Goal: Task Accomplishment & Management: Use online tool/utility

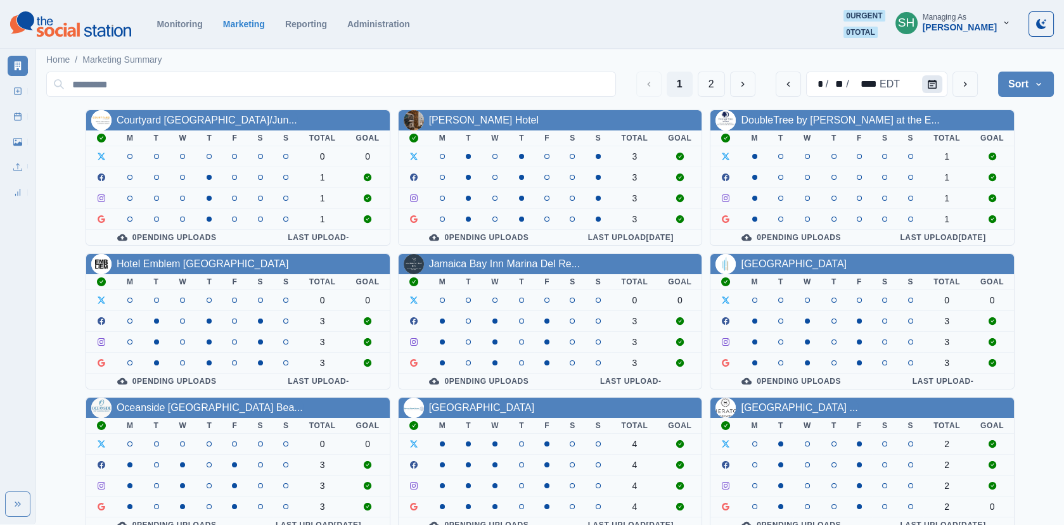
click at [937, 76] on button "Calendar" at bounding box center [932, 84] width 20 height 18
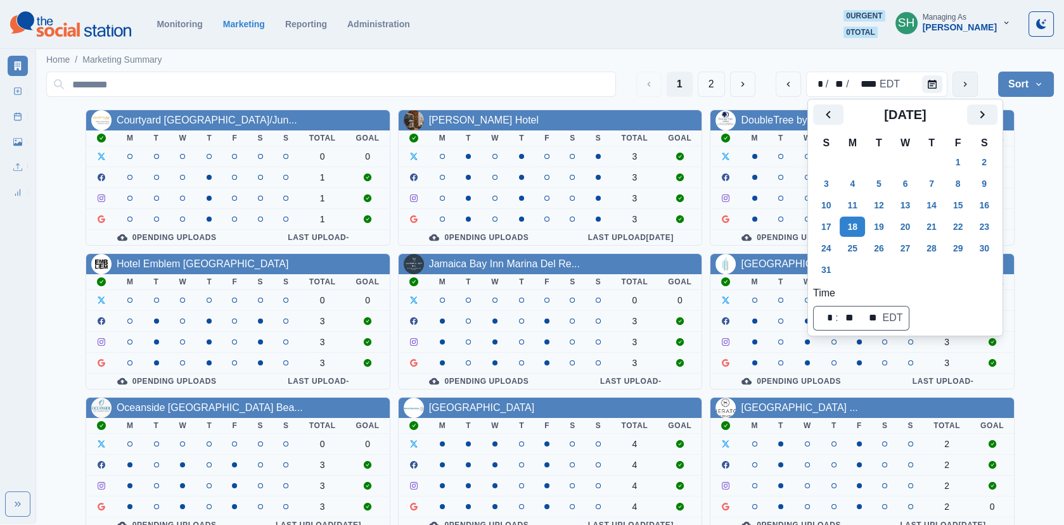
click at [972, 88] on button "next" at bounding box center [965, 84] width 25 height 25
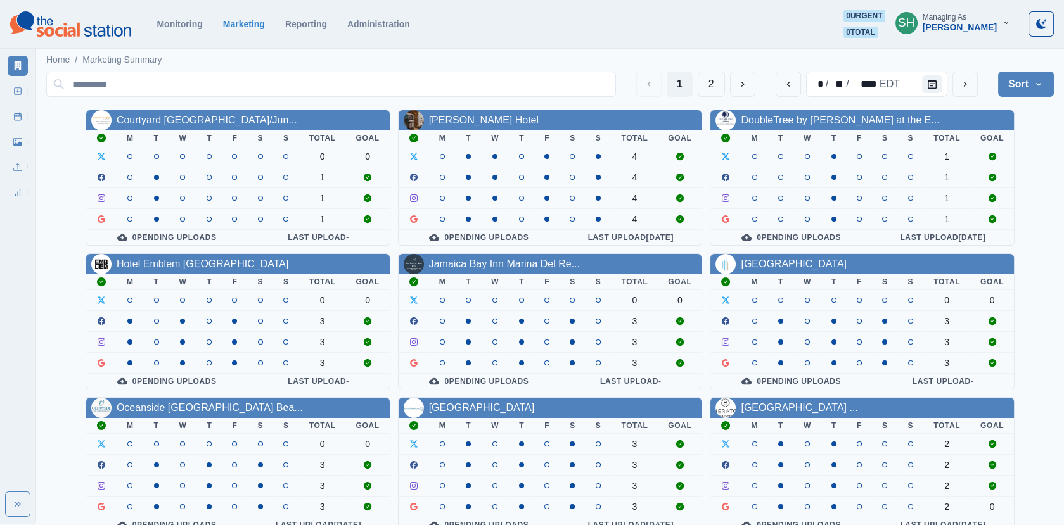
click at [1021, 74] on button "Sort" at bounding box center [1026, 84] width 56 height 25
click at [996, 167] on span "Pending Post Approval" at bounding box center [991, 164] width 110 height 15
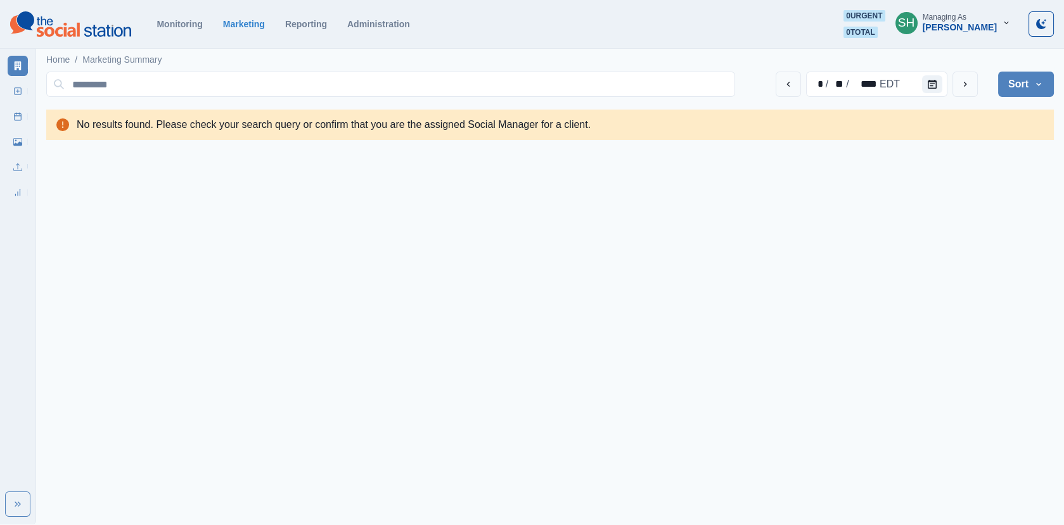
click at [972, 39] on section "Monitoring Marketing Reporting Administration 0 urgent 0 total SH Managing As […" at bounding box center [532, 24] width 1064 height 49
click at [957, 17] on div "Managing As" at bounding box center [945, 17] width 44 height 9
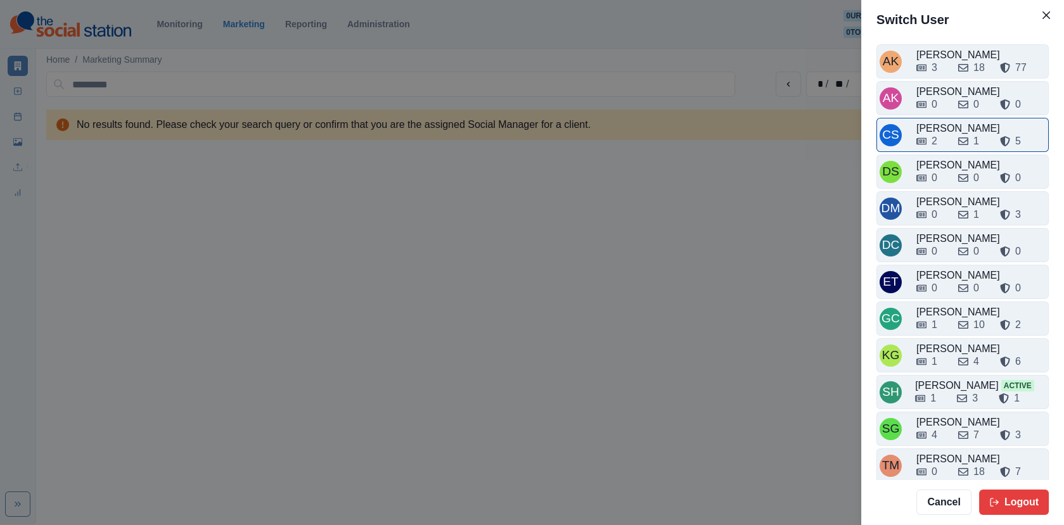
click at [955, 139] on div "2 1 5" at bounding box center [981, 141] width 129 height 15
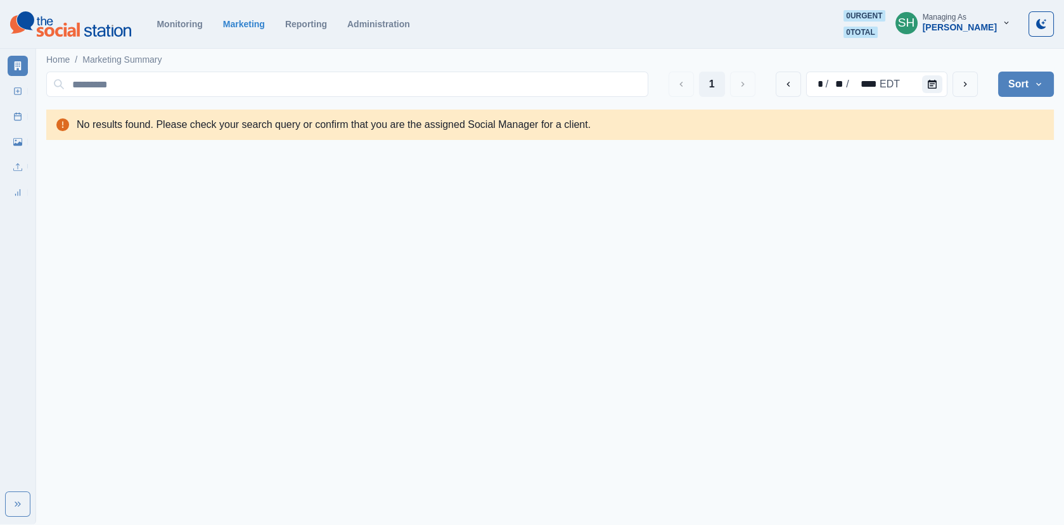
click at [981, 22] on div "[PERSON_NAME]" at bounding box center [960, 27] width 74 height 11
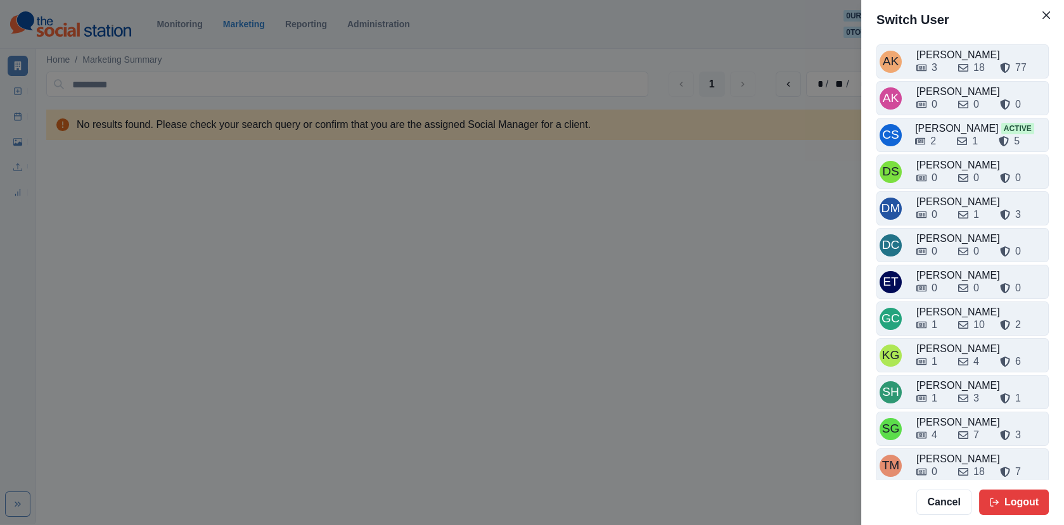
click at [558, 133] on div "Switch User AK [PERSON_NAME] 3 18 77 AK [PERSON_NAME] 0 0 0 CS [PERSON_NAME] Ac…" at bounding box center [532, 262] width 1064 height 525
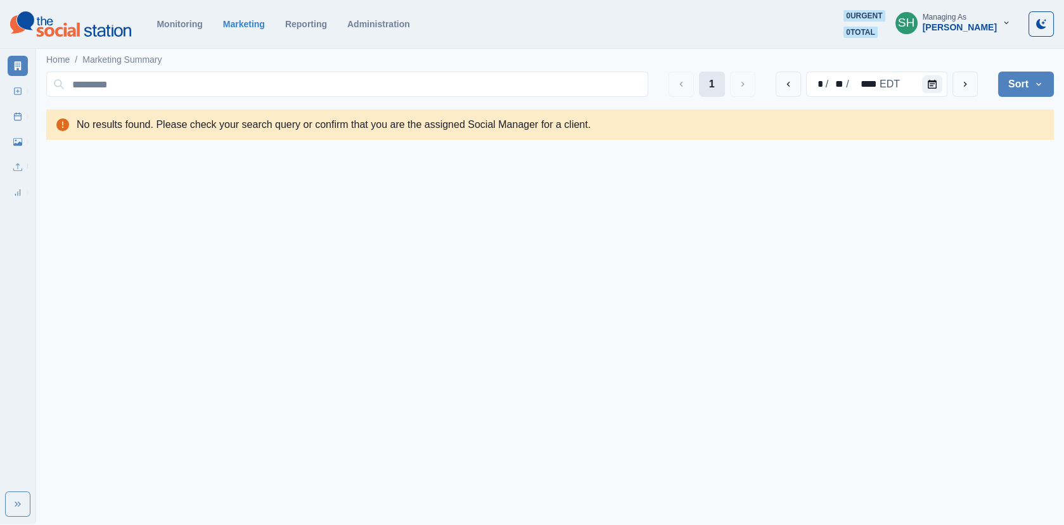
click at [723, 79] on button "1" at bounding box center [712, 84] width 26 height 25
click at [931, 29] on div "[PERSON_NAME]" at bounding box center [960, 27] width 74 height 11
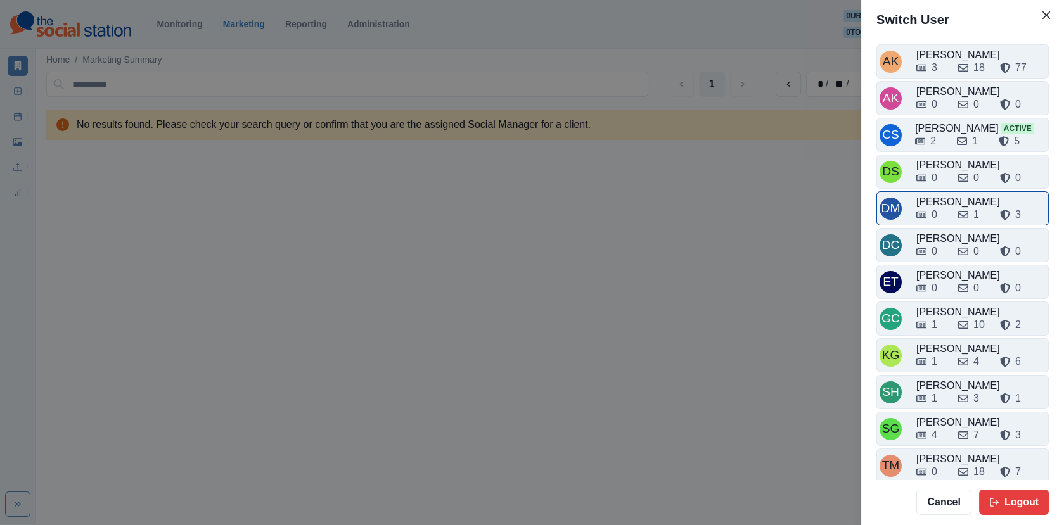
click at [942, 203] on div "0 1 3" at bounding box center [981, 212] width 129 height 20
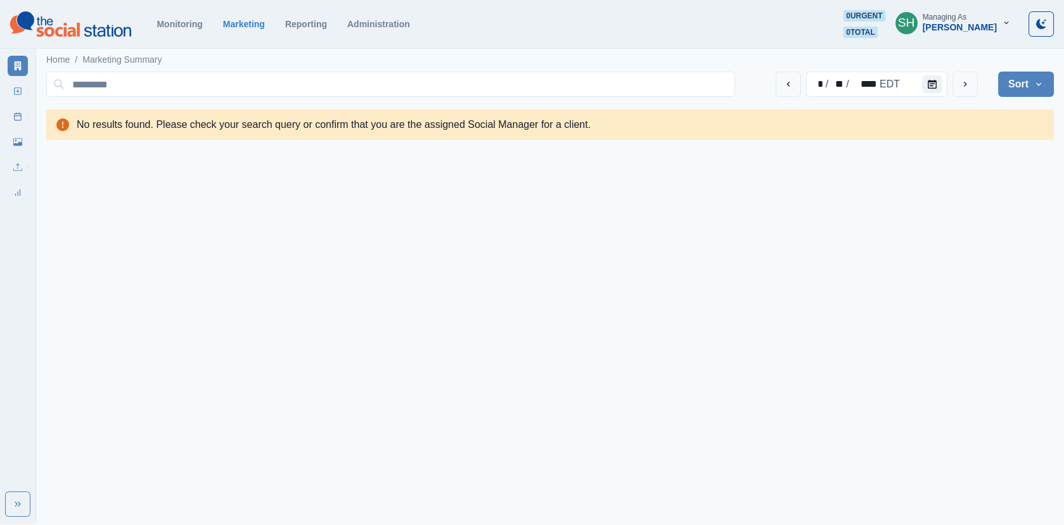
click at [958, 15] on div "Managing As" at bounding box center [945, 17] width 44 height 9
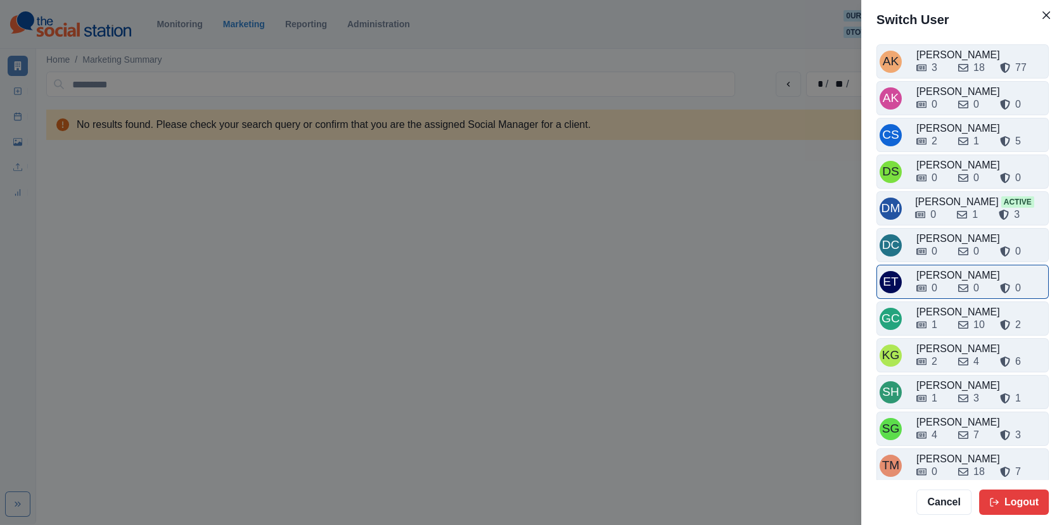
click at [945, 271] on div "[PERSON_NAME]" at bounding box center [981, 275] width 129 height 15
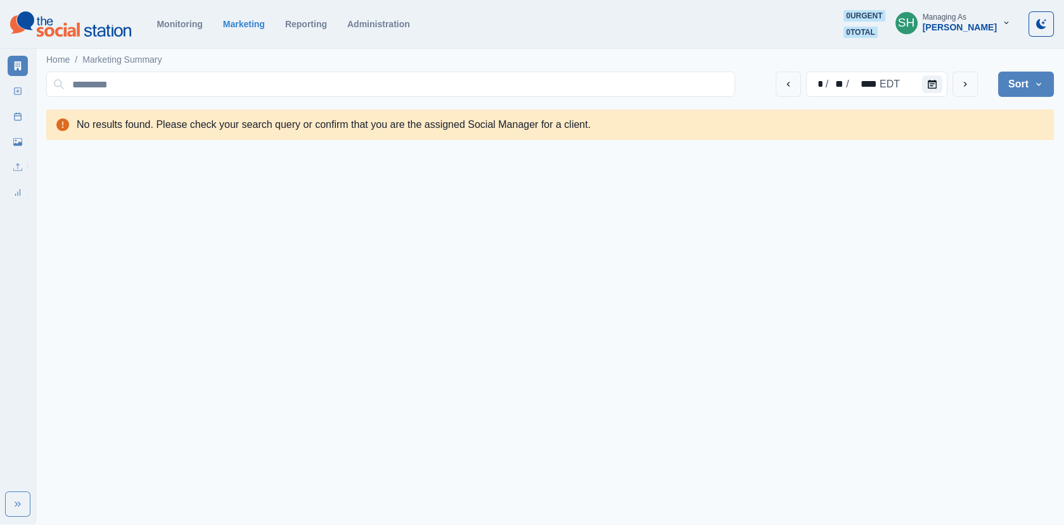
click at [956, 18] on div "Managing As" at bounding box center [945, 17] width 44 height 9
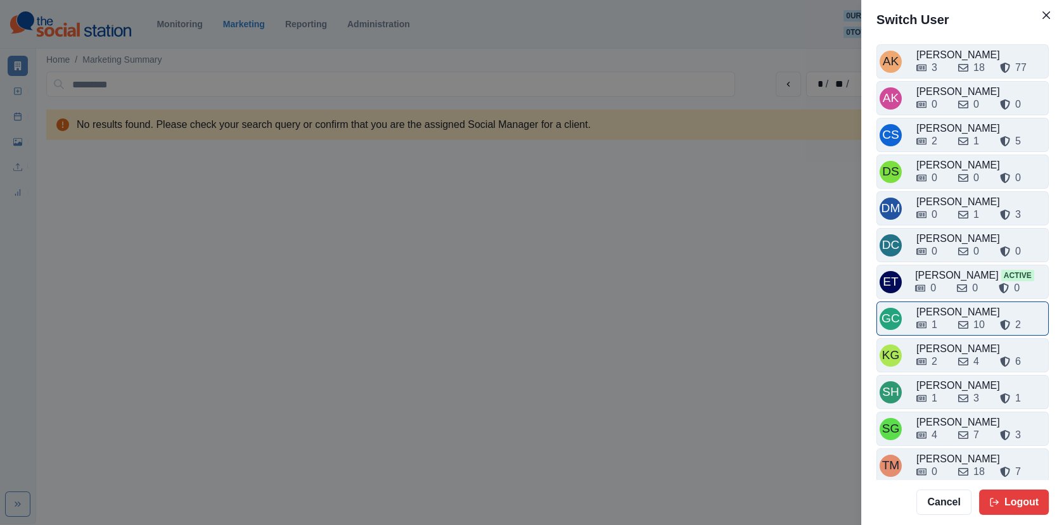
click at [955, 319] on div "1 10 2" at bounding box center [981, 325] width 129 height 15
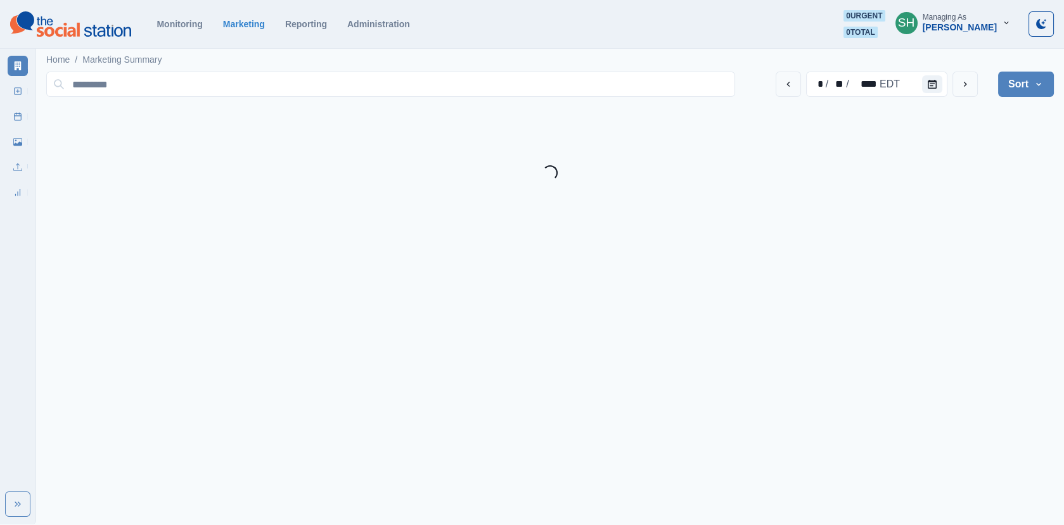
click at [963, 30] on div "[PERSON_NAME]" at bounding box center [960, 27] width 74 height 11
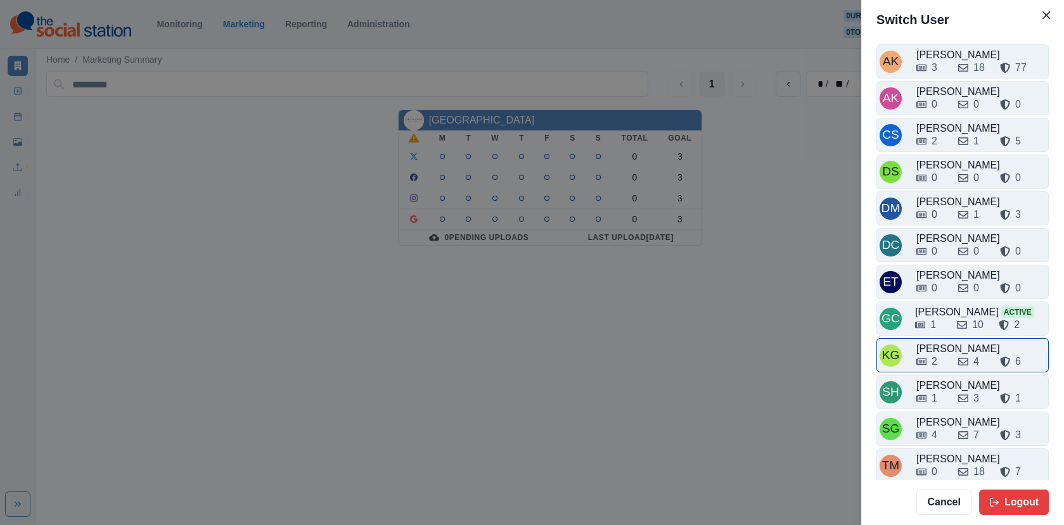
click at [951, 354] on div "2 4 6" at bounding box center [981, 361] width 129 height 15
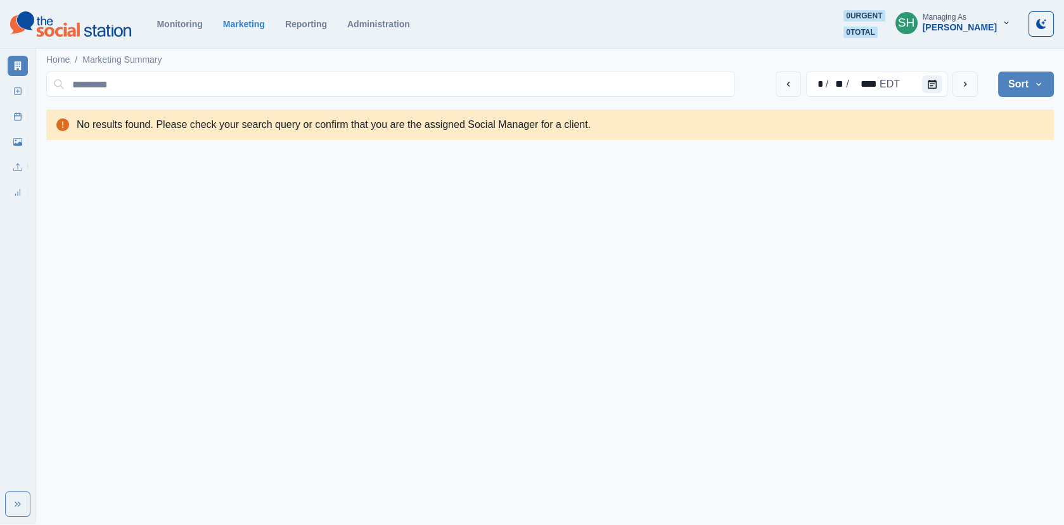
click at [970, 24] on div "[PERSON_NAME]" at bounding box center [960, 27] width 74 height 11
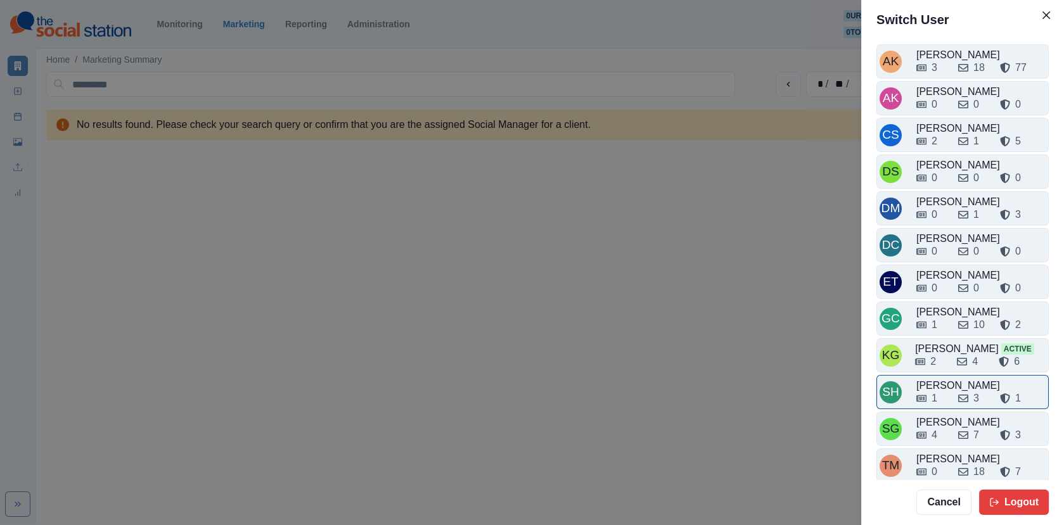
click at [944, 386] on div "1 3 1" at bounding box center [981, 396] width 129 height 20
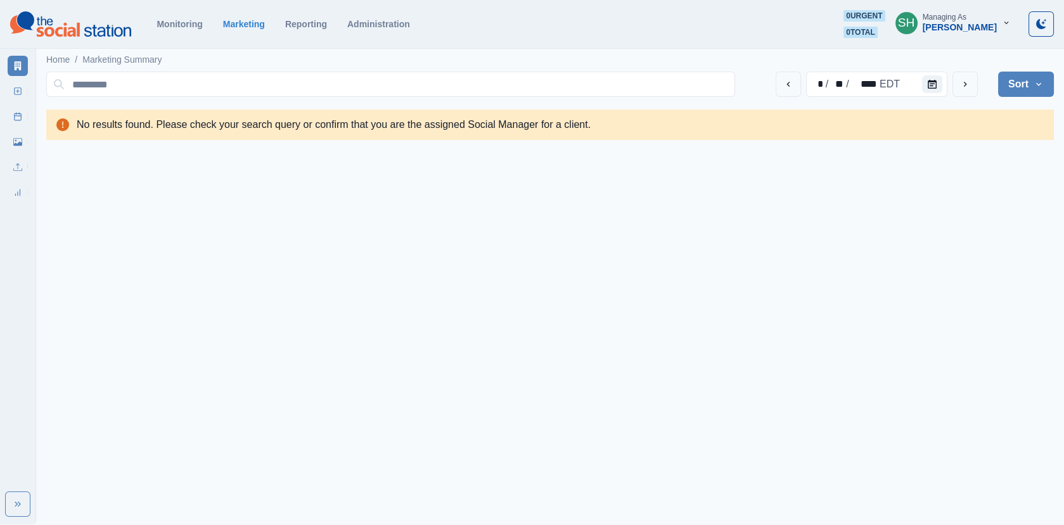
click at [966, 30] on div "[PERSON_NAME]" at bounding box center [960, 27] width 74 height 11
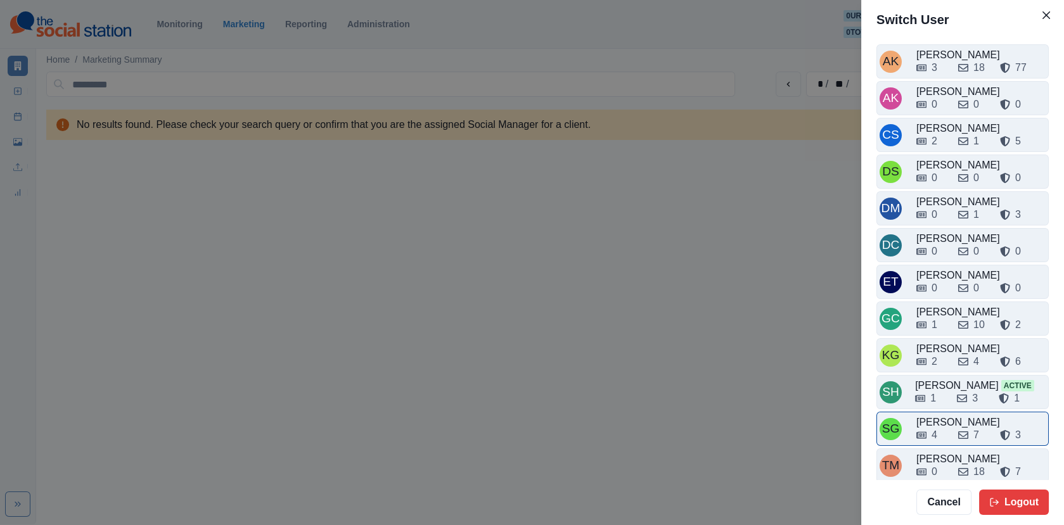
click at [953, 415] on div "[PERSON_NAME]" at bounding box center [981, 422] width 129 height 15
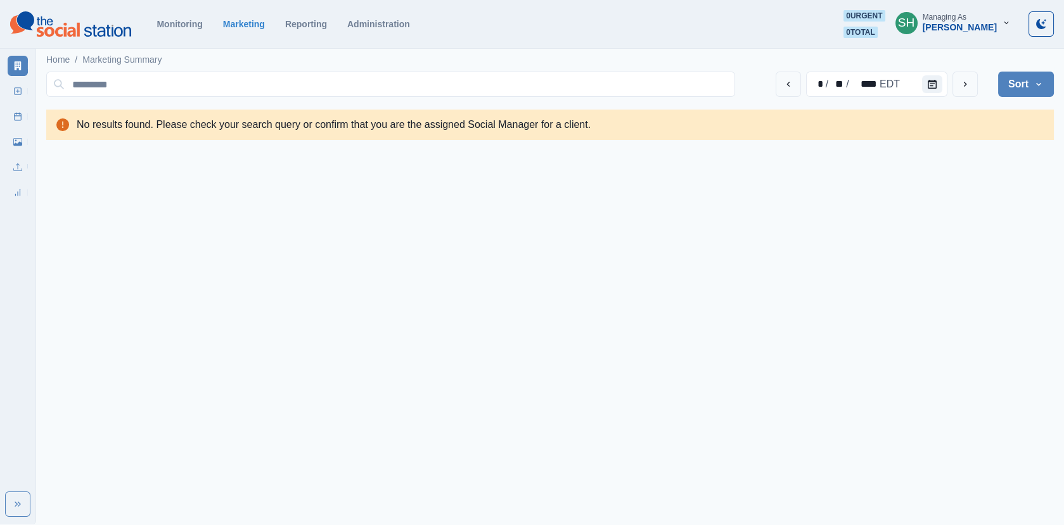
click at [959, 14] on div "Managing As" at bounding box center [945, 17] width 44 height 9
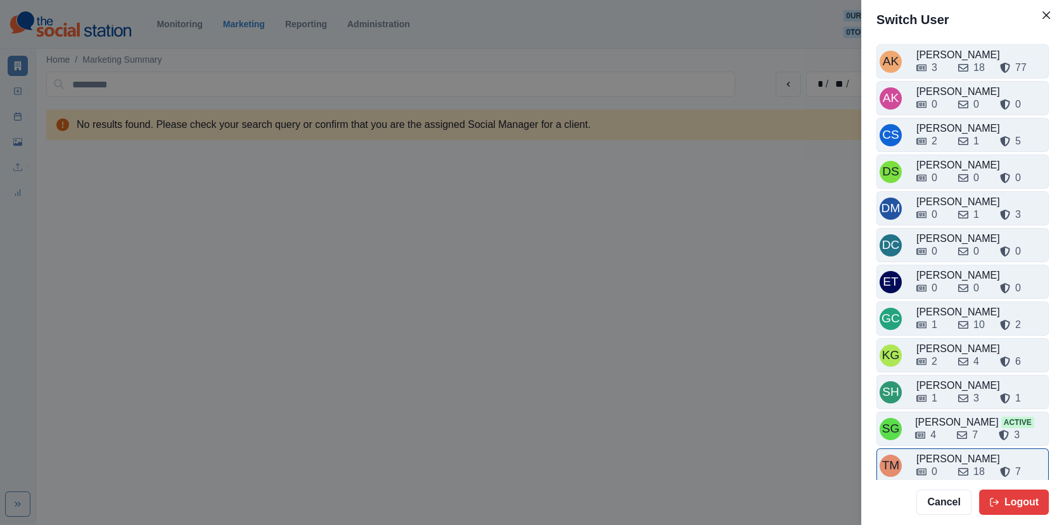
click at [931, 465] on div "0" at bounding box center [933, 472] width 32 height 15
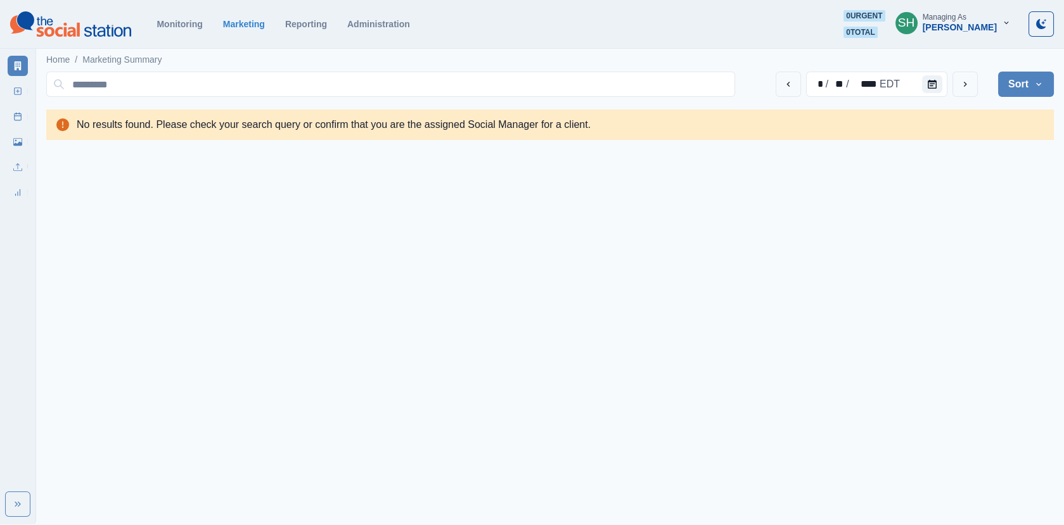
click at [967, 29] on div "[PERSON_NAME]" at bounding box center [960, 27] width 74 height 11
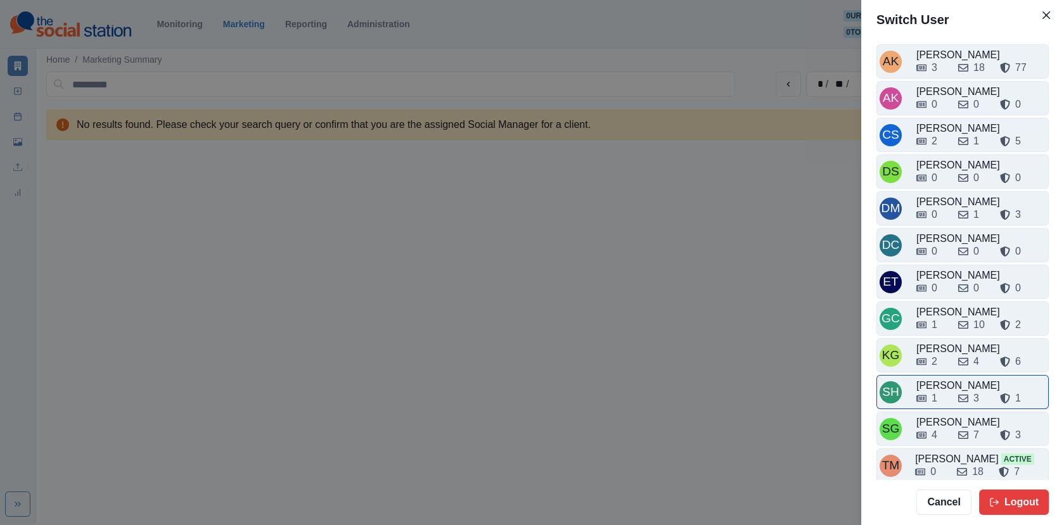
click at [945, 375] on div "SH [PERSON_NAME] 1 3 1" at bounding box center [963, 392] width 172 height 34
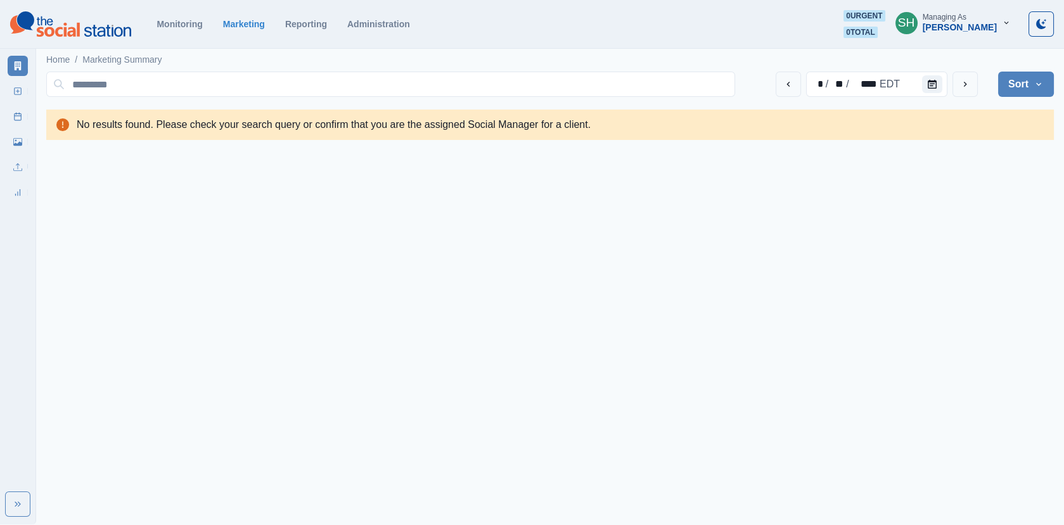
click at [1024, 102] on div "* / ** / **** EDT Sort Client Name Uploads Pending Post Approval No results fou…" at bounding box center [550, 104] width 1008 height 74
click at [1017, 85] on button "Sort" at bounding box center [1026, 84] width 56 height 25
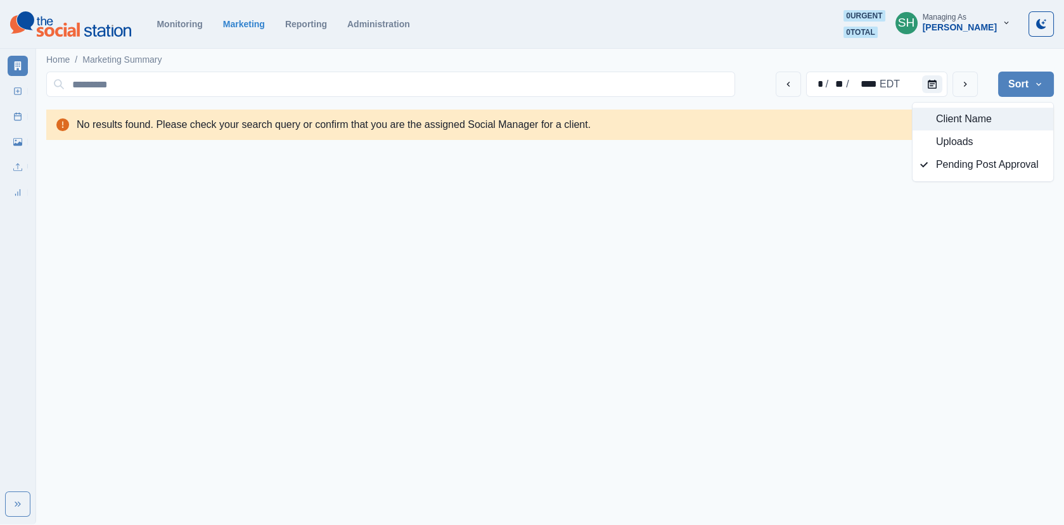
click at [952, 117] on span "Client Name" at bounding box center [991, 119] width 110 height 15
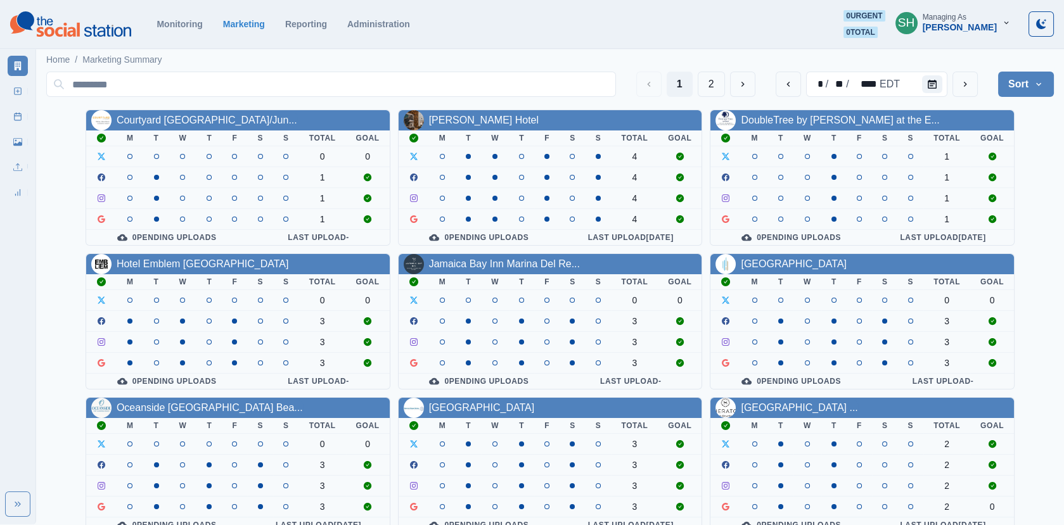
click at [981, 22] on div "[PERSON_NAME]" at bounding box center [960, 27] width 74 height 11
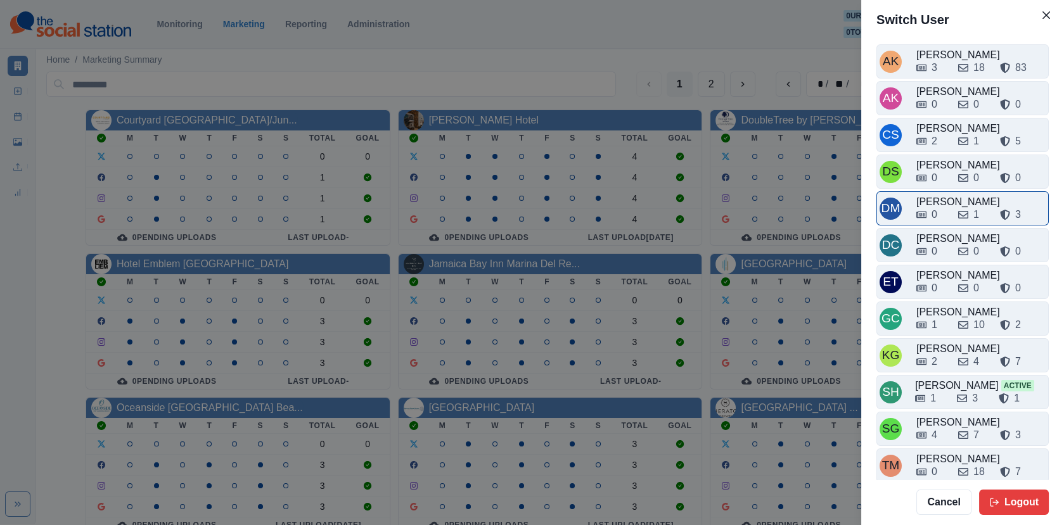
click at [944, 203] on div "0 1 3" at bounding box center [981, 212] width 129 height 20
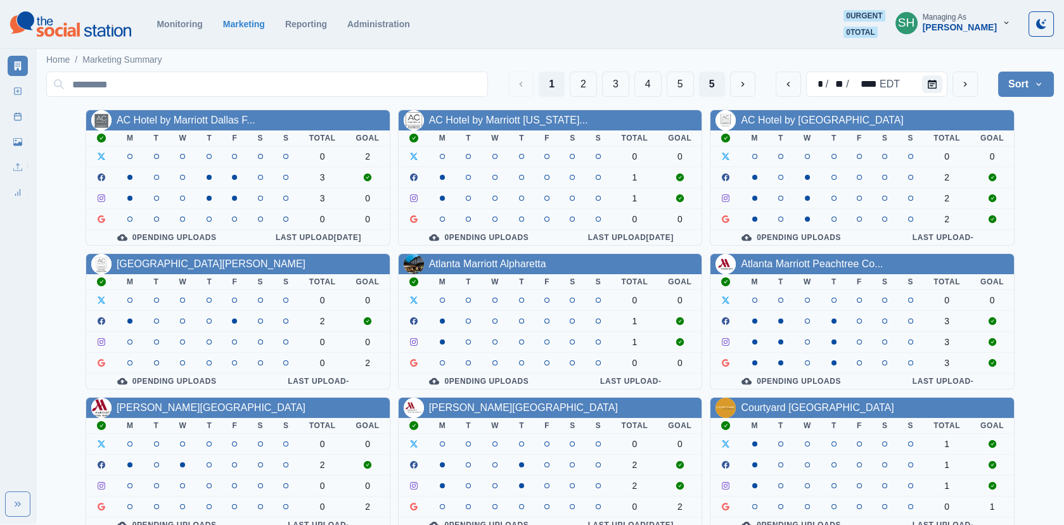
click at [712, 79] on button "5" at bounding box center [712, 84] width 26 height 25
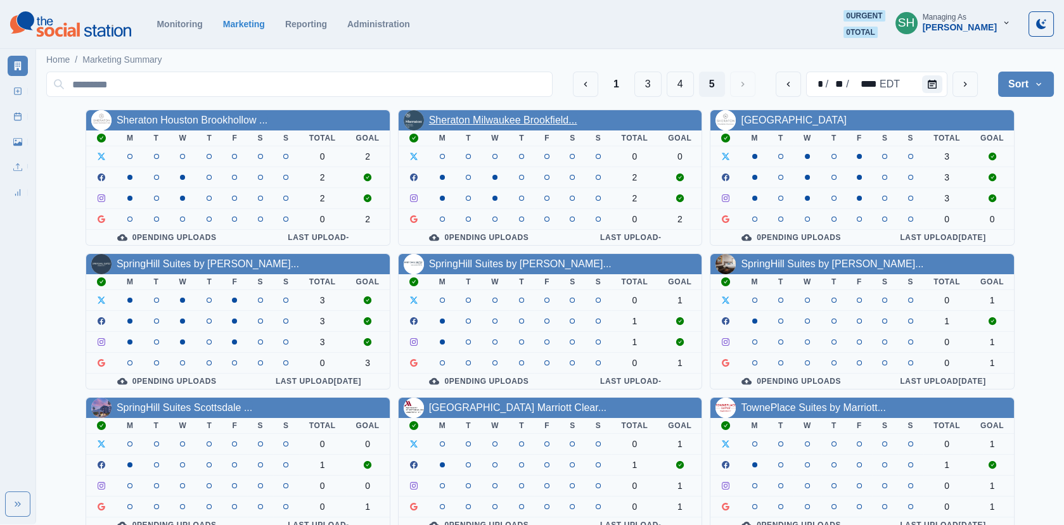
click at [477, 121] on link "Sheraton Milwaukee Brookfield..." at bounding box center [503, 120] width 148 height 11
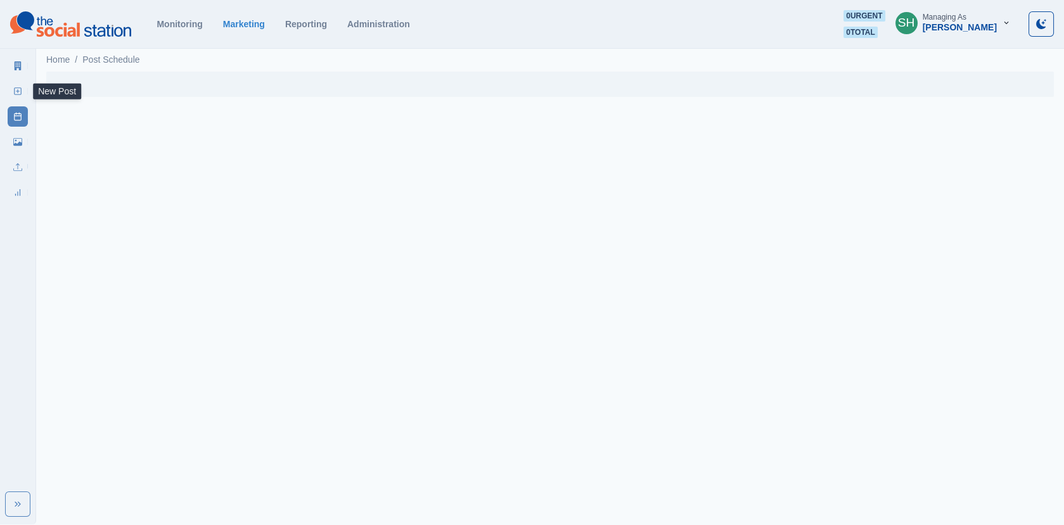
click at [19, 86] on link "New Post" at bounding box center [18, 91] width 20 height 20
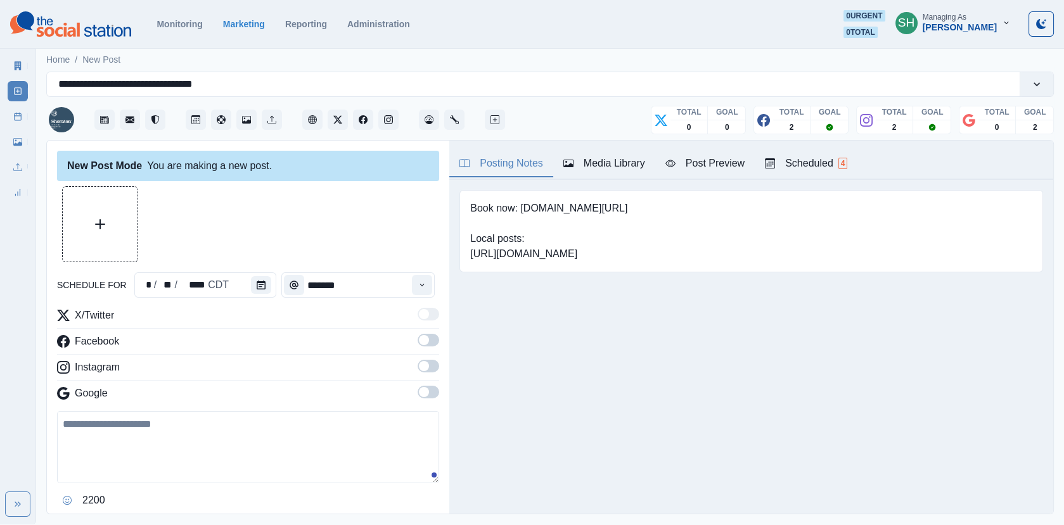
click at [214, 407] on div "X/Twitter Facebook Instagram Google 2200" at bounding box center [248, 409] width 382 height 203
click at [222, 432] on textarea at bounding box center [248, 447] width 382 height 72
paste textarea "**********"
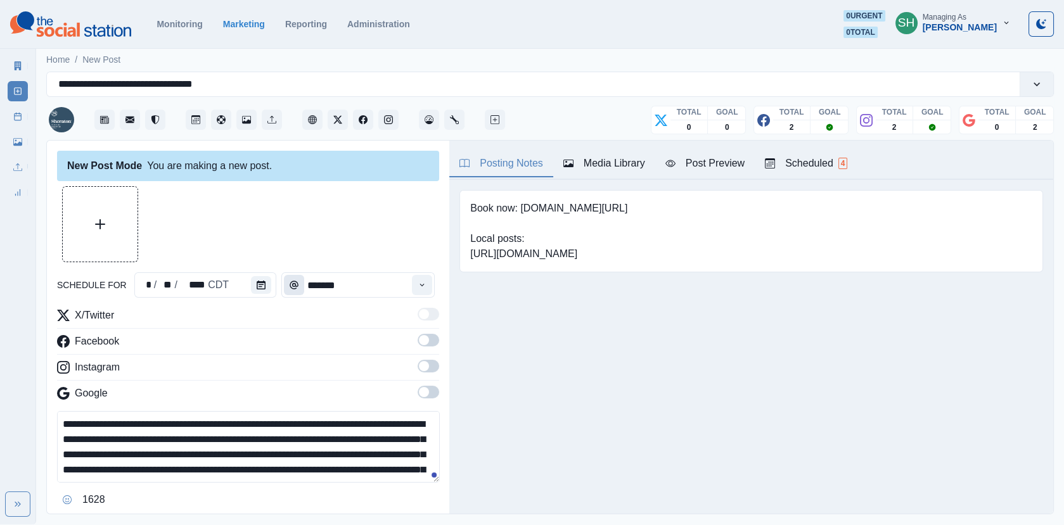
scroll to position [54, 0]
type textarea "**********"
click at [258, 270] on div "**********" at bounding box center [248, 365] width 382 height 359
click at [258, 283] on icon "Calendar" at bounding box center [261, 285] width 9 height 9
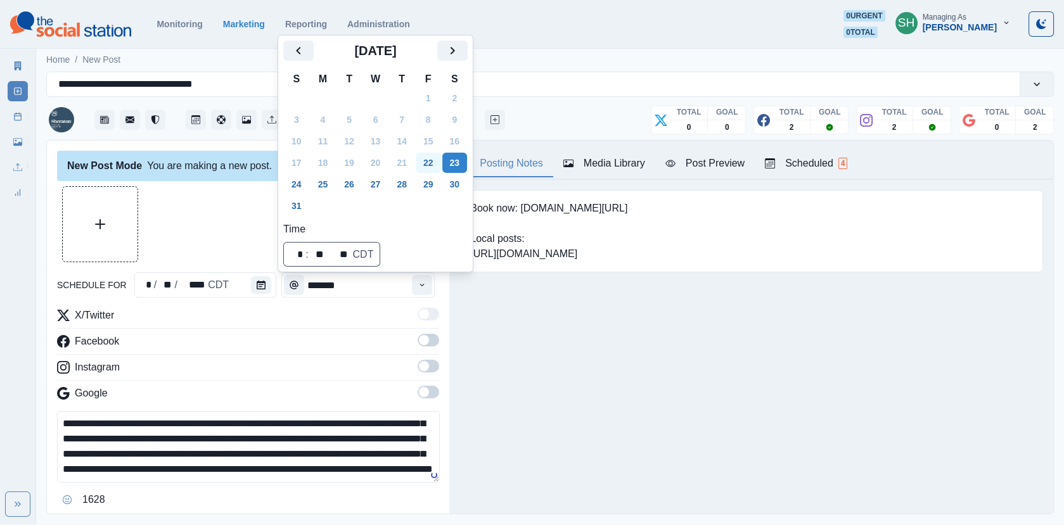
click at [431, 169] on button "22" at bounding box center [428, 163] width 25 height 20
click at [275, 217] on div at bounding box center [248, 224] width 382 height 76
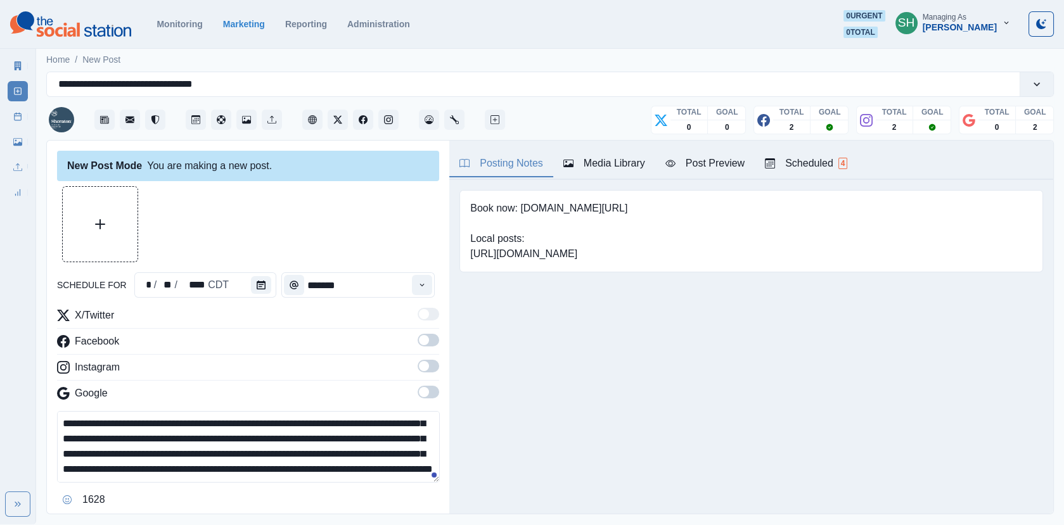
click at [429, 341] on span at bounding box center [429, 340] width 22 height 13
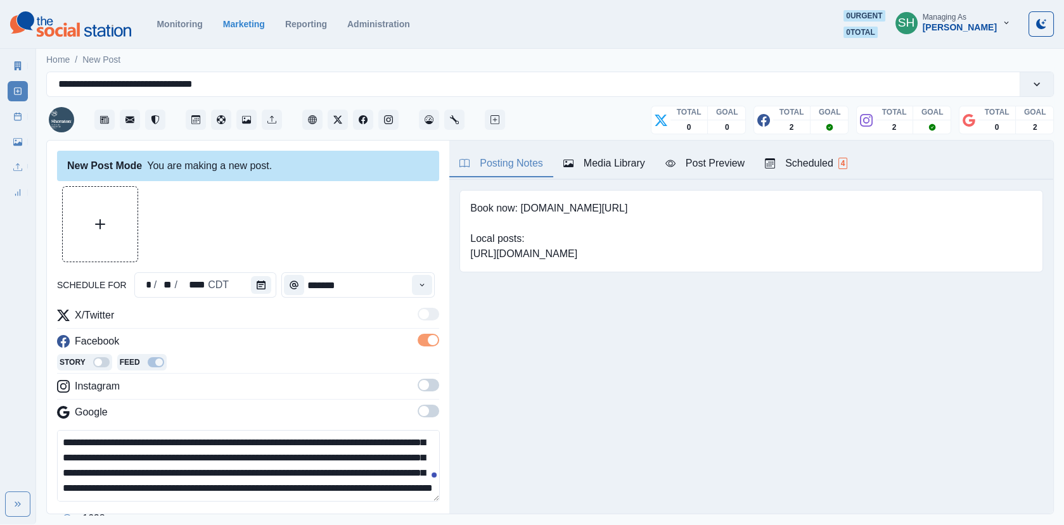
click at [429, 377] on div "X/Twitter Facebook Story Feed Instagram Google" at bounding box center [248, 366] width 382 height 117
click at [429, 394] on label at bounding box center [429, 389] width 22 height 20
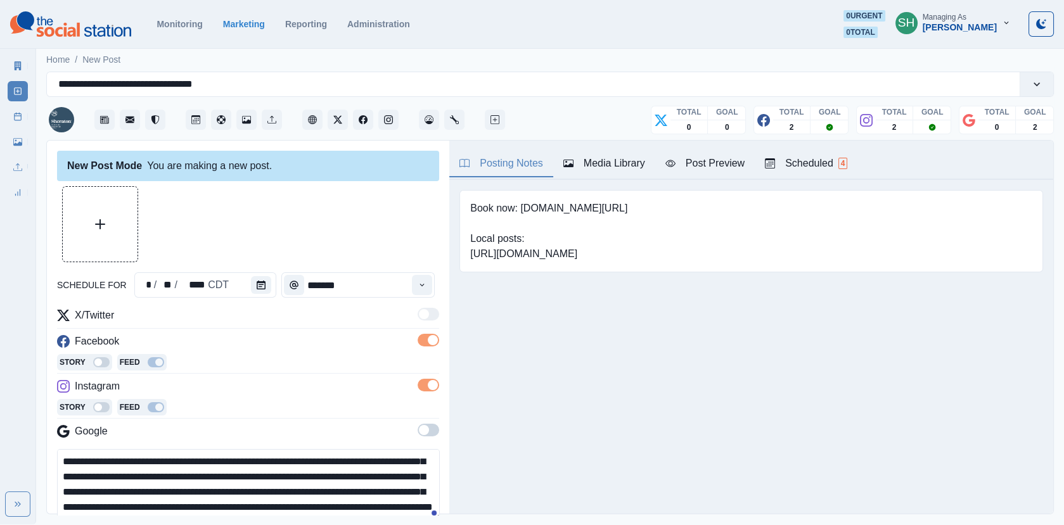
click at [428, 418] on div "X/Twitter Facebook Story Feed Instagram Story Feed Google" at bounding box center [248, 376] width 382 height 136
click at [428, 428] on span at bounding box center [424, 430] width 10 height 10
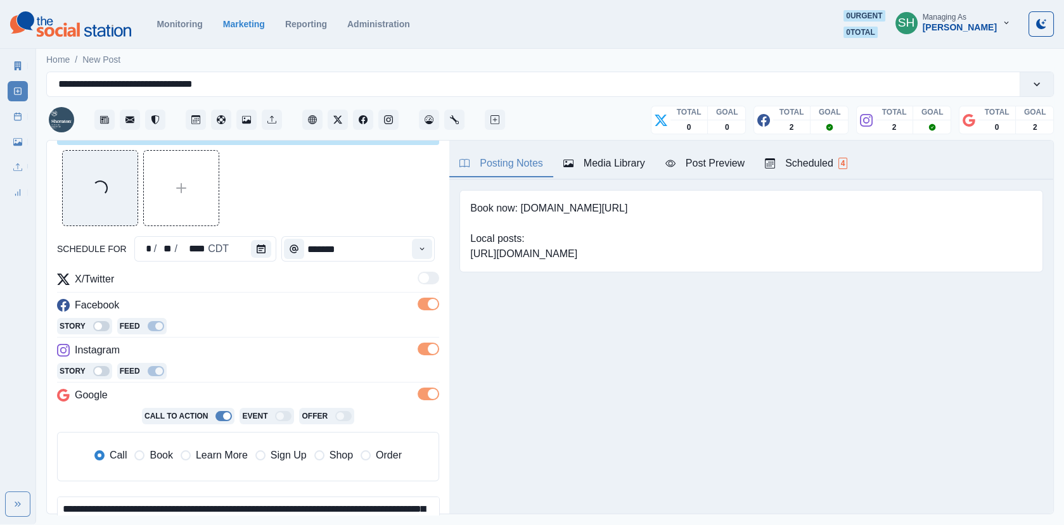
scroll to position [81, 0]
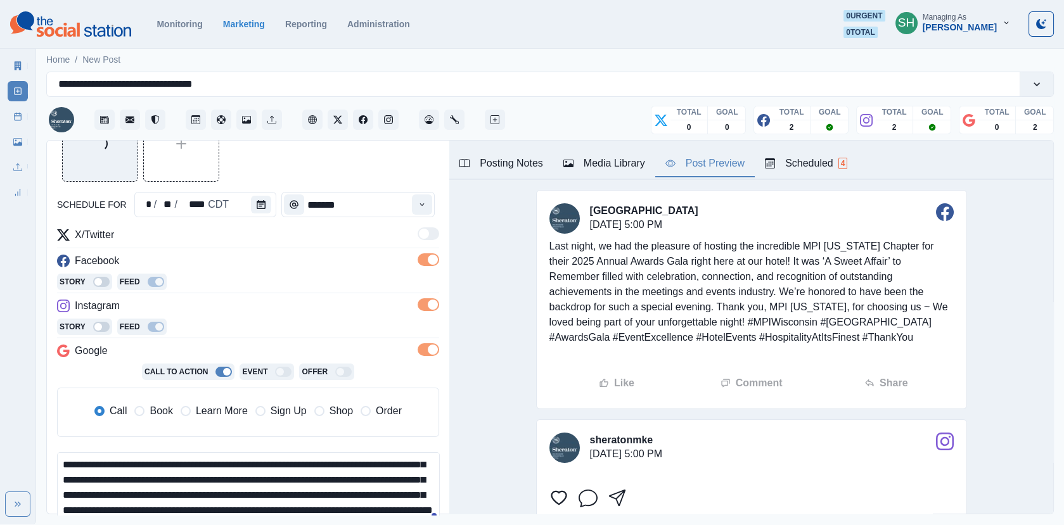
click at [675, 154] on button "Post Preview" at bounding box center [705, 164] width 100 height 27
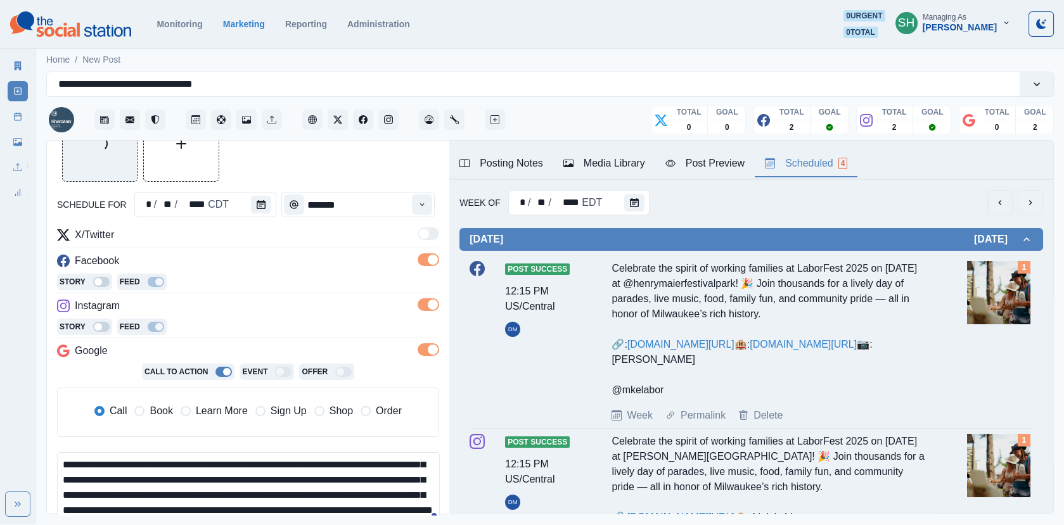
click at [827, 167] on div "Scheduled 4" at bounding box center [806, 163] width 82 height 15
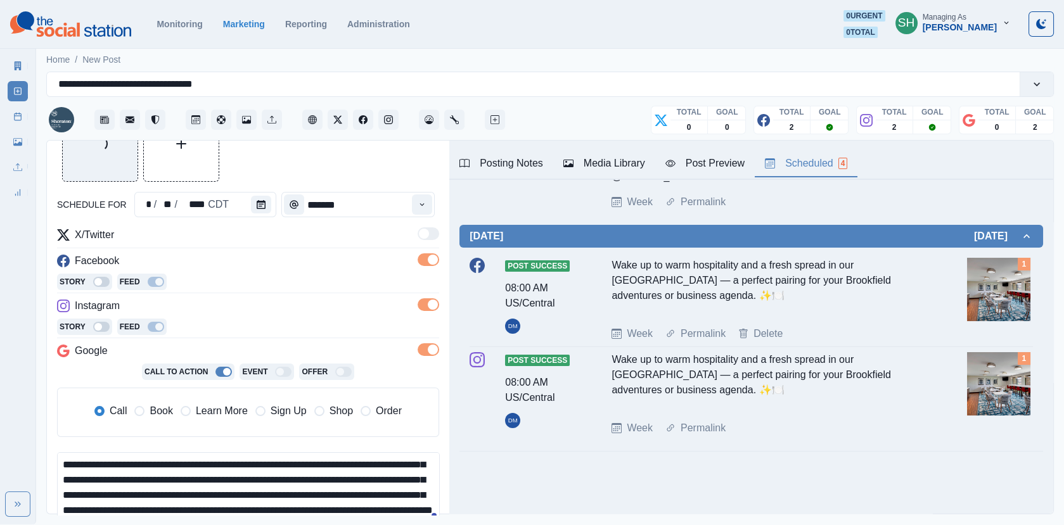
scroll to position [0, 0]
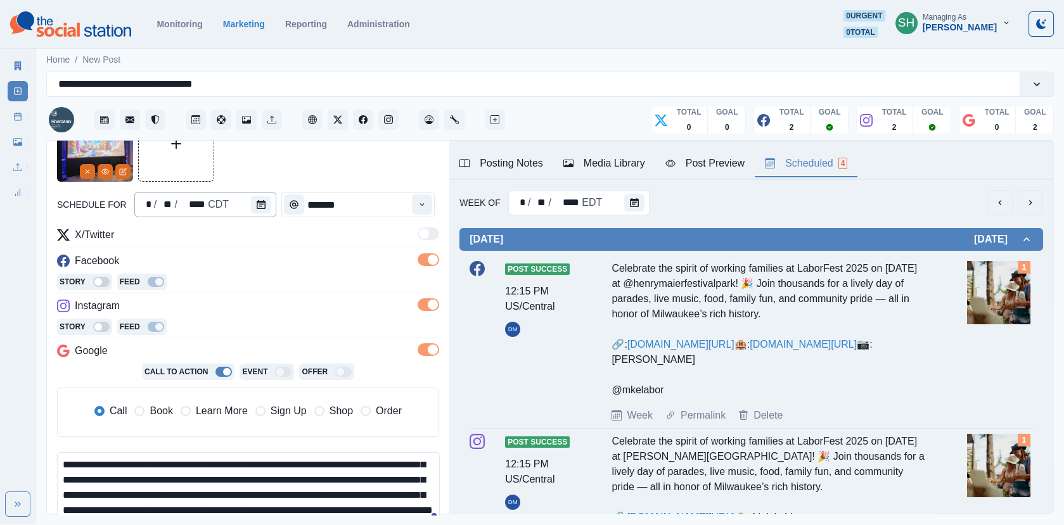
click at [245, 202] on div "**********" at bounding box center [248, 346] width 382 height 481
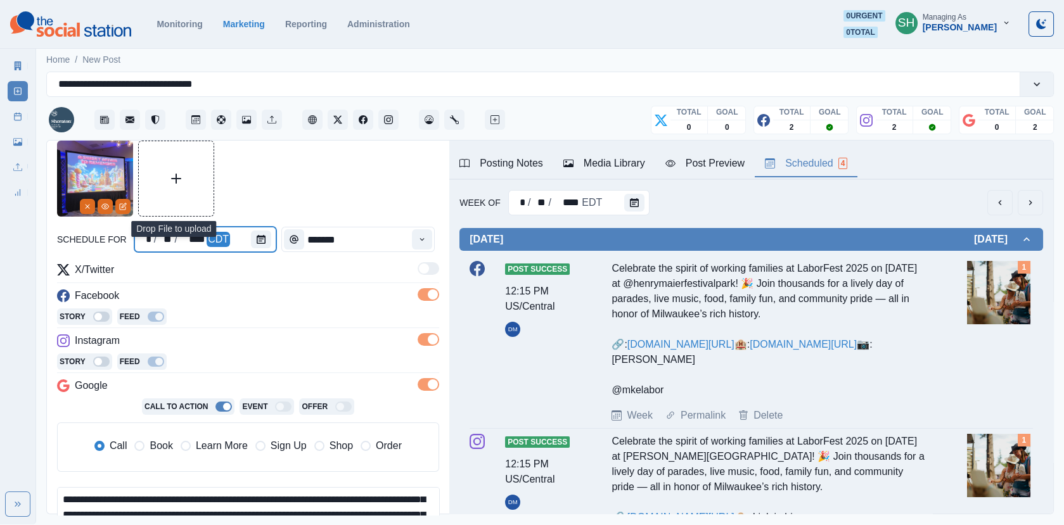
click at [266, 250] on div at bounding box center [263, 239] width 25 height 25
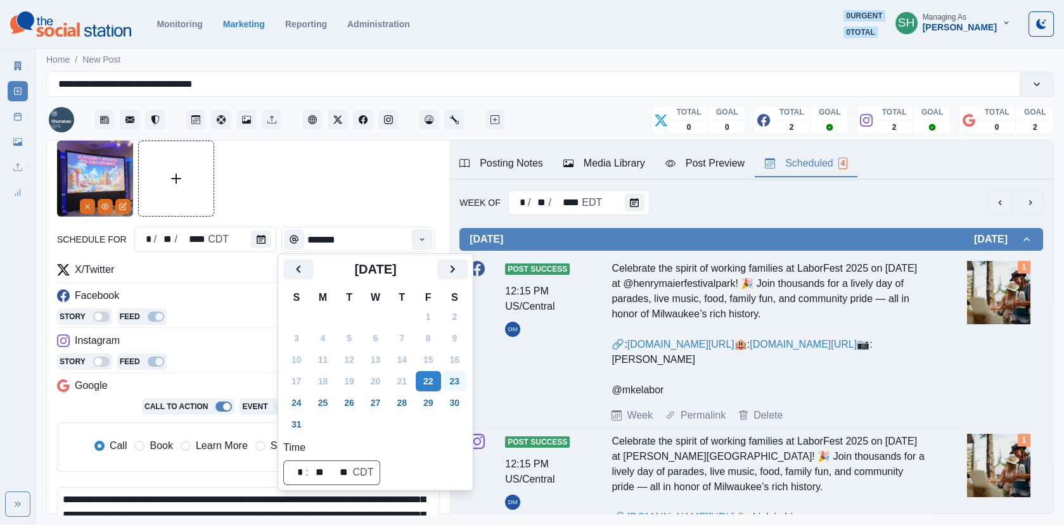
click at [463, 381] on button "23" at bounding box center [454, 381] width 25 height 20
click at [416, 247] on div "Time" at bounding box center [421, 239] width 25 height 25
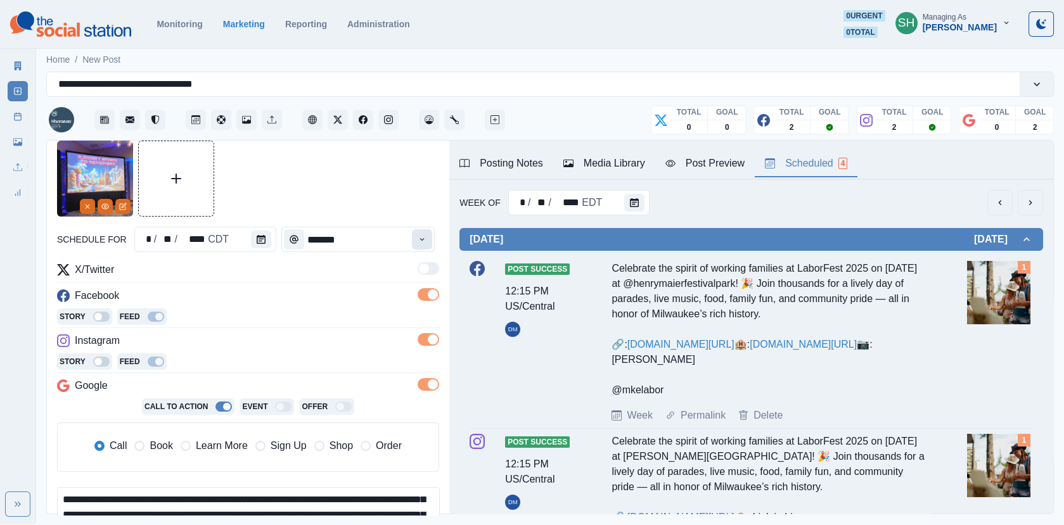
click at [422, 242] on icon "Time" at bounding box center [422, 239] width 9 height 9
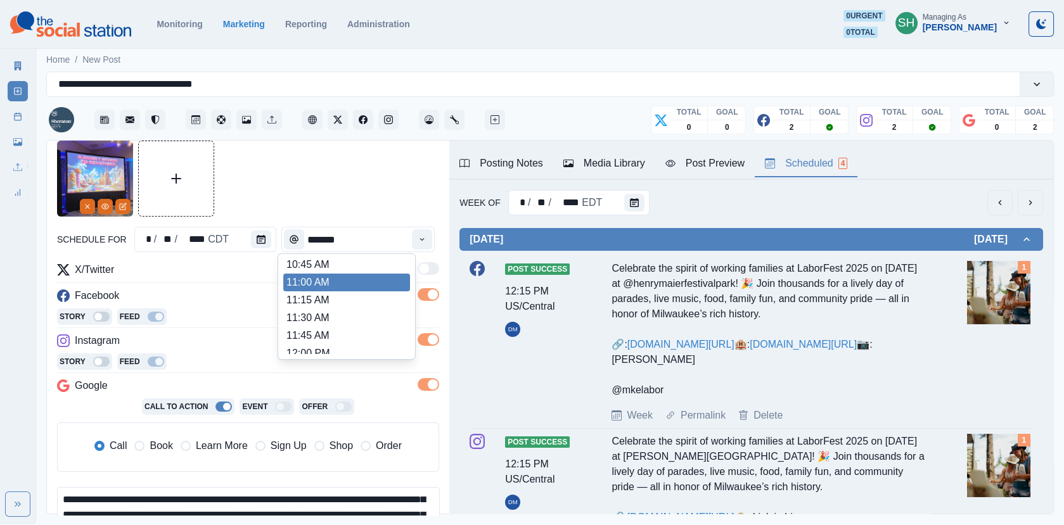
click at [337, 276] on li "11:00 AM" at bounding box center [346, 283] width 127 height 18
type input "********"
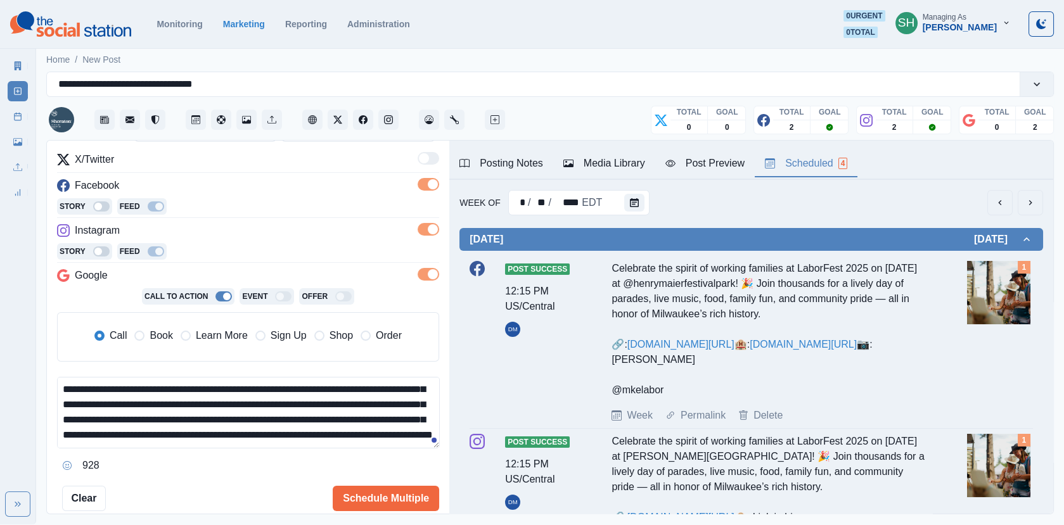
click at [157, 334] on span "Book" at bounding box center [161, 335] width 23 height 15
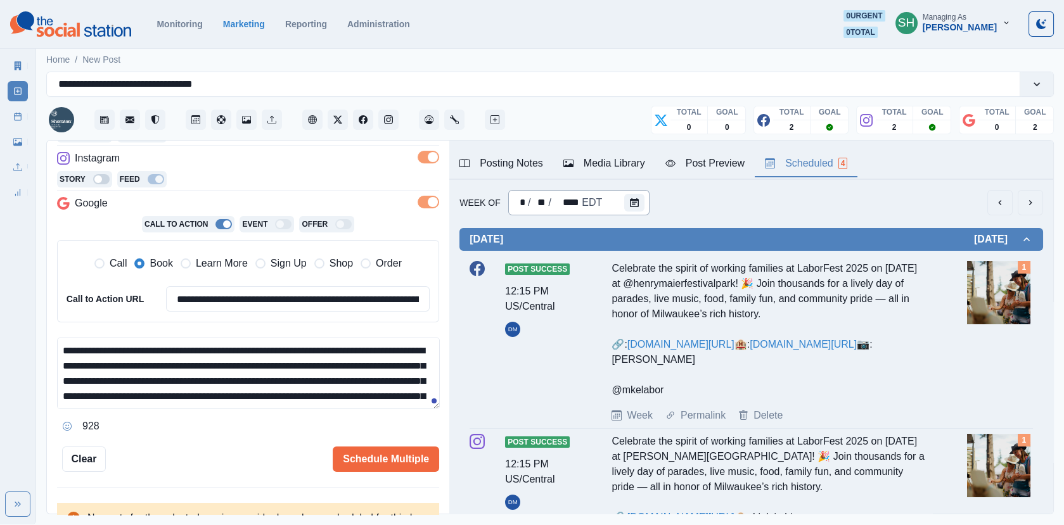
scroll to position [6, 0]
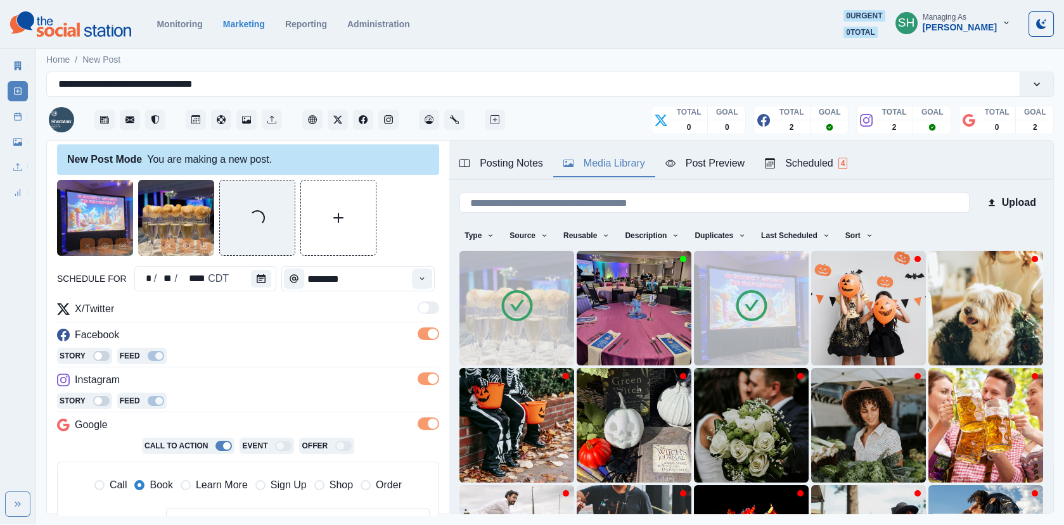
click at [602, 157] on div "Media Library" at bounding box center [605, 163] width 82 height 15
click at [695, 164] on div "Post Preview" at bounding box center [705, 163] width 79 height 15
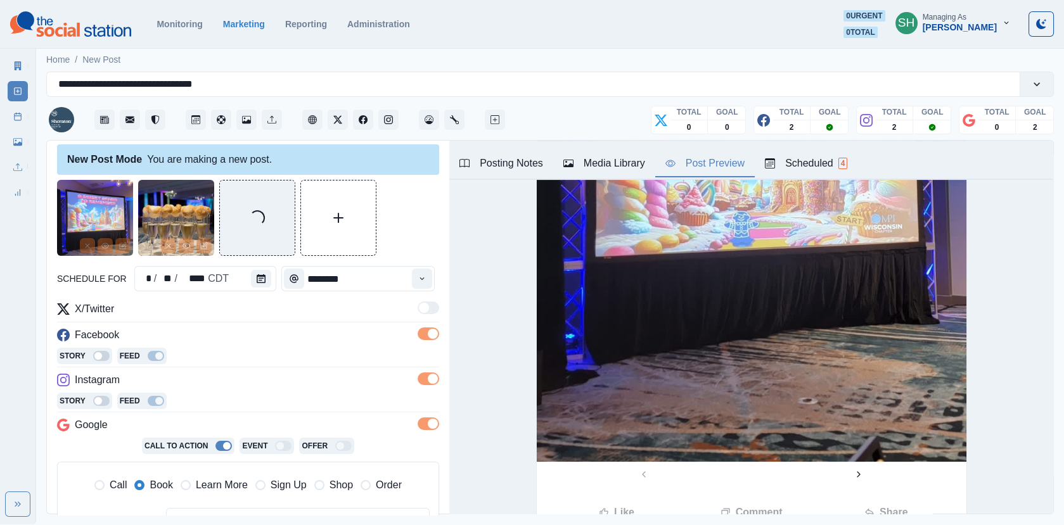
scroll to position [0, 0]
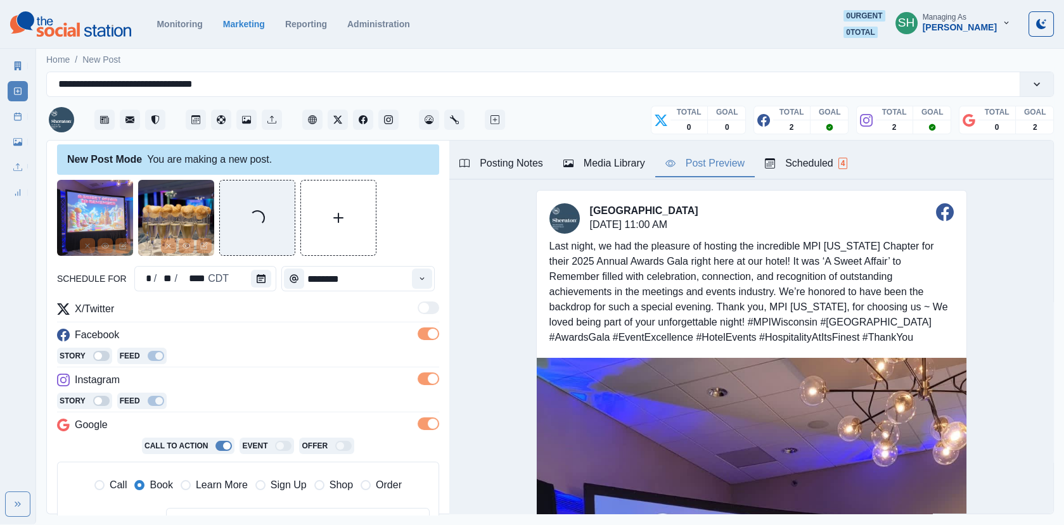
click at [603, 158] on div "Media Library" at bounding box center [605, 163] width 82 height 15
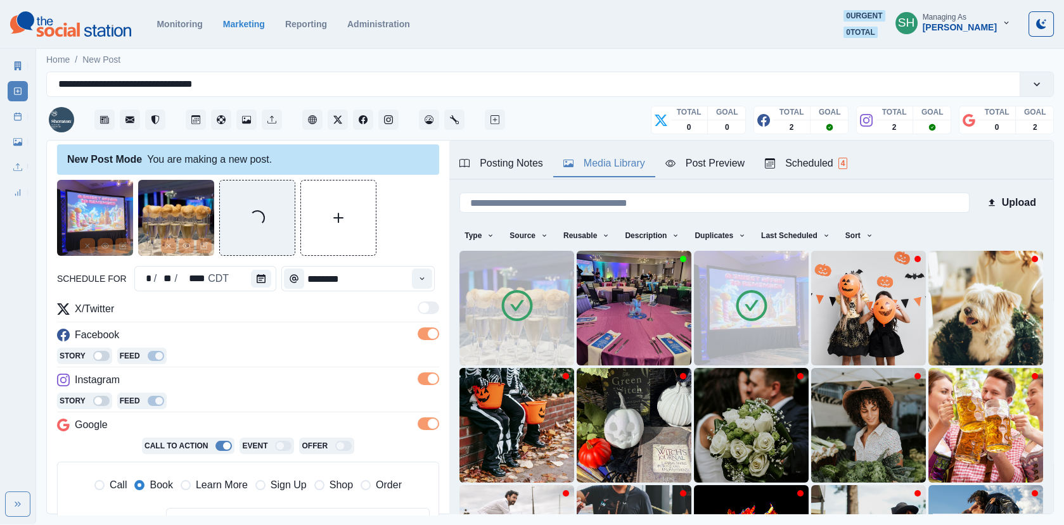
click at [726, 313] on img at bounding box center [751, 308] width 115 height 115
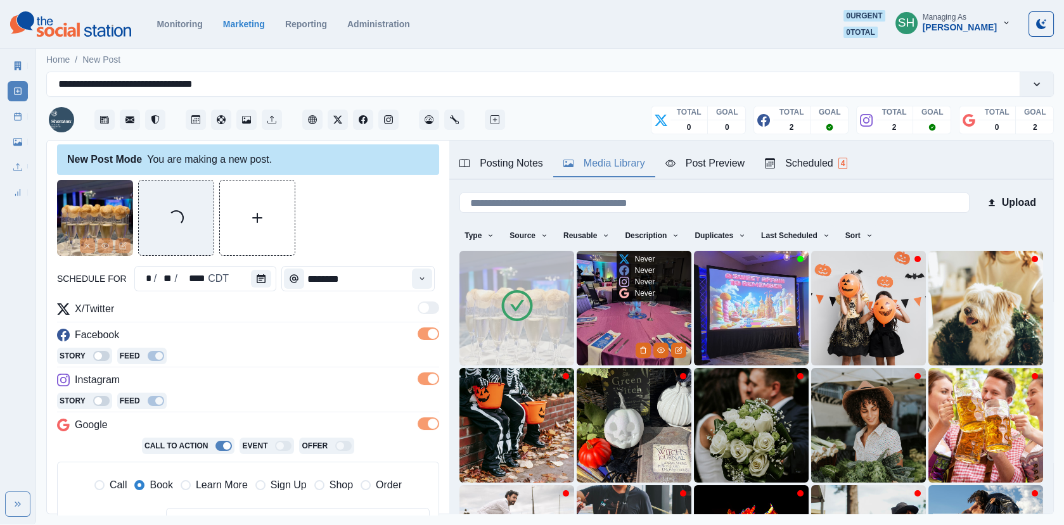
click at [637, 307] on img at bounding box center [634, 308] width 115 height 115
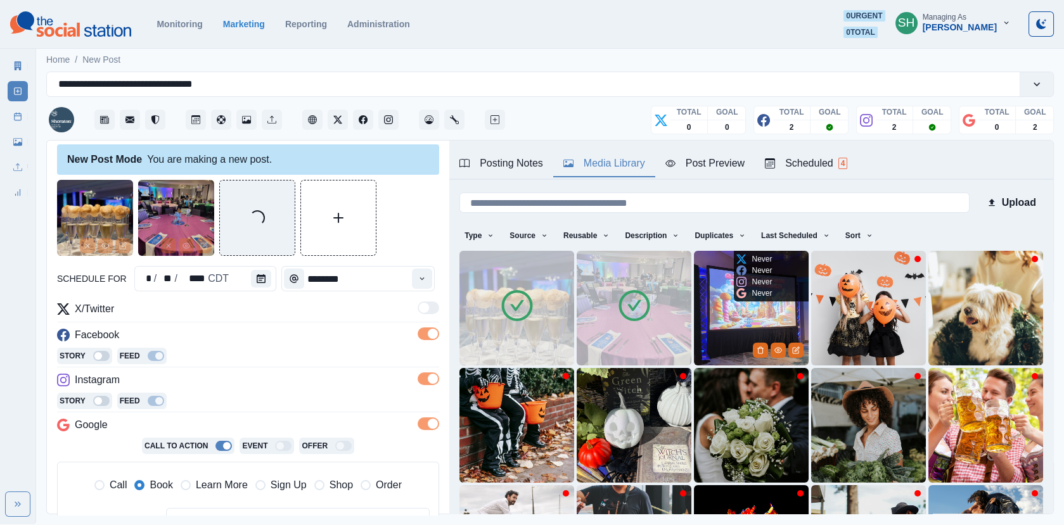
click at [726, 301] on img at bounding box center [751, 308] width 115 height 115
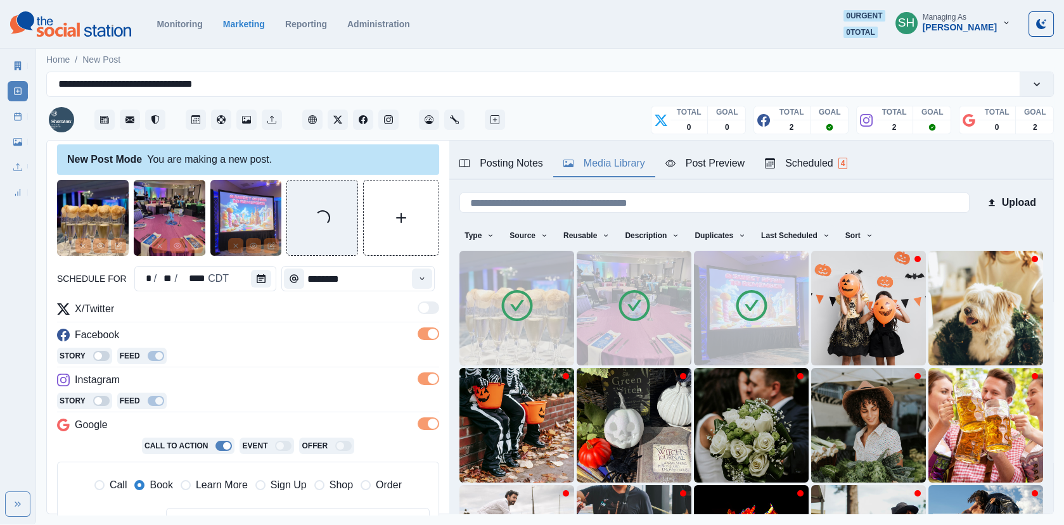
click at [683, 165] on div "Post Preview" at bounding box center [705, 163] width 79 height 15
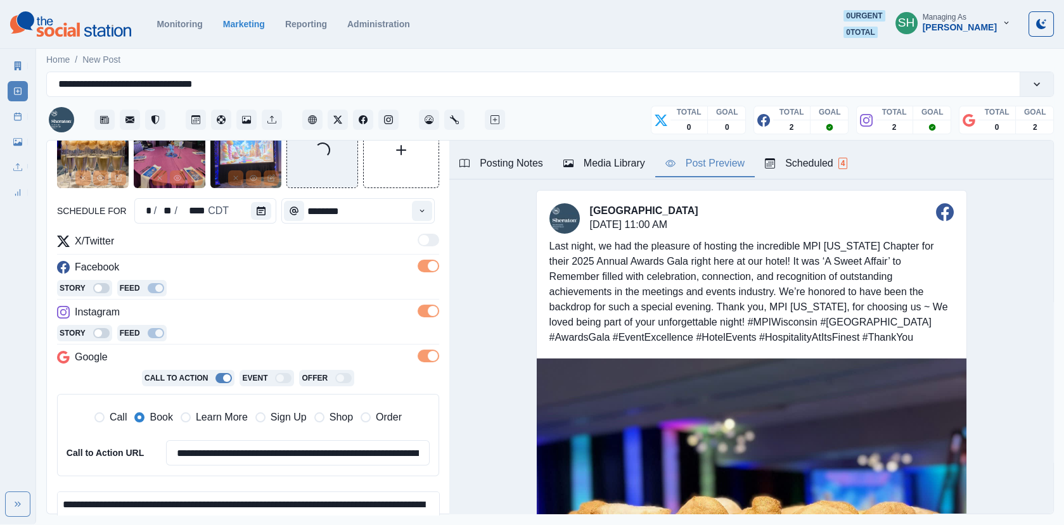
scroll to position [427, 0]
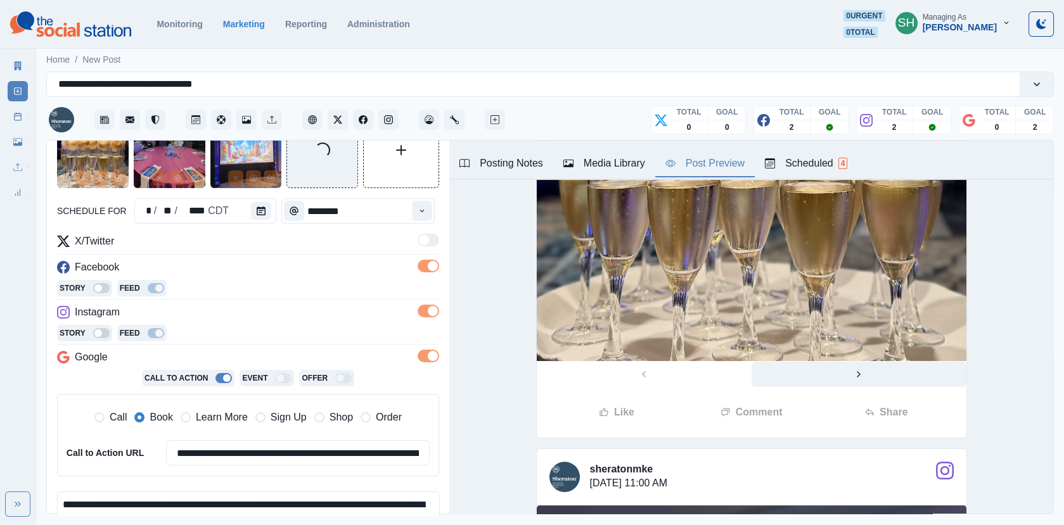
click at [853, 387] on button "Next" at bounding box center [859, 374] width 215 height 25
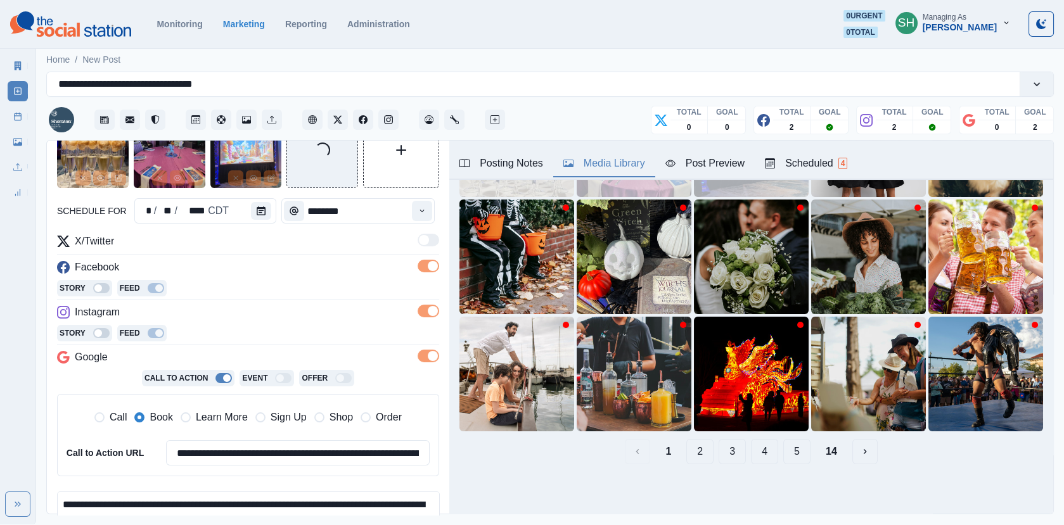
click at [587, 164] on div "Media Library" at bounding box center [605, 163] width 82 height 15
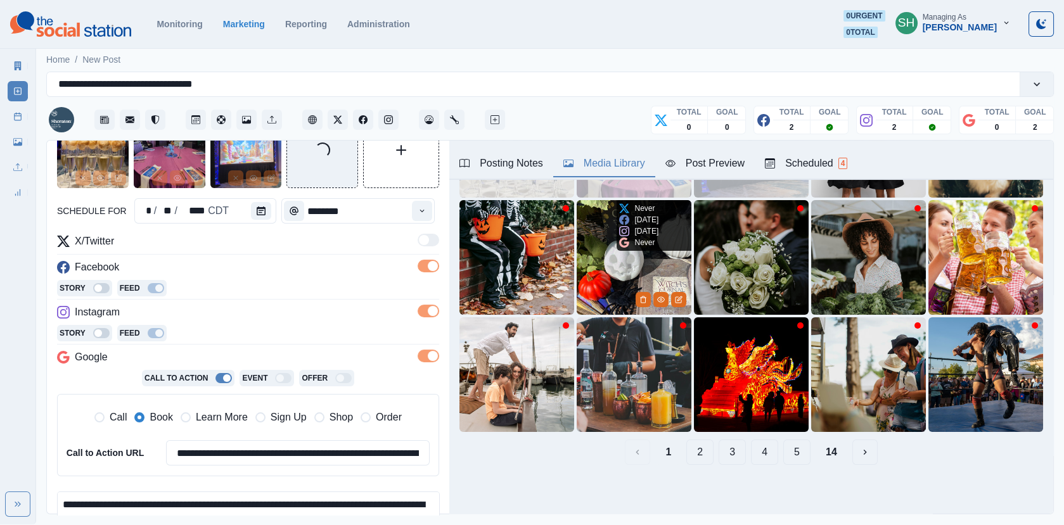
scroll to position [0, 0]
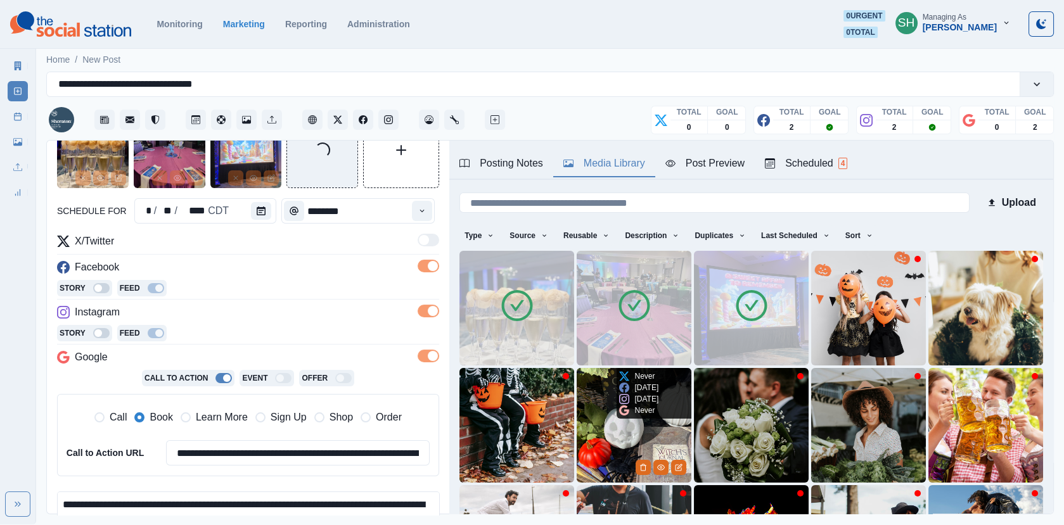
click at [641, 298] on icon at bounding box center [634, 305] width 35 height 35
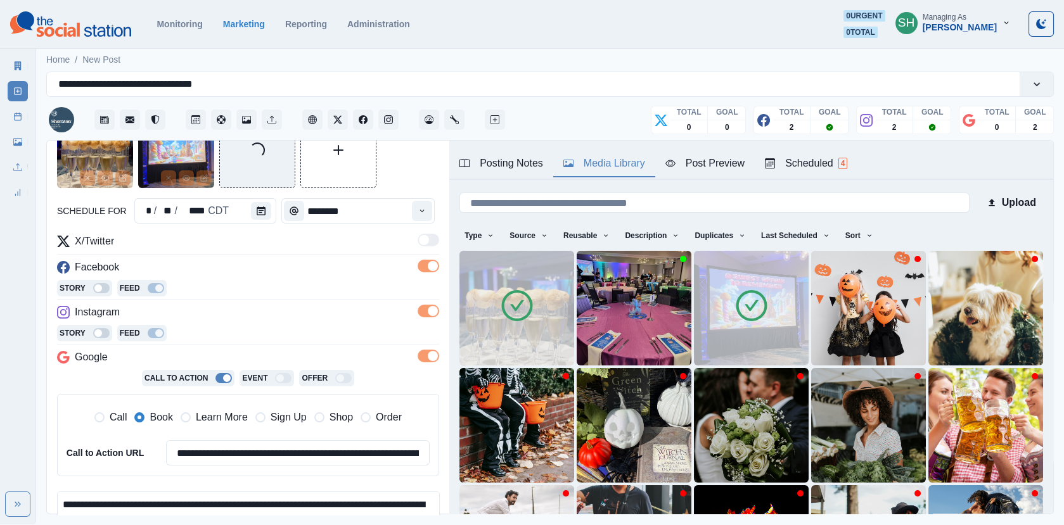
click at [541, 303] on img at bounding box center [517, 308] width 115 height 115
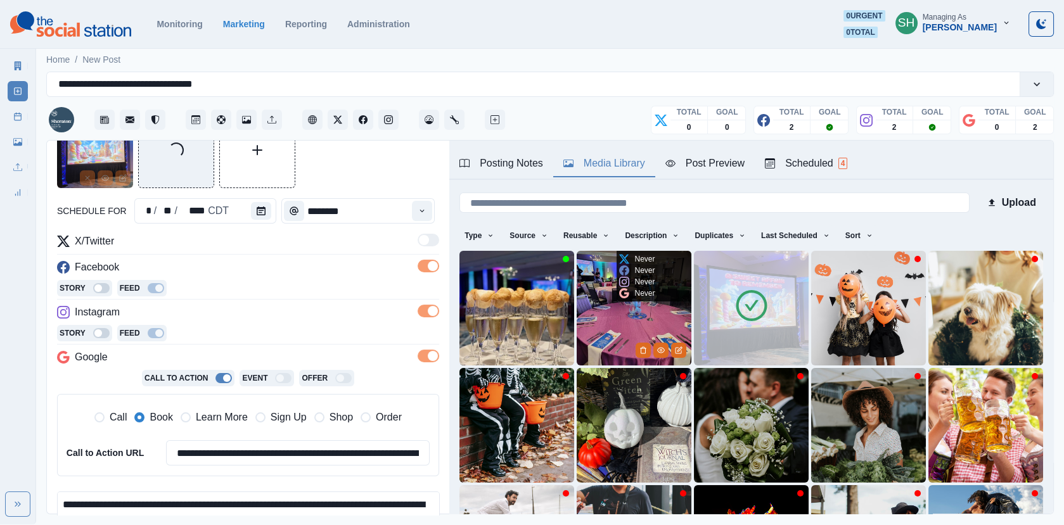
click at [633, 314] on img at bounding box center [634, 308] width 115 height 115
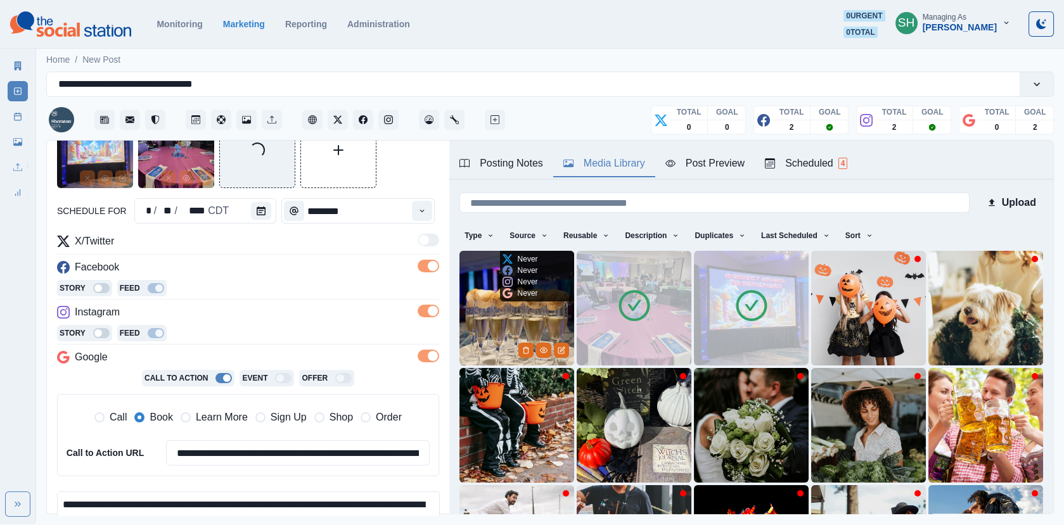
click at [545, 321] on img at bounding box center [517, 308] width 115 height 115
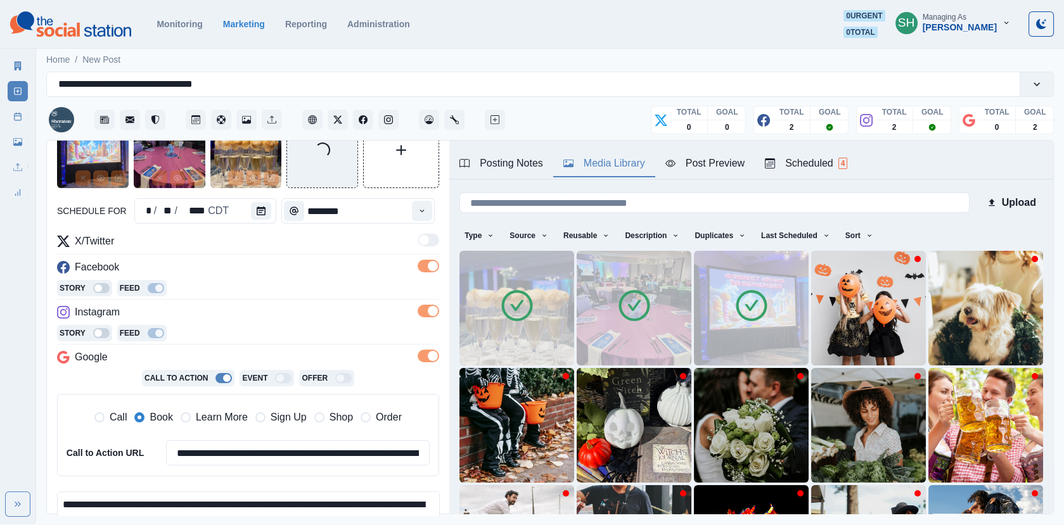
click at [750, 297] on icon at bounding box center [751, 305] width 35 height 35
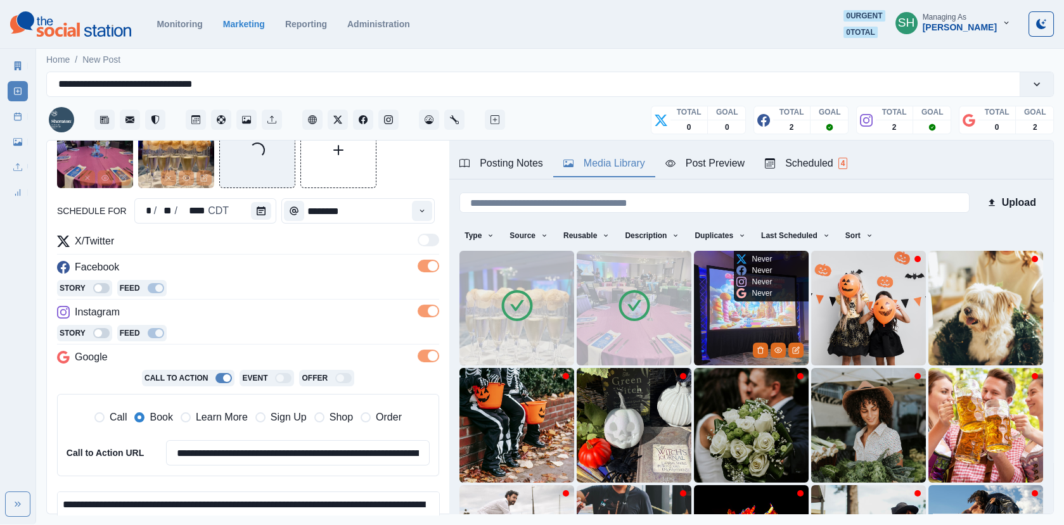
click at [733, 316] on img at bounding box center [751, 308] width 115 height 115
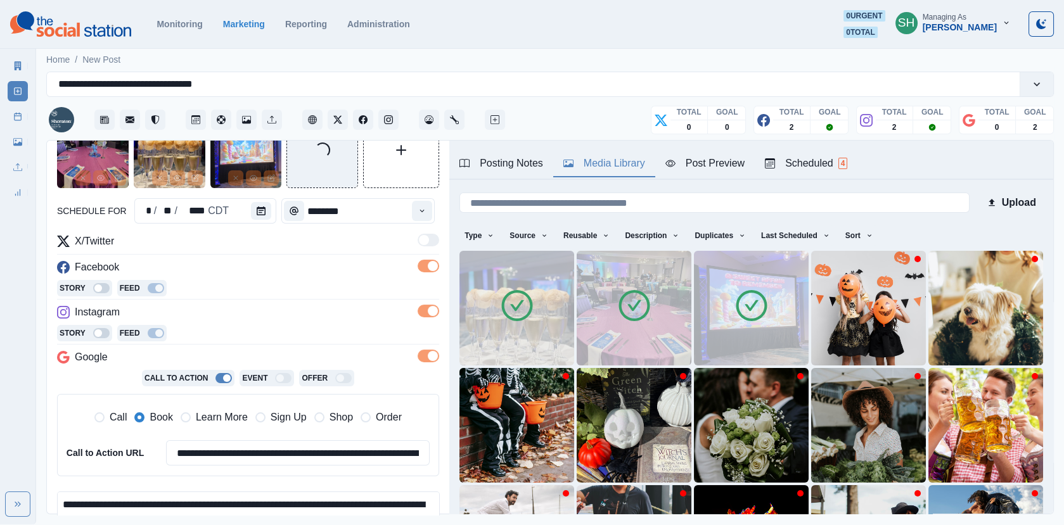
click at [693, 172] on button "Post Preview" at bounding box center [705, 164] width 100 height 27
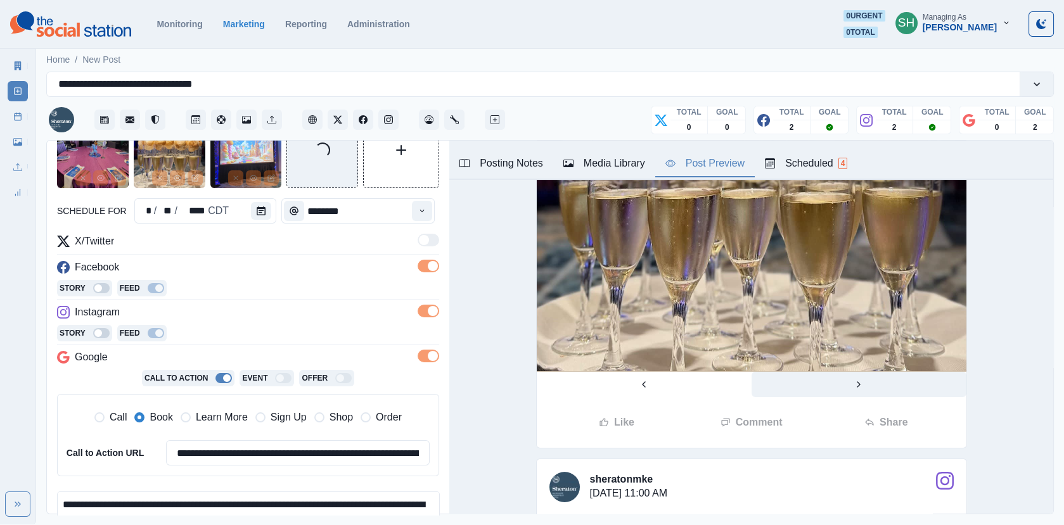
scroll to position [536, 0]
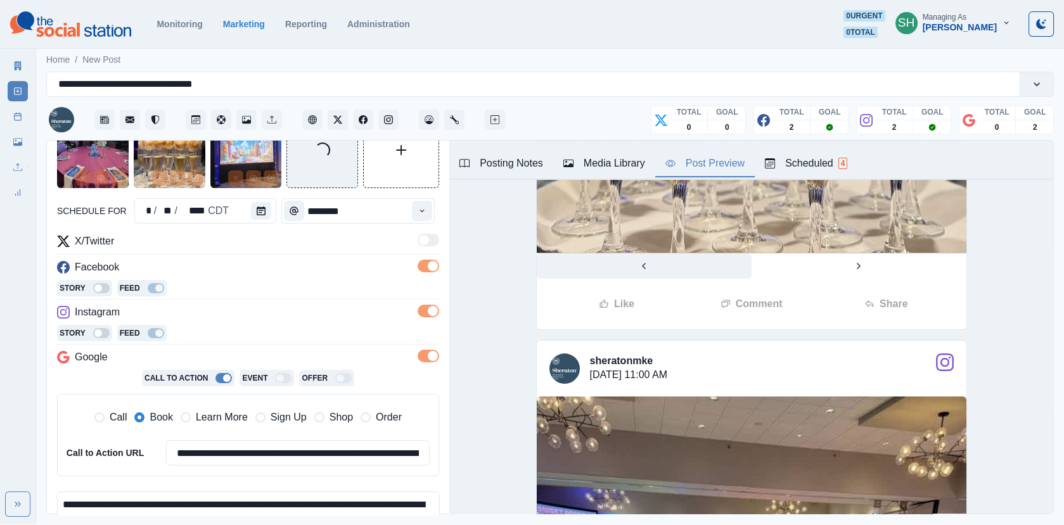
click at [683, 278] on button "Previous" at bounding box center [644, 266] width 215 height 25
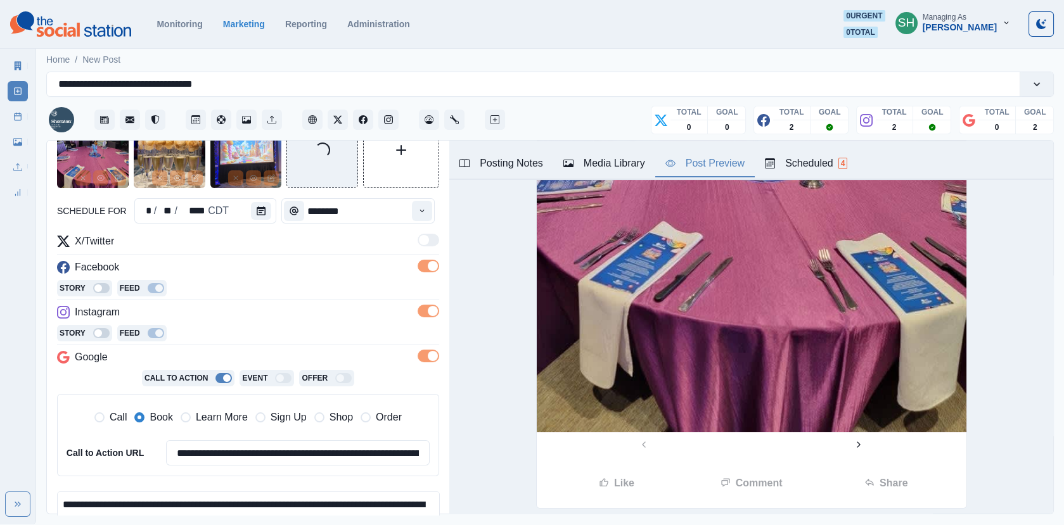
scroll to position [549, 0]
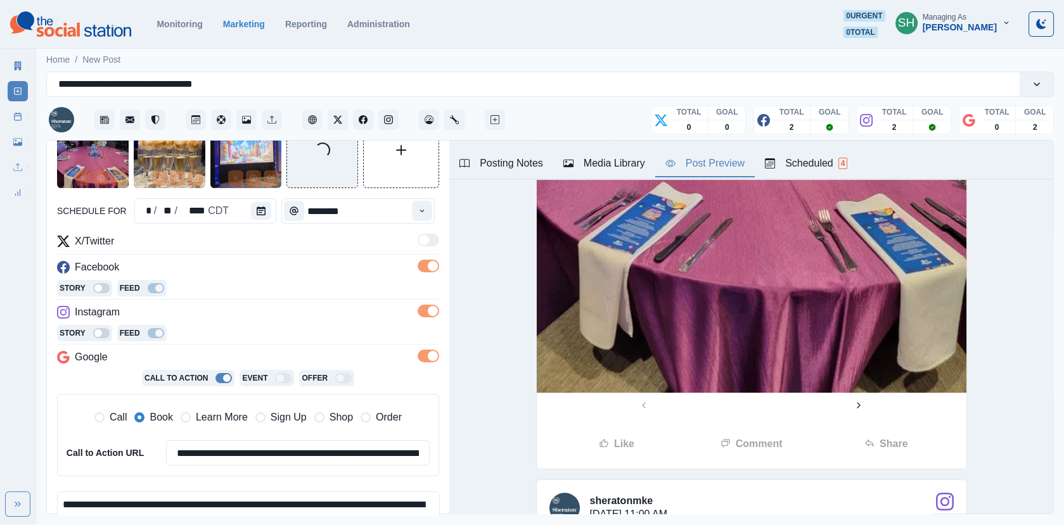
click at [854, 433] on div "Like Comment Share" at bounding box center [752, 443] width 430 height 51
click at [851, 418] on button "Next" at bounding box center [859, 405] width 215 height 25
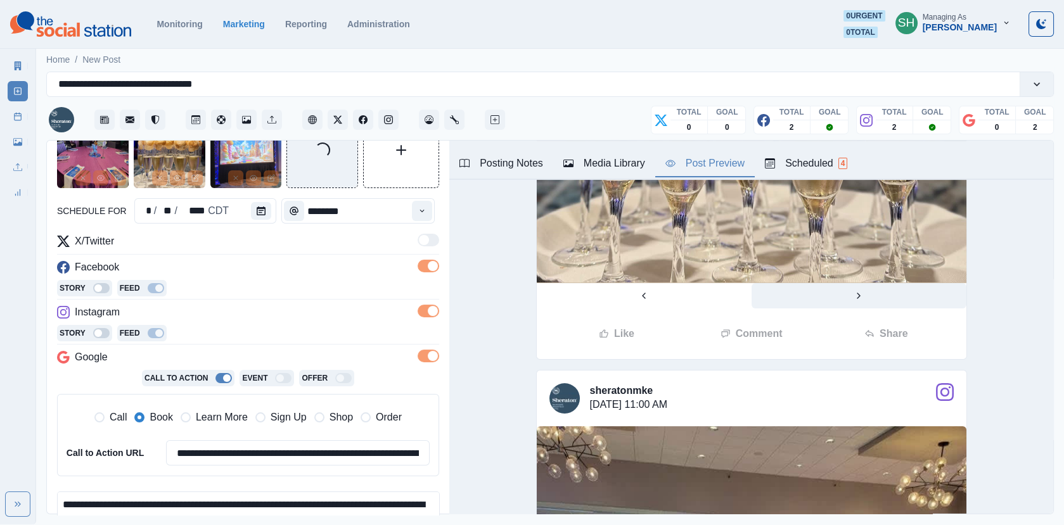
click at [858, 297] on button "Next" at bounding box center [859, 295] width 215 height 25
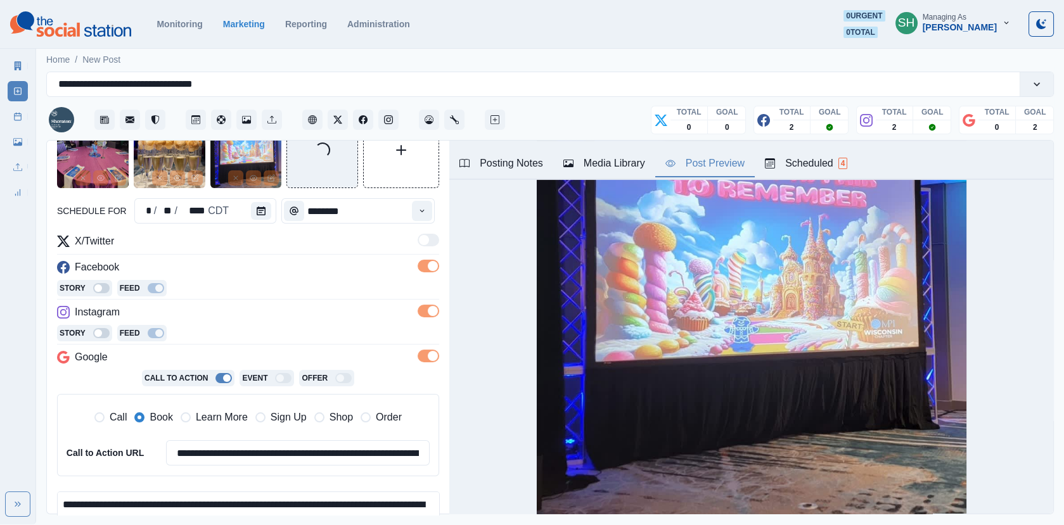
scroll to position [150, 0]
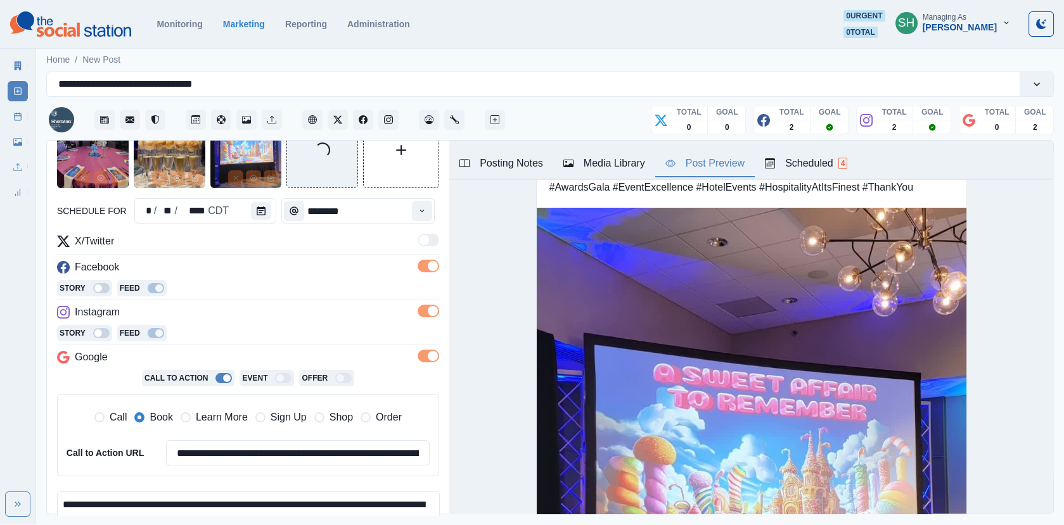
click at [641, 151] on button "Media Library" at bounding box center [604, 164] width 102 height 27
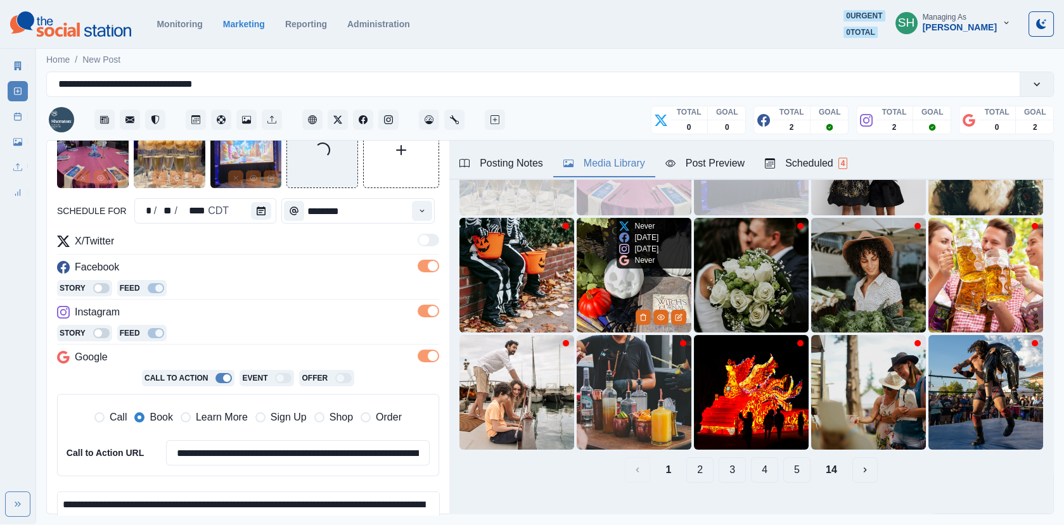
scroll to position [0, 0]
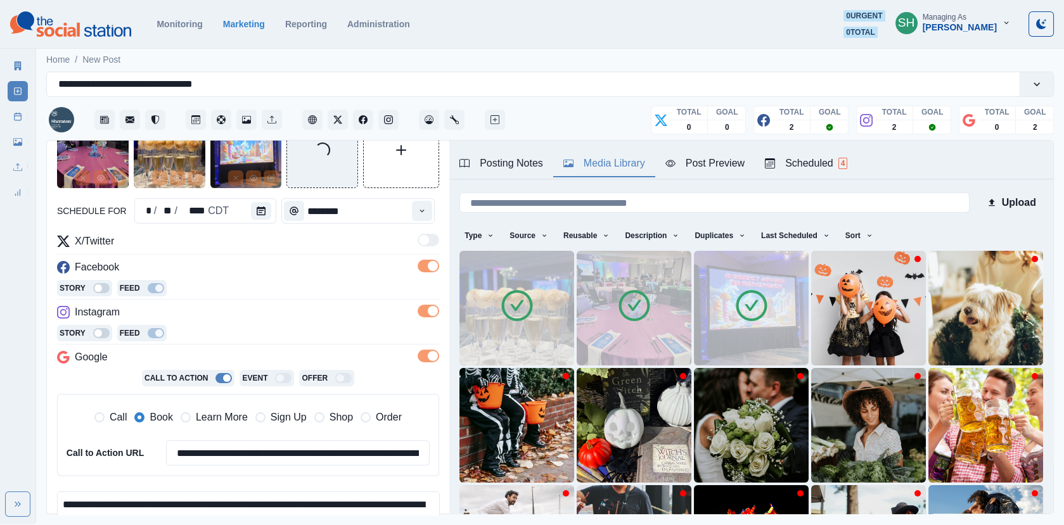
click at [654, 326] on img at bounding box center [634, 308] width 115 height 115
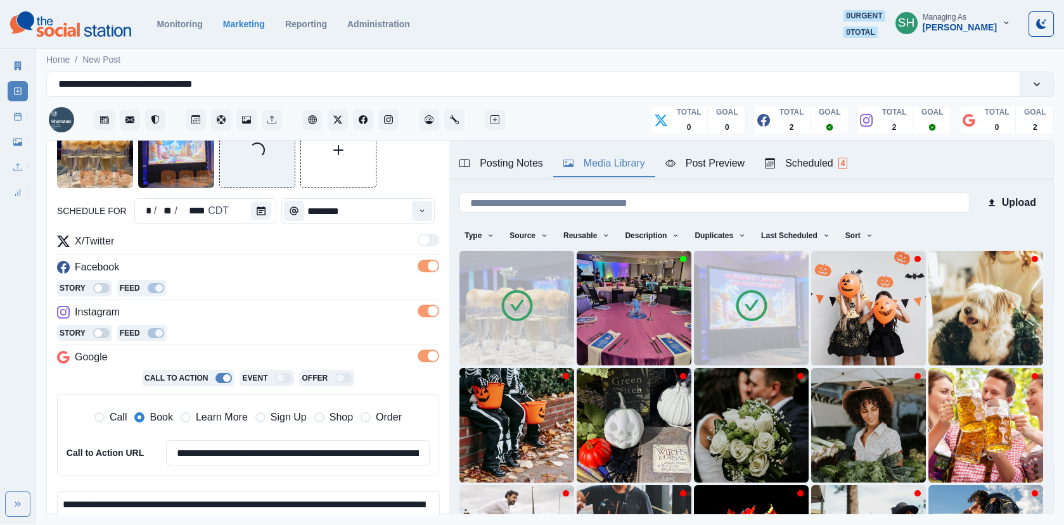
click at [736, 308] on icon at bounding box center [751, 305] width 35 height 35
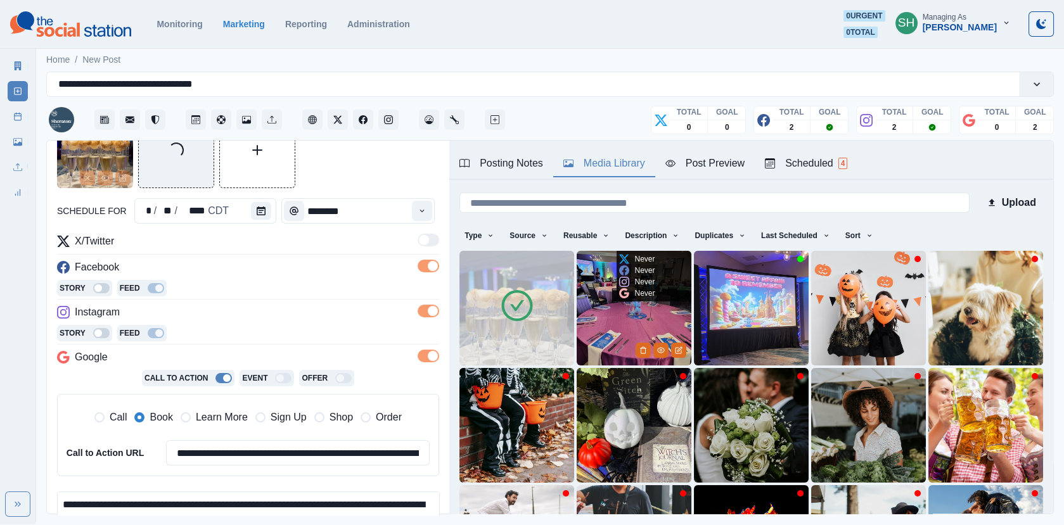
click at [646, 311] on img at bounding box center [634, 308] width 115 height 115
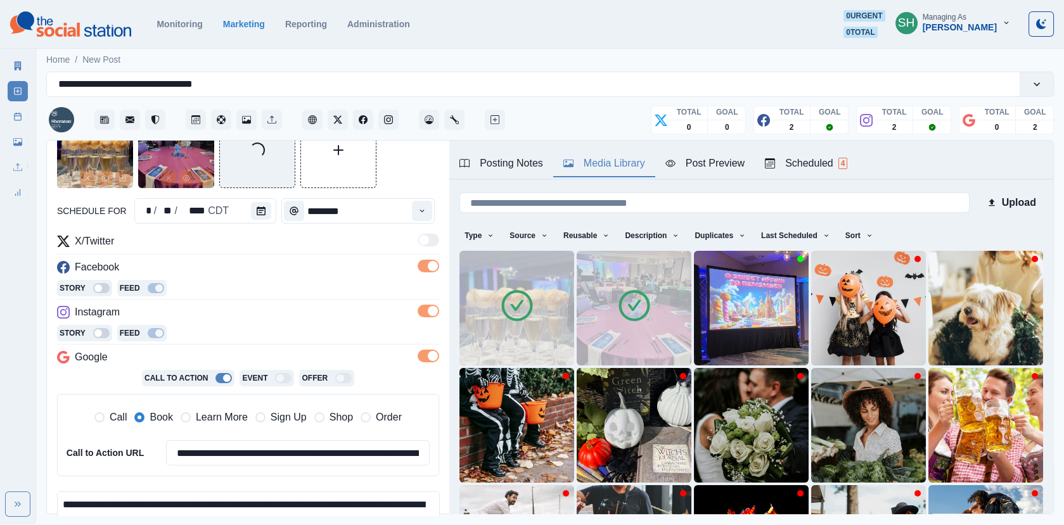
click at [736, 311] on img at bounding box center [751, 308] width 115 height 115
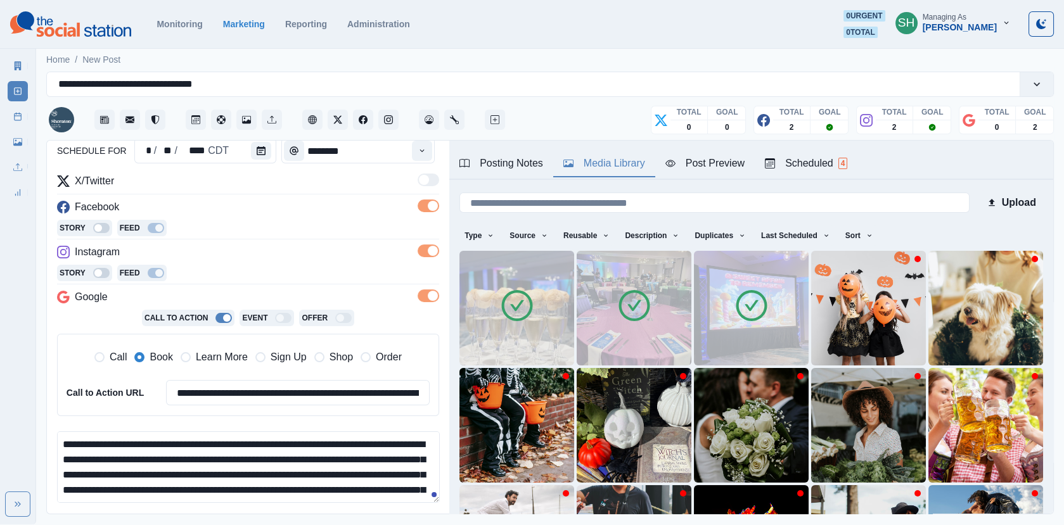
scroll to position [225, 0]
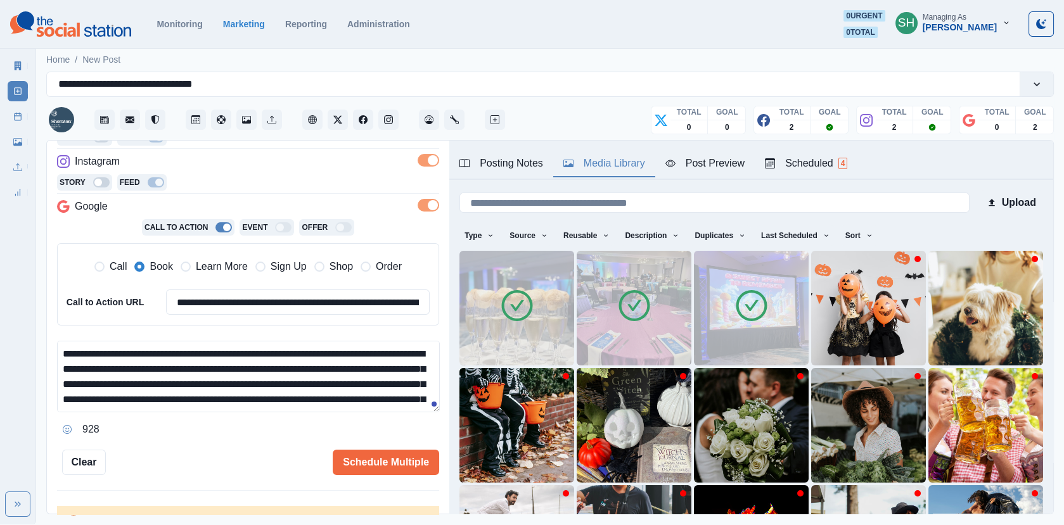
drag, startPoint x: 323, startPoint y: 363, endPoint x: 280, endPoint y: 363, distance: 43.1
click at [280, 363] on textarea "**********" at bounding box center [248, 377] width 383 height 72
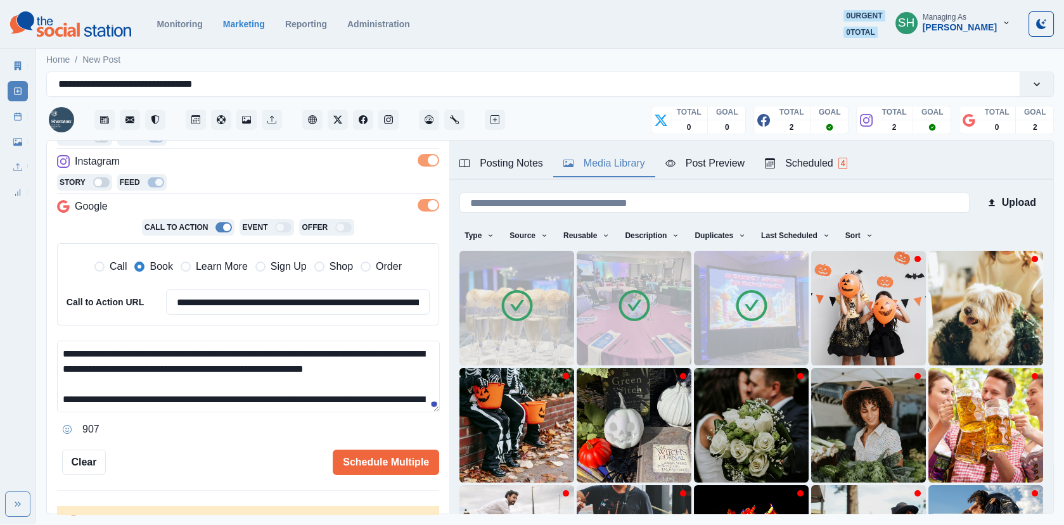
click at [711, 158] on div "Post Preview" at bounding box center [705, 163] width 79 height 15
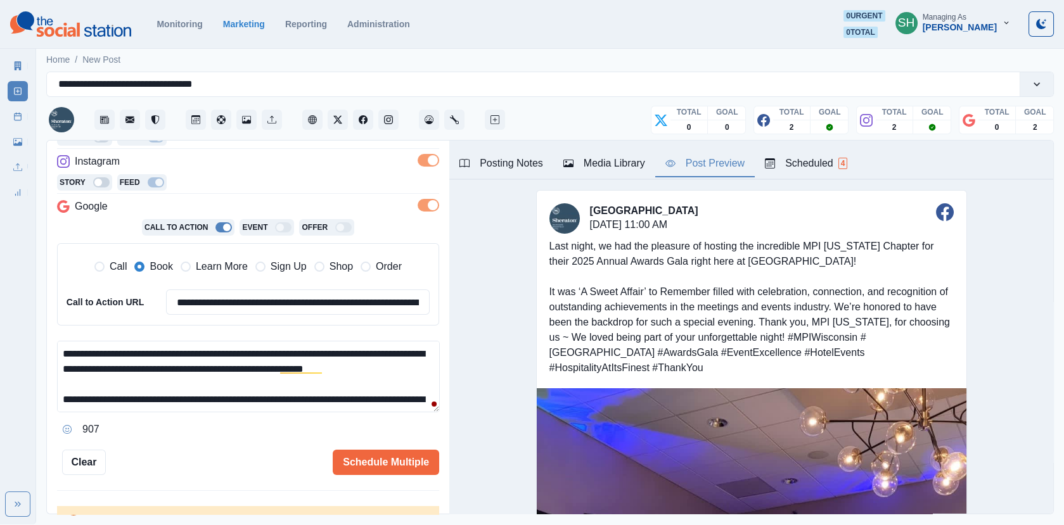
drag, startPoint x: 106, startPoint y: 349, endPoint x: 8, endPoint y: 349, distance: 97.6
click at [8, 349] on div "**********" at bounding box center [532, 262] width 1064 height 525
click at [195, 377] on textarea "**********" at bounding box center [248, 377] width 383 height 72
click at [328, 404] on div at bounding box center [320, 405] width 23 height 20
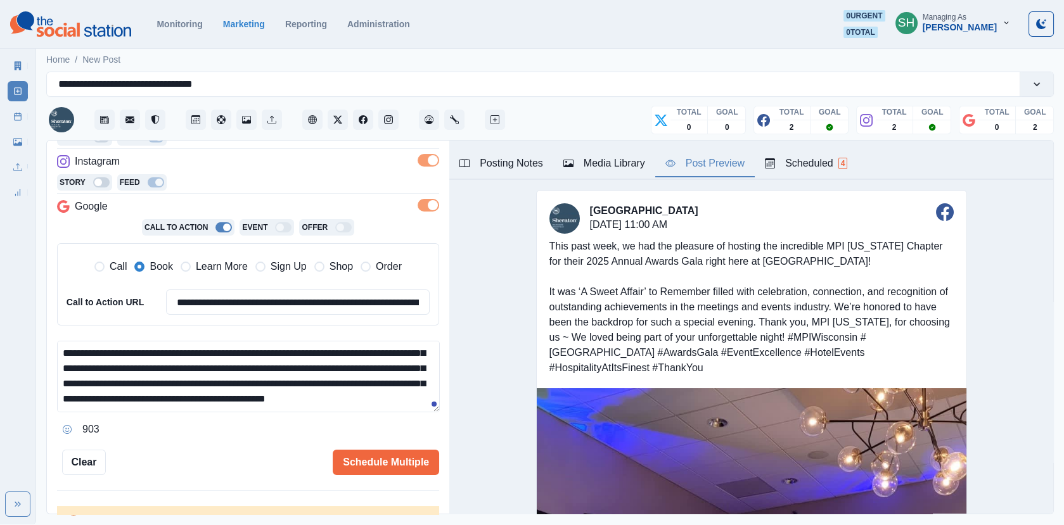
scroll to position [83, 0]
click at [382, 364] on textarea "**********" at bounding box center [248, 377] width 383 height 72
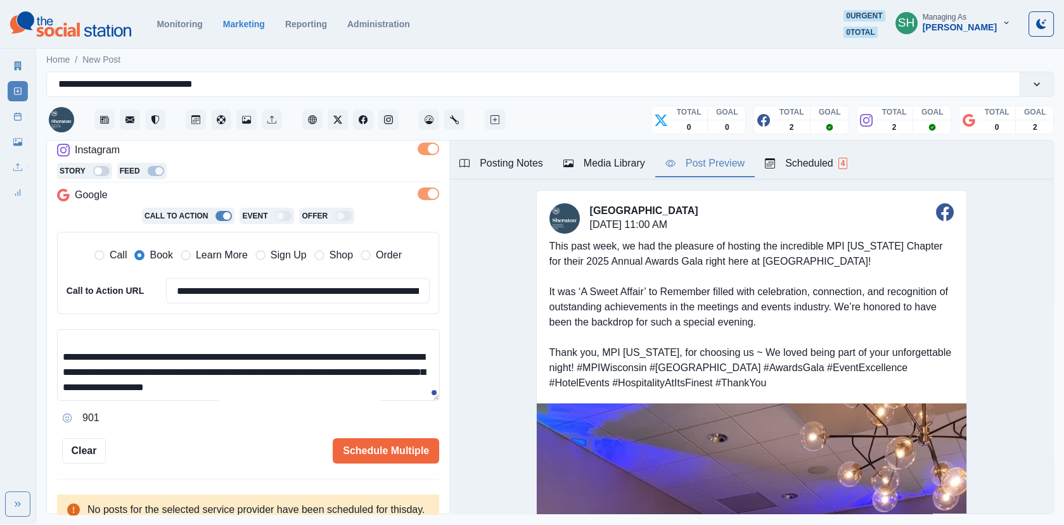
click at [155, 366] on textarea "**********" at bounding box center [248, 366] width 383 height 72
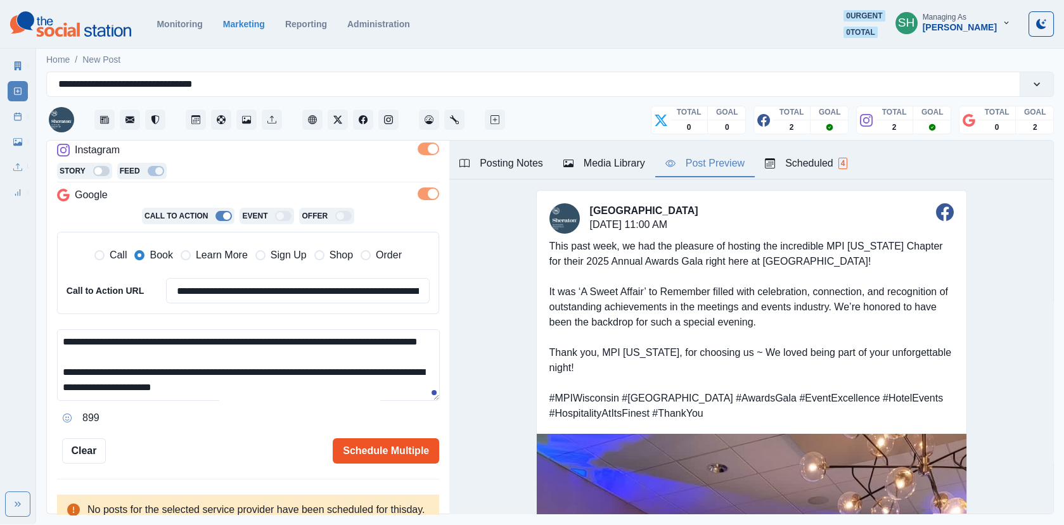
type textarea "**********"
click at [375, 439] on button "Schedule Multiple" at bounding box center [386, 451] width 106 height 25
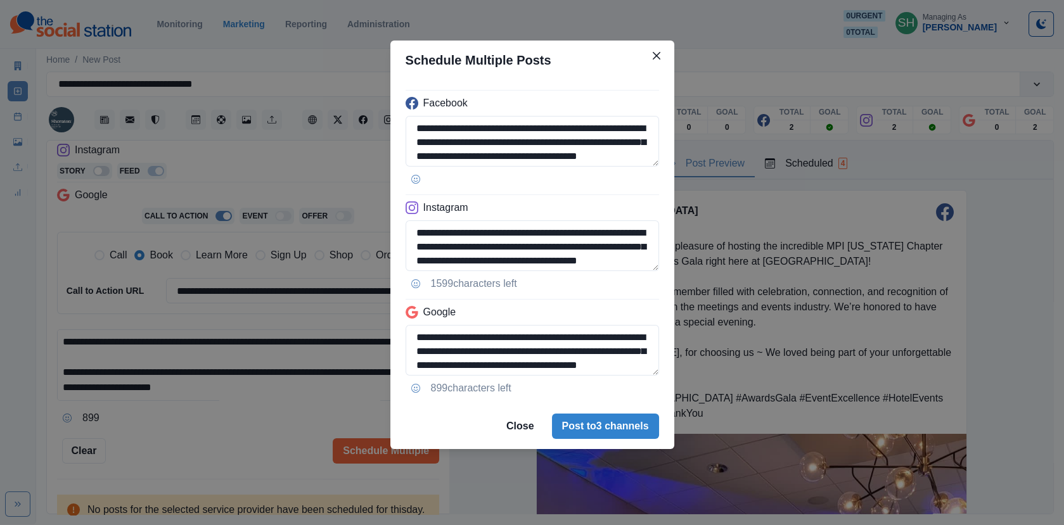
click at [331, 413] on div "**********" at bounding box center [532, 262] width 1064 height 525
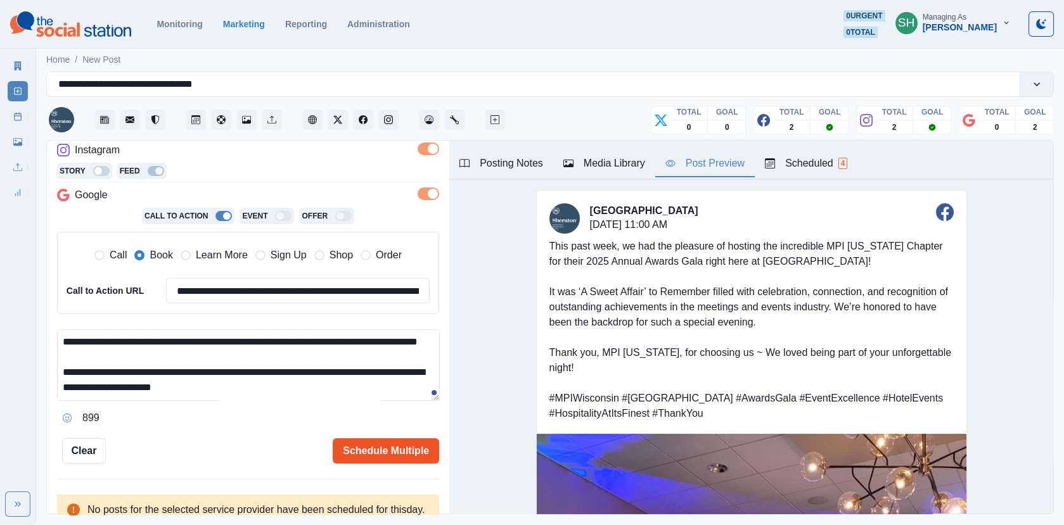
click at [370, 446] on button "Schedule Multiple" at bounding box center [386, 451] width 106 height 25
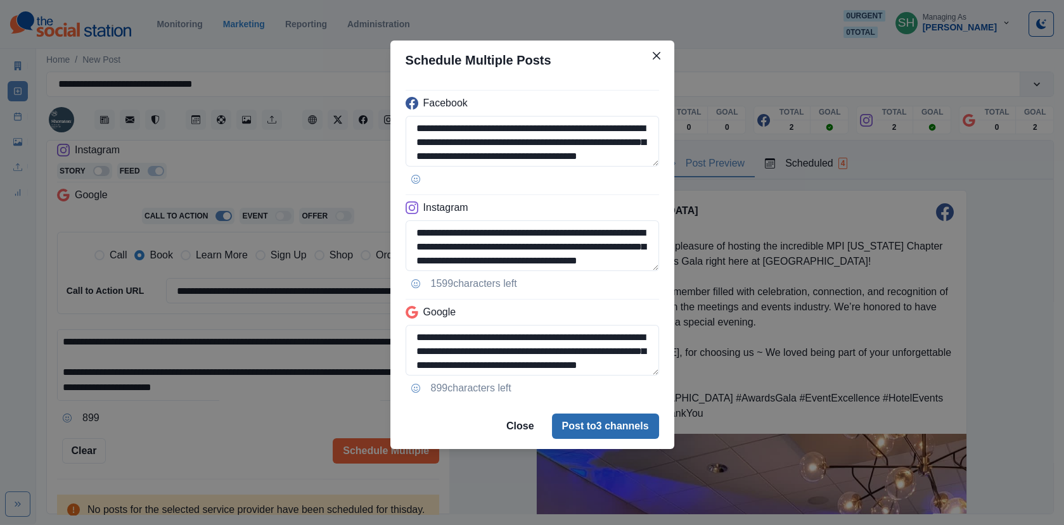
click at [616, 422] on button "Post to 3 channels" at bounding box center [605, 426] width 107 height 25
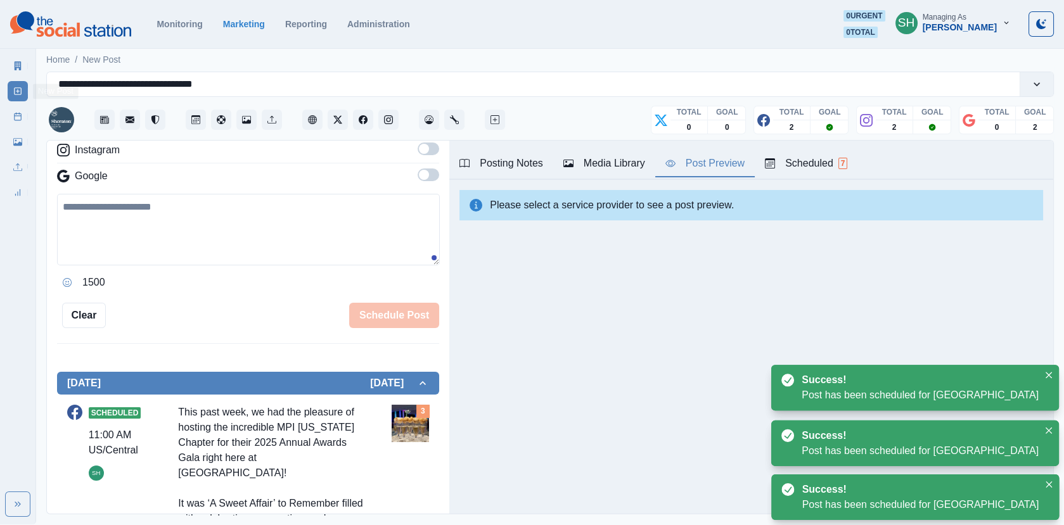
click at [15, 109] on link "Post Schedule" at bounding box center [18, 116] width 20 height 20
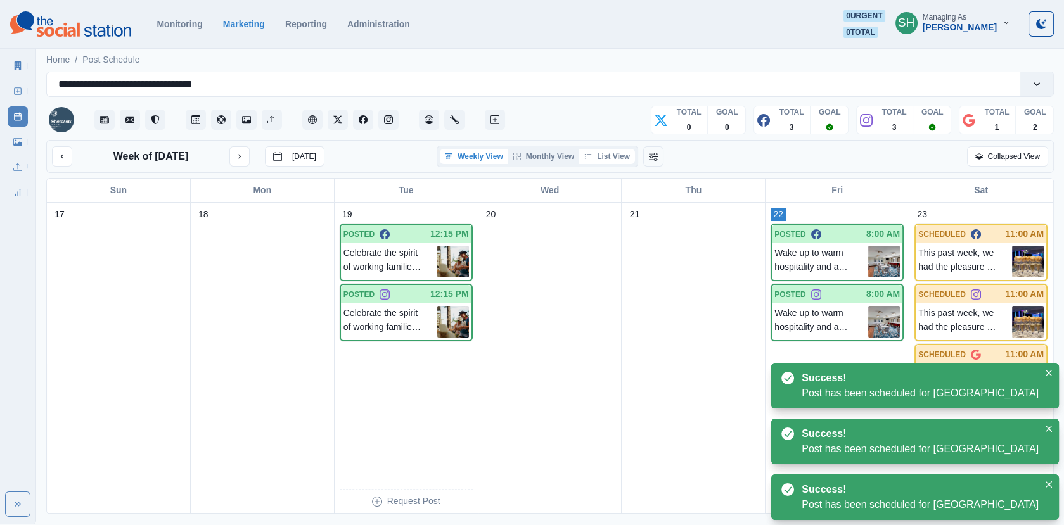
click at [607, 155] on button "List View" at bounding box center [607, 156] width 56 height 15
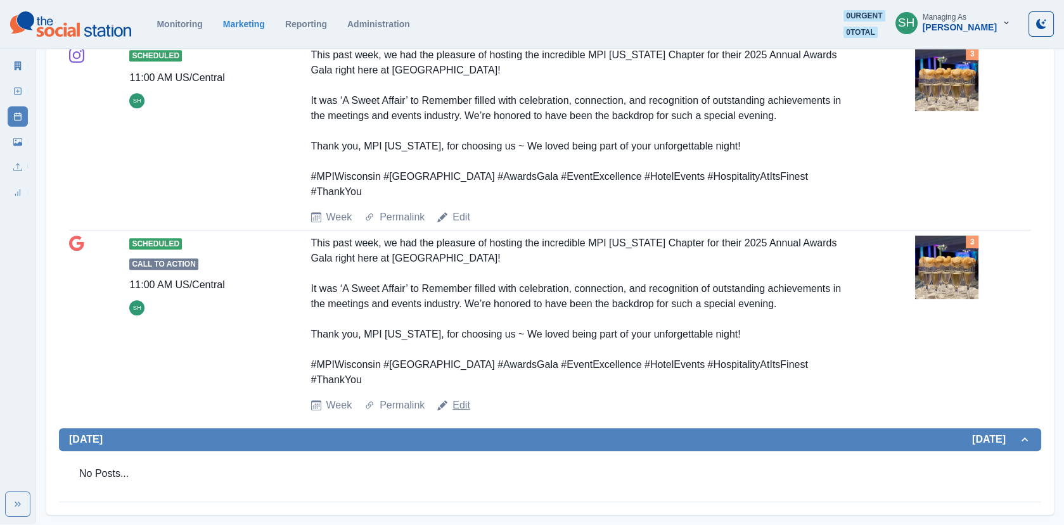
click at [459, 406] on link "Edit" at bounding box center [462, 405] width 18 height 15
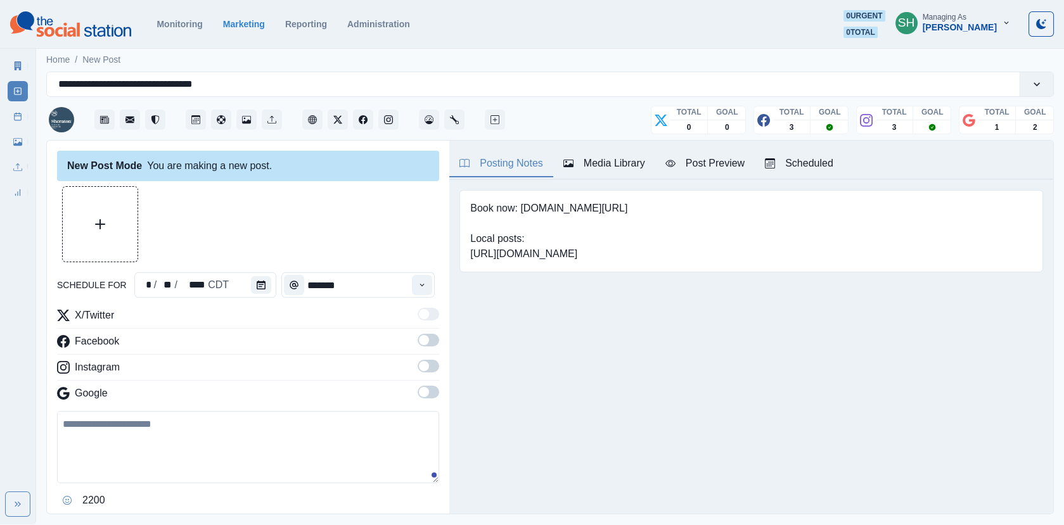
type input "********"
type textarea "**********"
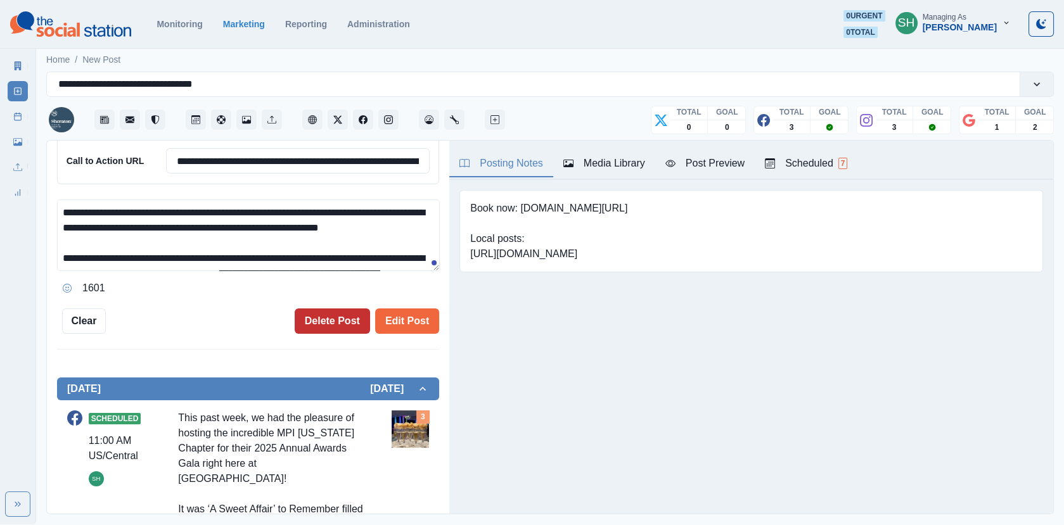
click at [316, 321] on button "Delete Post" at bounding box center [332, 321] width 75 height 25
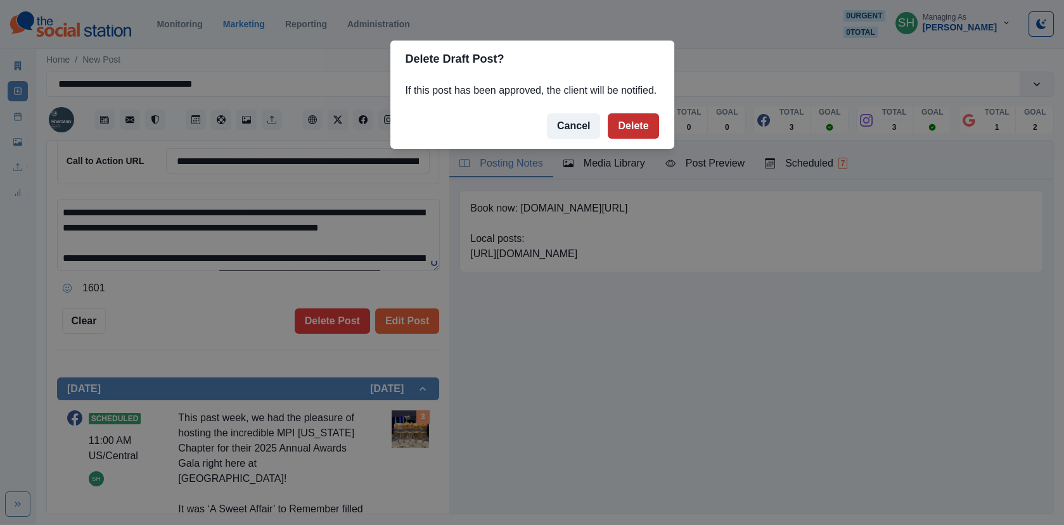
click at [636, 139] on button "Delete" at bounding box center [633, 125] width 51 height 25
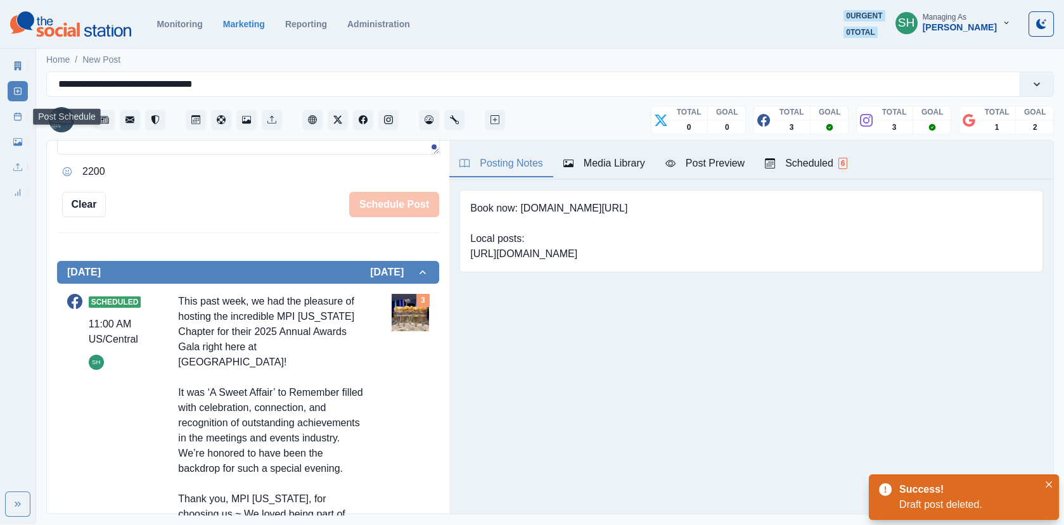
click at [8, 122] on link "Post Schedule" at bounding box center [18, 116] width 20 height 20
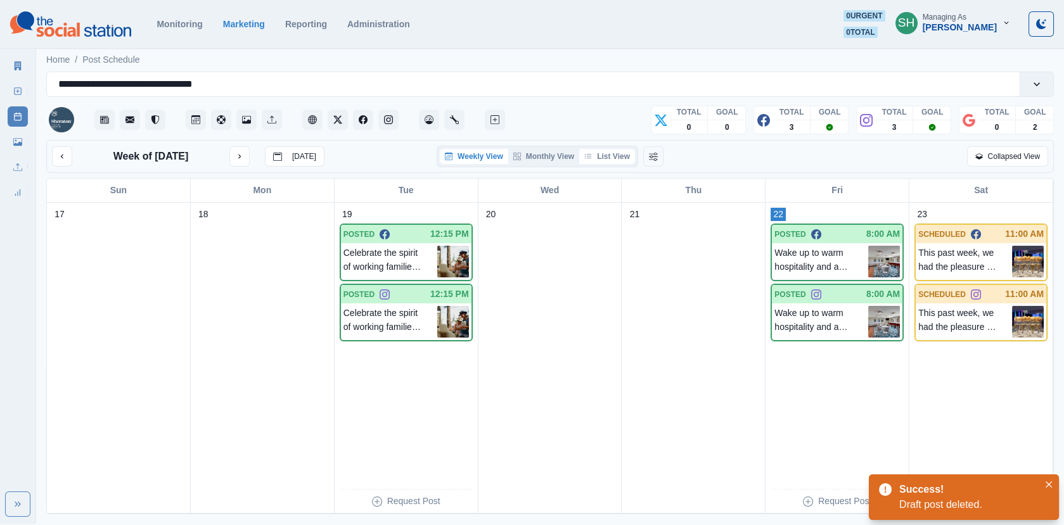
click at [622, 153] on button "List View" at bounding box center [607, 156] width 56 height 15
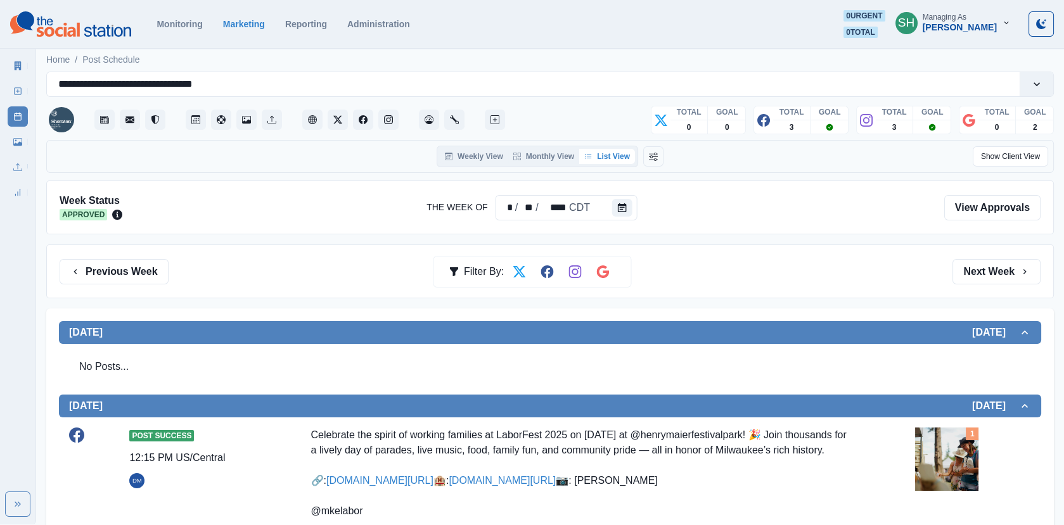
click at [20, 67] on icon at bounding box center [17, 65] width 9 height 9
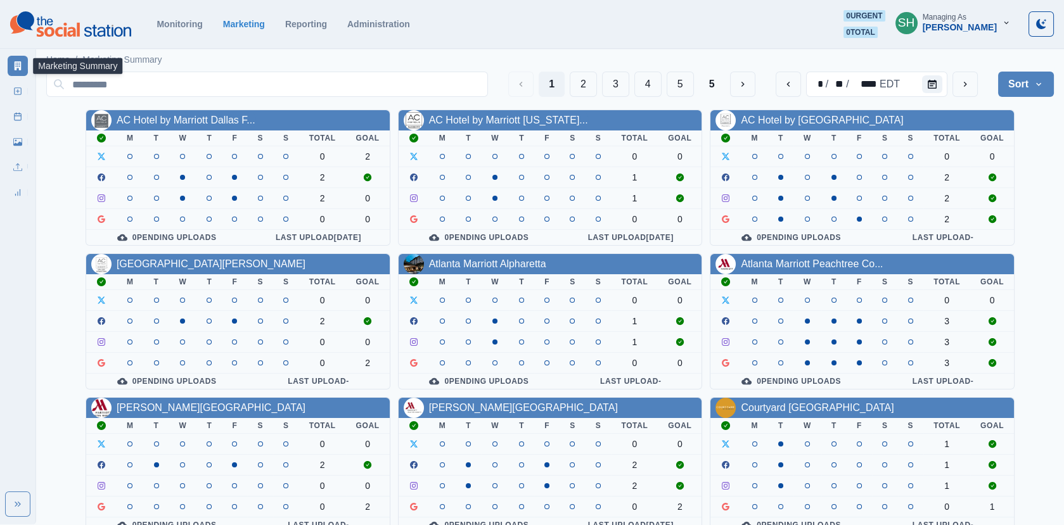
click at [956, 29] on div "[PERSON_NAME]" at bounding box center [960, 27] width 74 height 11
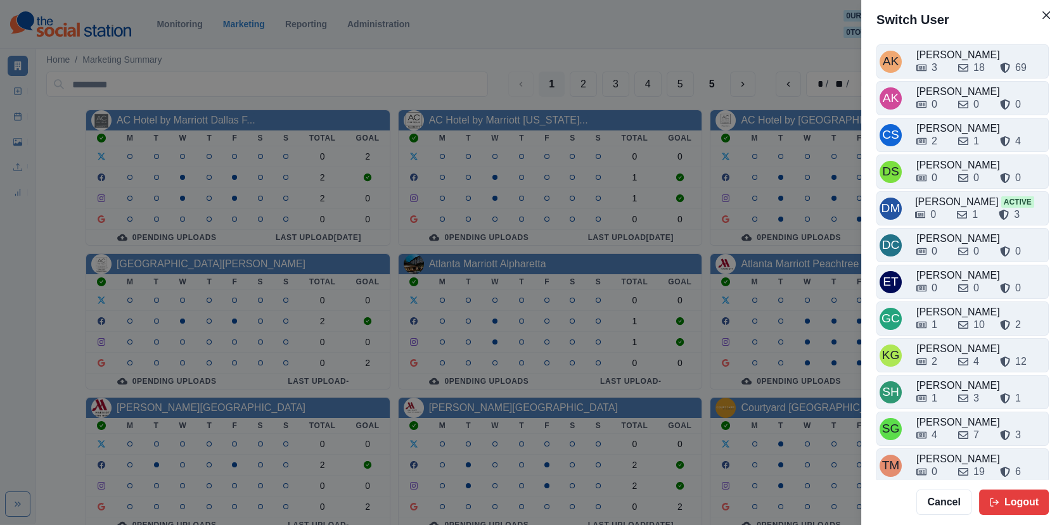
click at [825, 110] on div "Switch User AK [PERSON_NAME] 3 18 69 AK [PERSON_NAME] 0 0 0 CS Crizalyn Servida…" at bounding box center [532, 262] width 1064 height 525
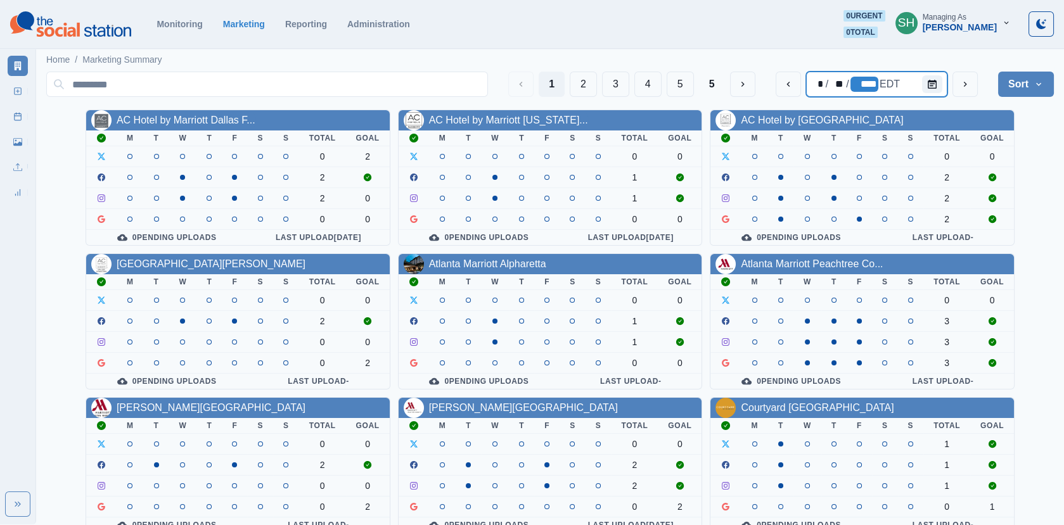
click at [855, 82] on div "****" at bounding box center [865, 84] width 28 height 15
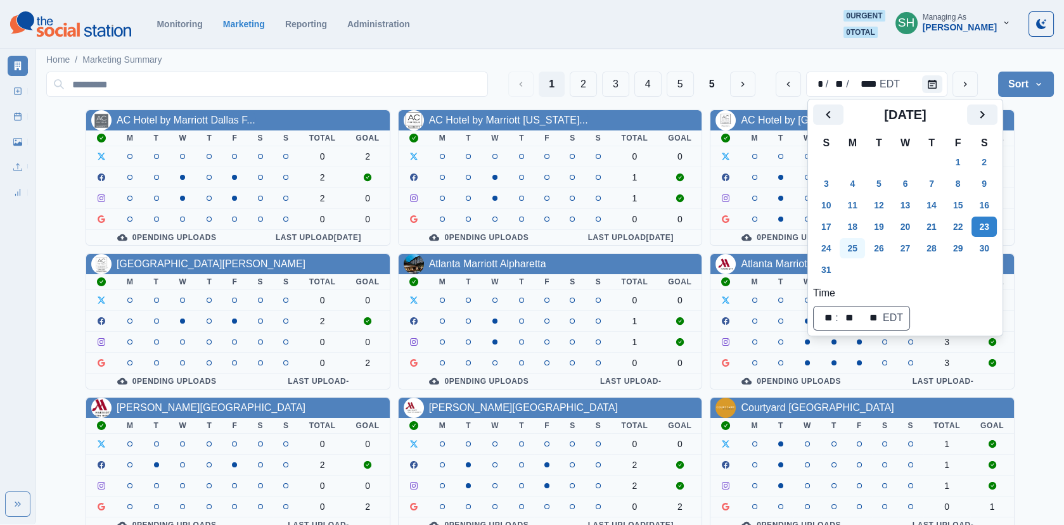
click at [863, 239] on button "25" at bounding box center [852, 248] width 25 height 20
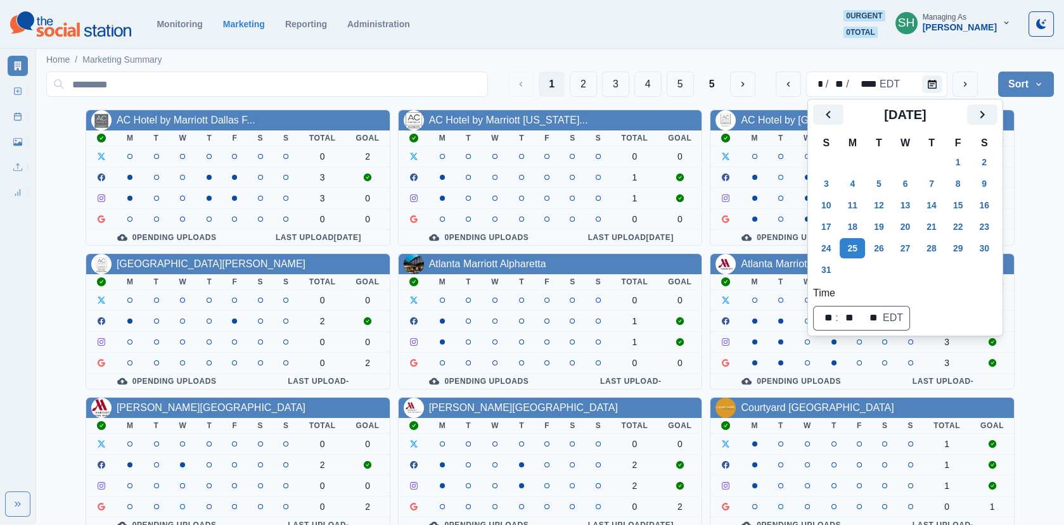
click at [1024, 81] on button "Sort" at bounding box center [1026, 84] width 56 height 25
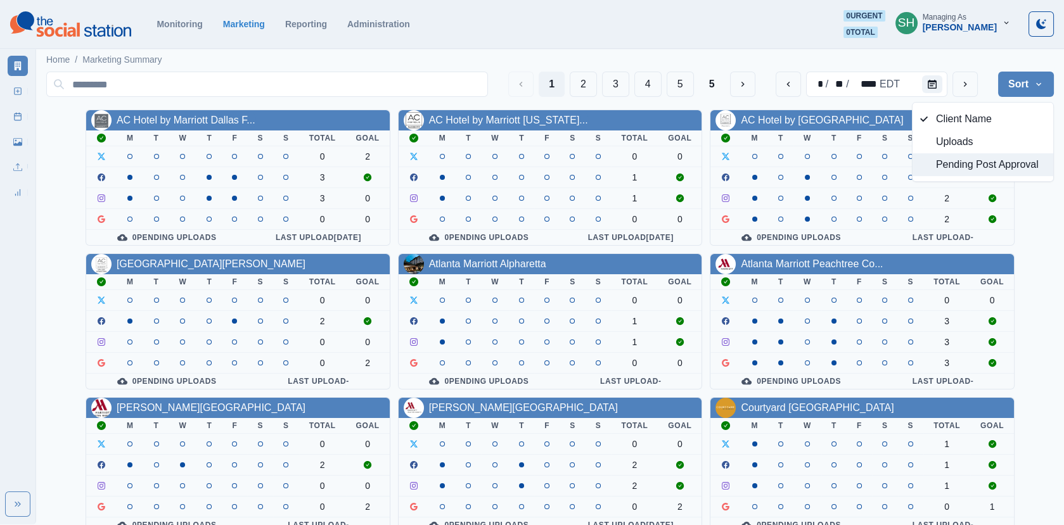
click at [1008, 173] on button "Pending Post Approval" at bounding box center [983, 164] width 141 height 23
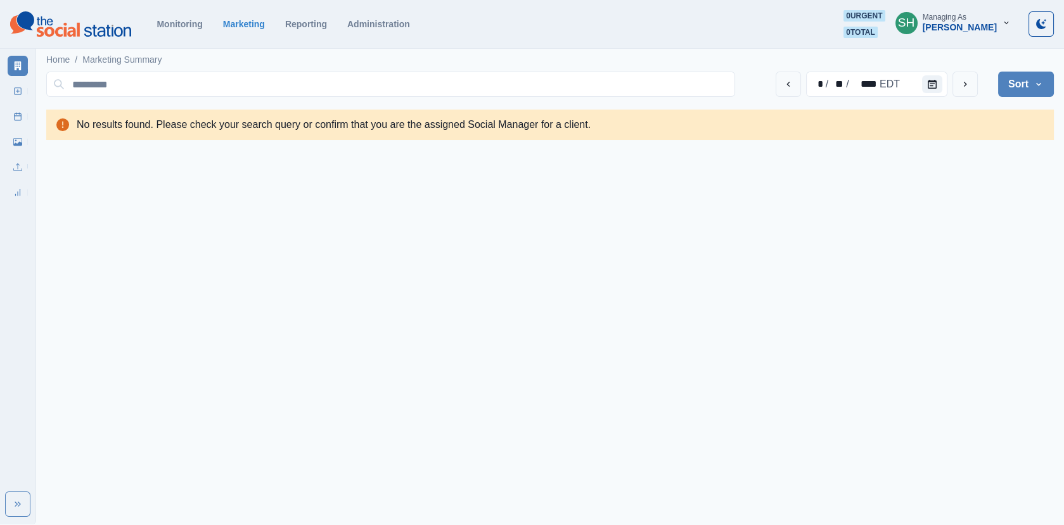
click at [953, 22] on div "[PERSON_NAME]" at bounding box center [960, 27] width 74 height 11
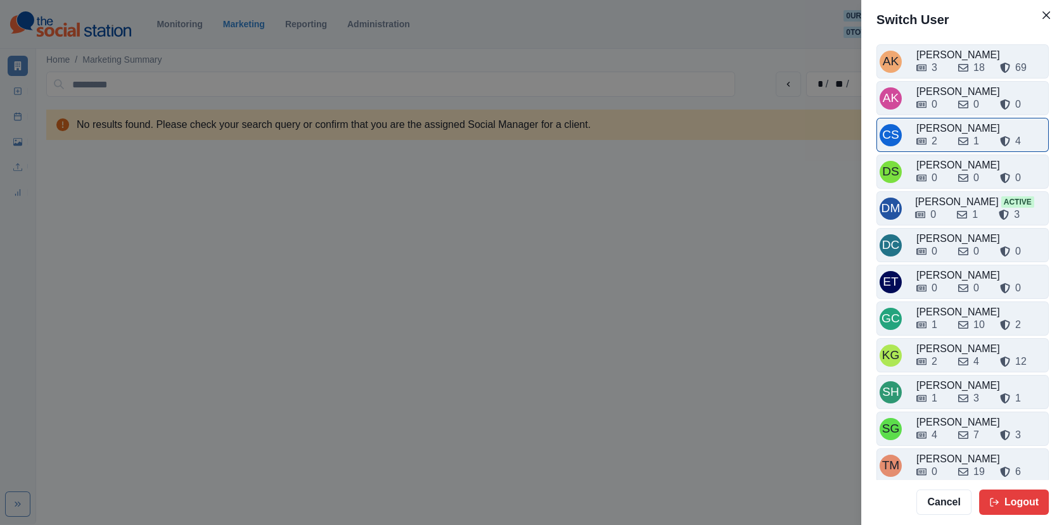
click at [942, 129] on div "2 1 4" at bounding box center [981, 139] width 129 height 20
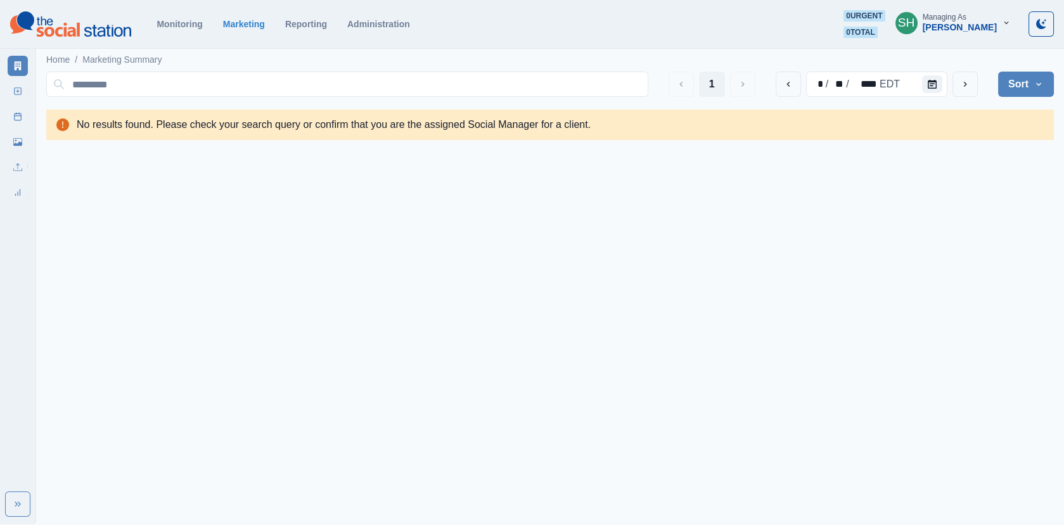
click at [967, 11] on button "SH Managing As [PERSON_NAME]" at bounding box center [954, 22] width 136 height 25
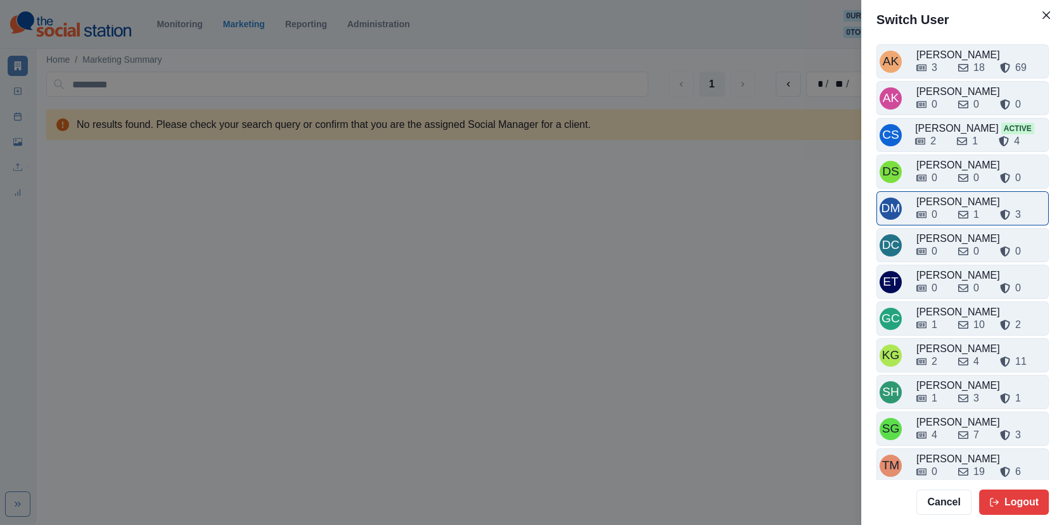
click at [952, 210] on div "0 1 3" at bounding box center [981, 214] width 129 height 15
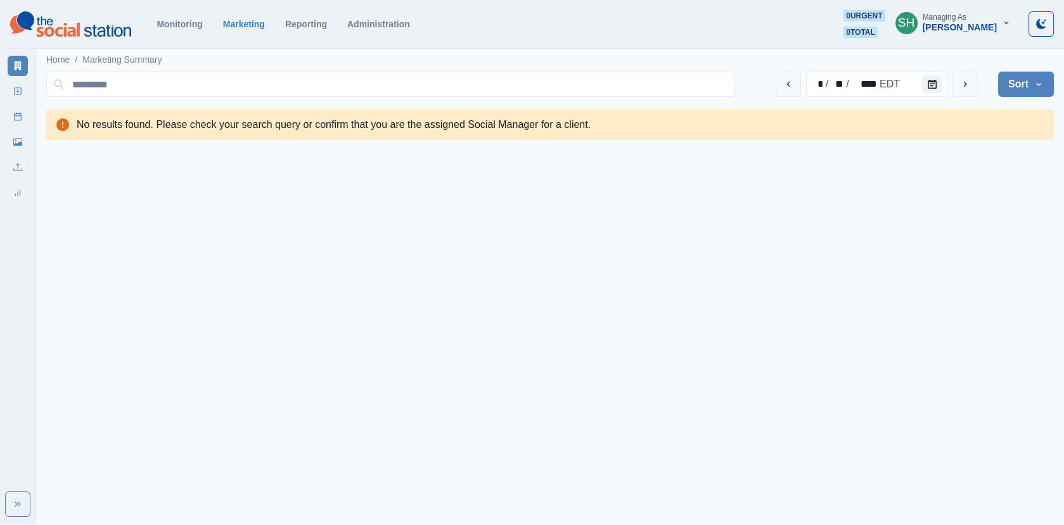
click at [979, 13] on div "Managing As [PERSON_NAME]" at bounding box center [960, 23] width 74 height 20
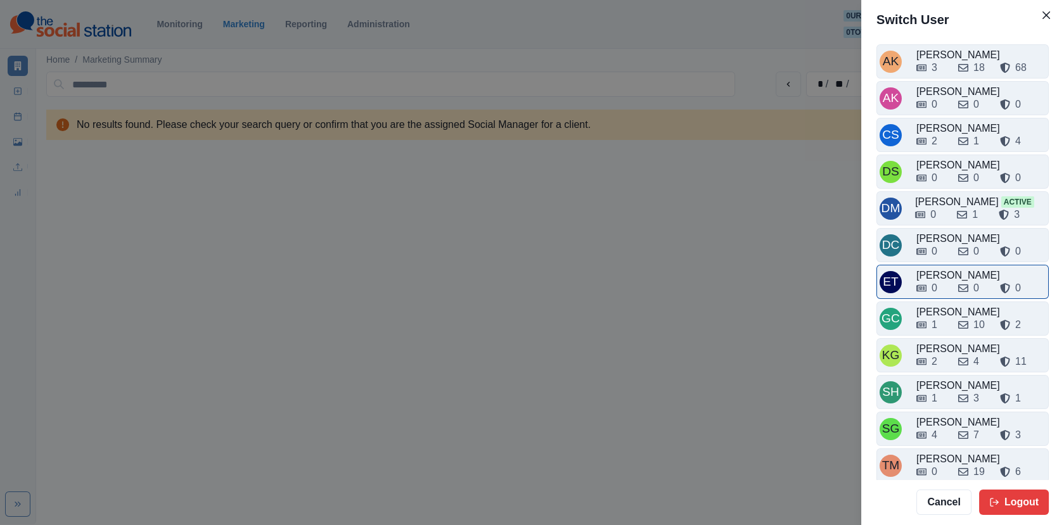
click at [944, 281] on div "0" at bounding box center [933, 288] width 32 height 15
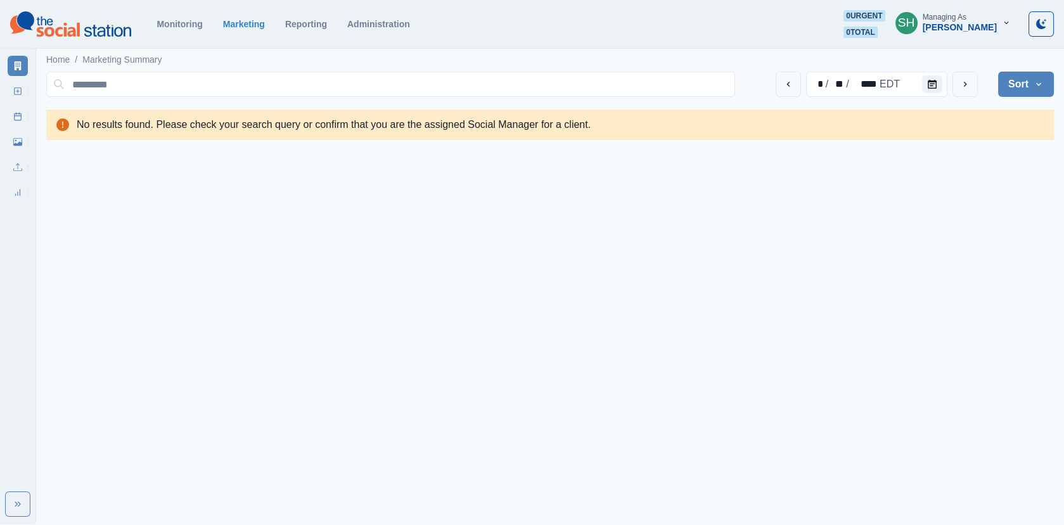
click at [974, 38] on section "Monitoring Marketing Reporting Administration 0 urgent 0 total SH Managing As […" at bounding box center [532, 24] width 1064 height 49
click at [966, 24] on div "[PERSON_NAME]" at bounding box center [960, 27] width 74 height 11
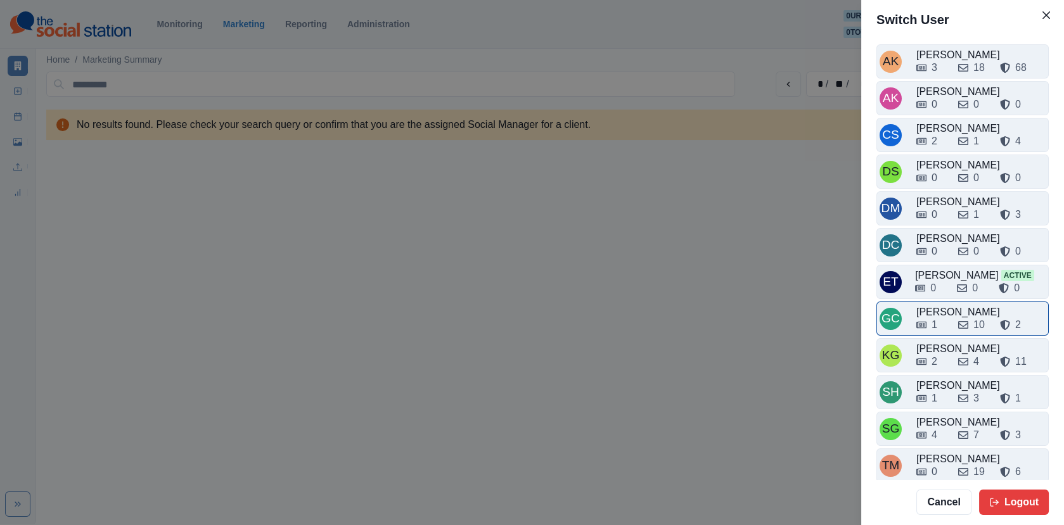
click at [946, 318] on div "1" at bounding box center [933, 325] width 32 height 15
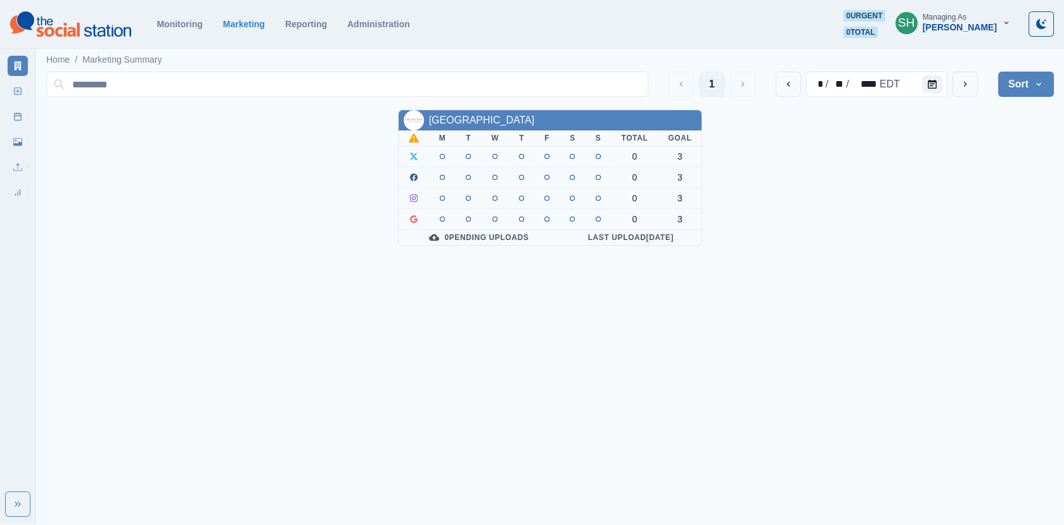
click at [967, 20] on div "Managing As" at bounding box center [945, 17] width 44 height 9
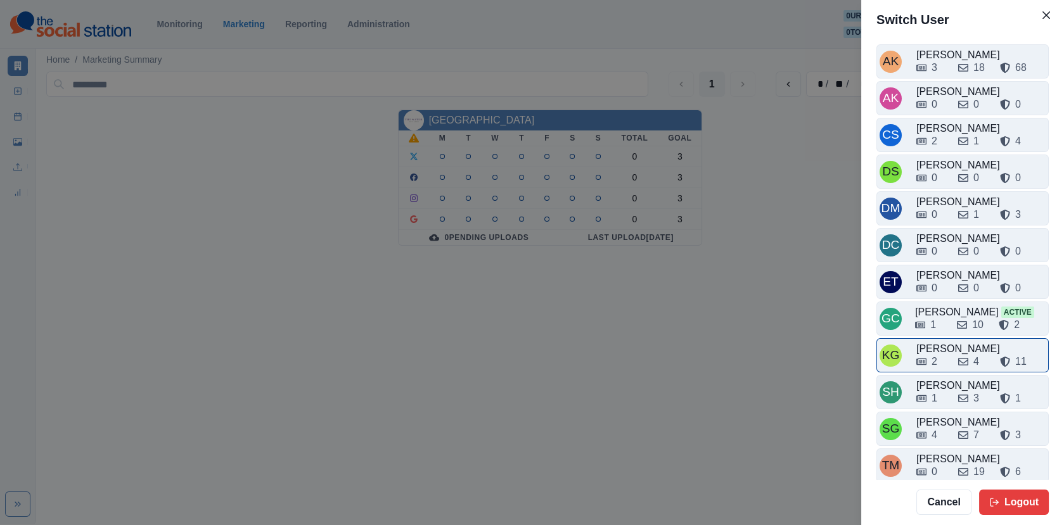
click at [948, 338] on div "KG [PERSON_NAME] 2 4 11" at bounding box center [963, 355] width 172 height 34
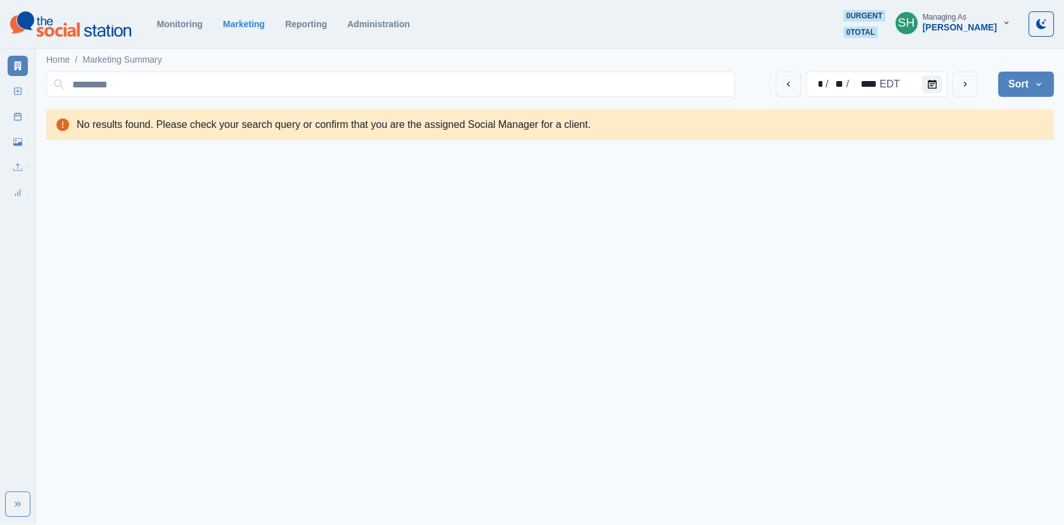
click at [958, 27] on div "[PERSON_NAME]" at bounding box center [960, 27] width 74 height 11
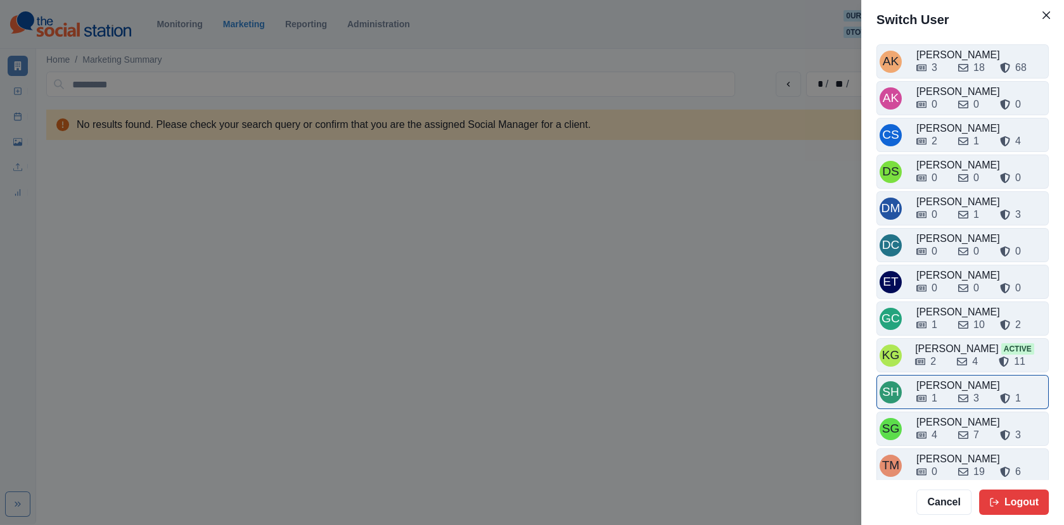
click at [940, 391] on div "1" at bounding box center [933, 398] width 32 height 15
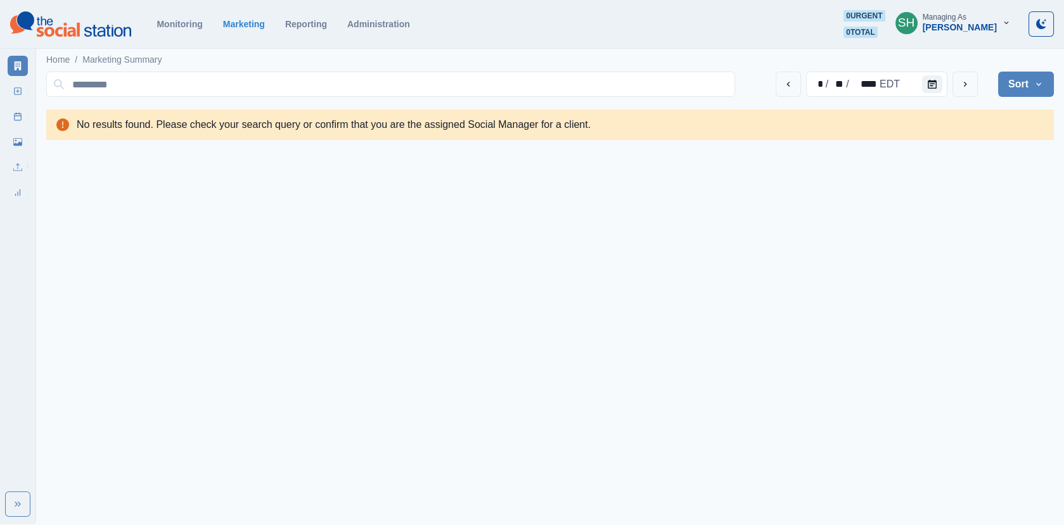
click at [972, 29] on div "[PERSON_NAME]" at bounding box center [960, 27] width 74 height 11
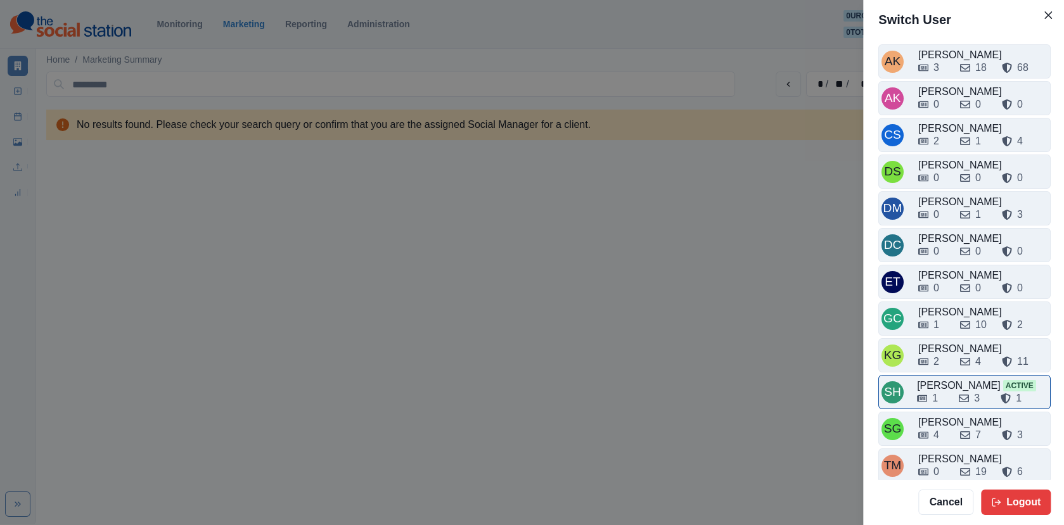
scroll to position [4, 0]
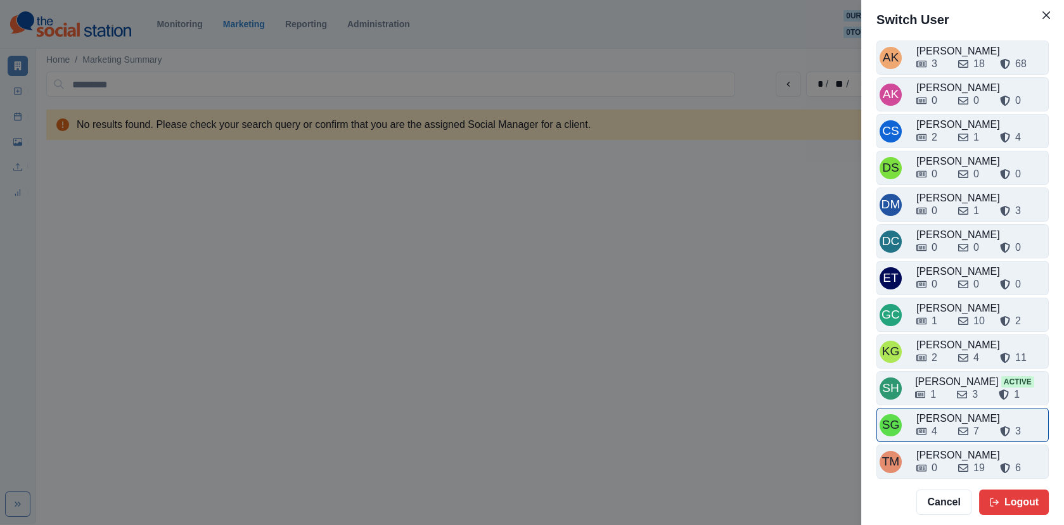
click at [948, 411] on div "[PERSON_NAME]" at bounding box center [981, 418] width 129 height 15
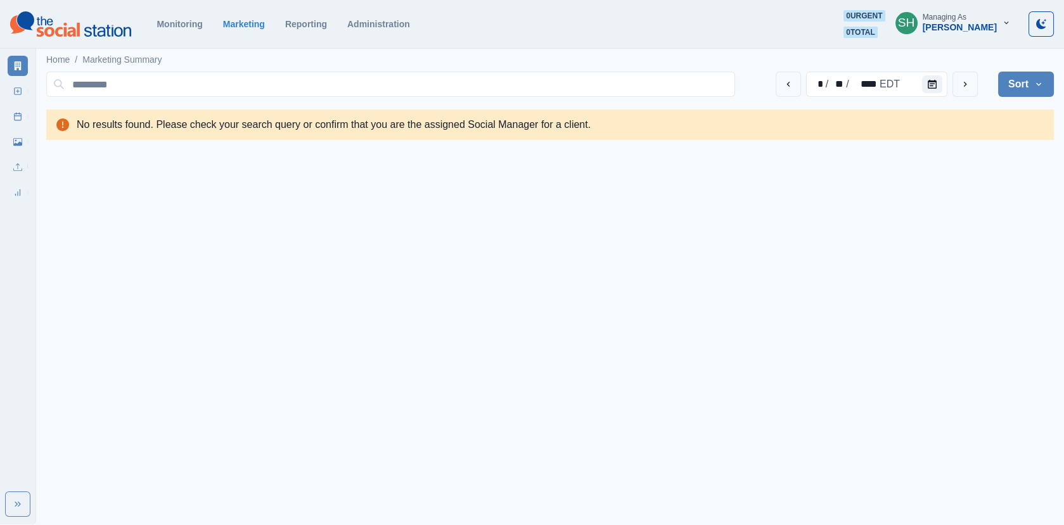
click at [960, 24] on div "[PERSON_NAME]" at bounding box center [960, 27] width 74 height 11
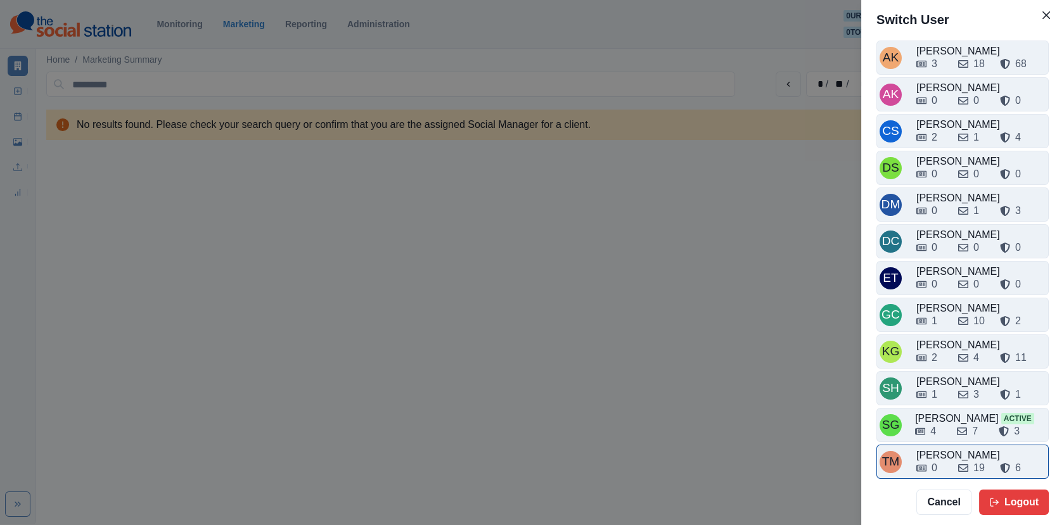
click at [951, 448] on div "[PERSON_NAME]" at bounding box center [981, 455] width 129 height 15
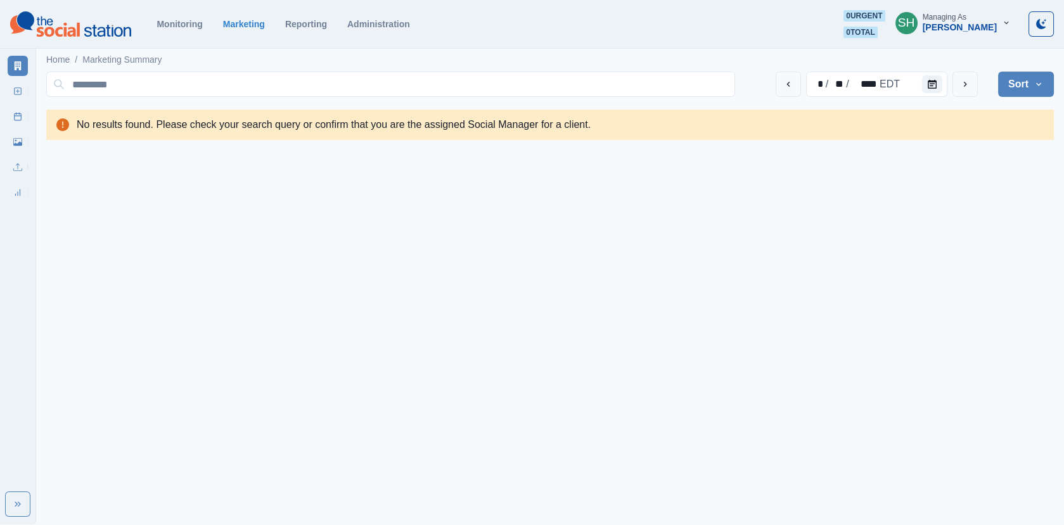
click at [949, 16] on div "Managing As" at bounding box center [945, 17] width 44 height 9
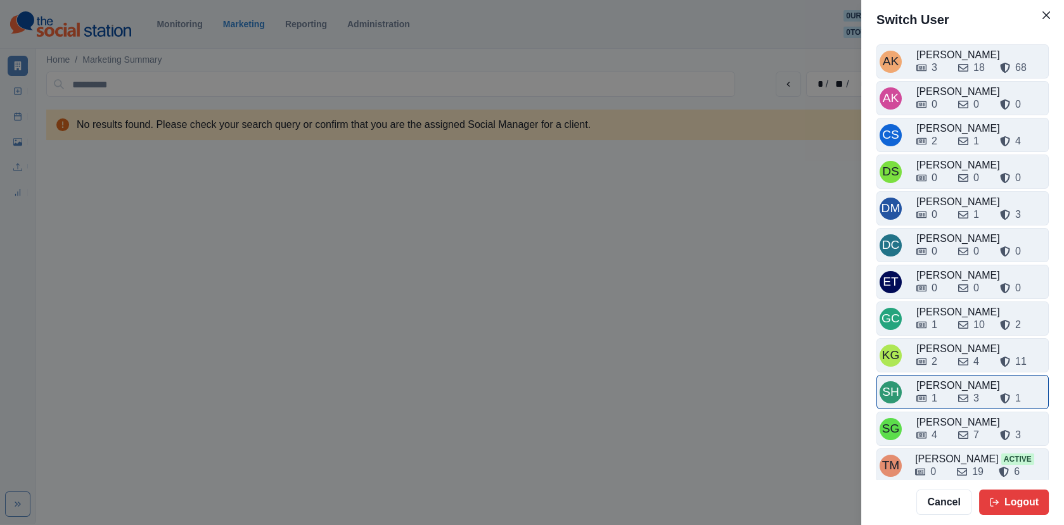
click at [949, 386] on div "1 3 1" at bounding box center [981, 396] width 129 height 20
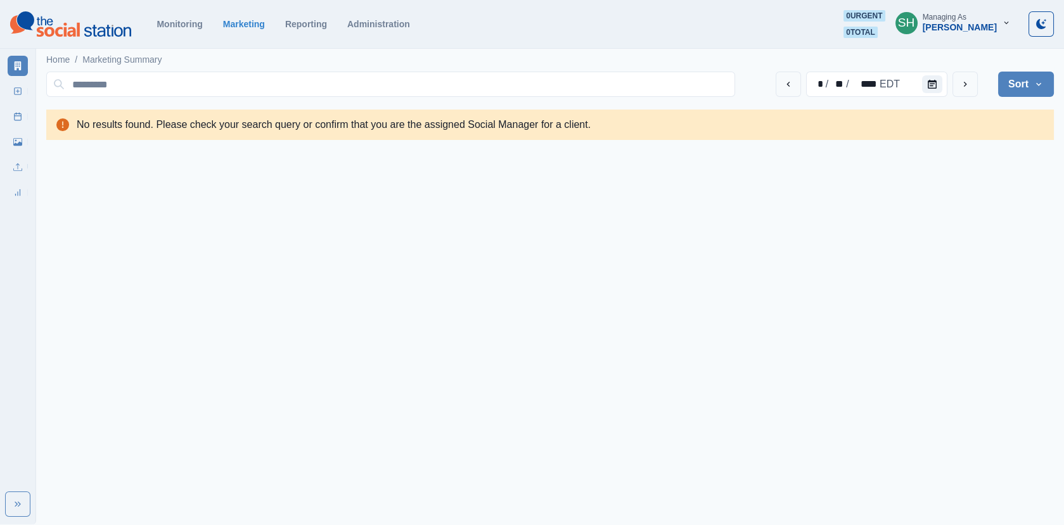
click at [1024, 84] on button "Sort" at bounding box center [1026, 84] width 56 height 25
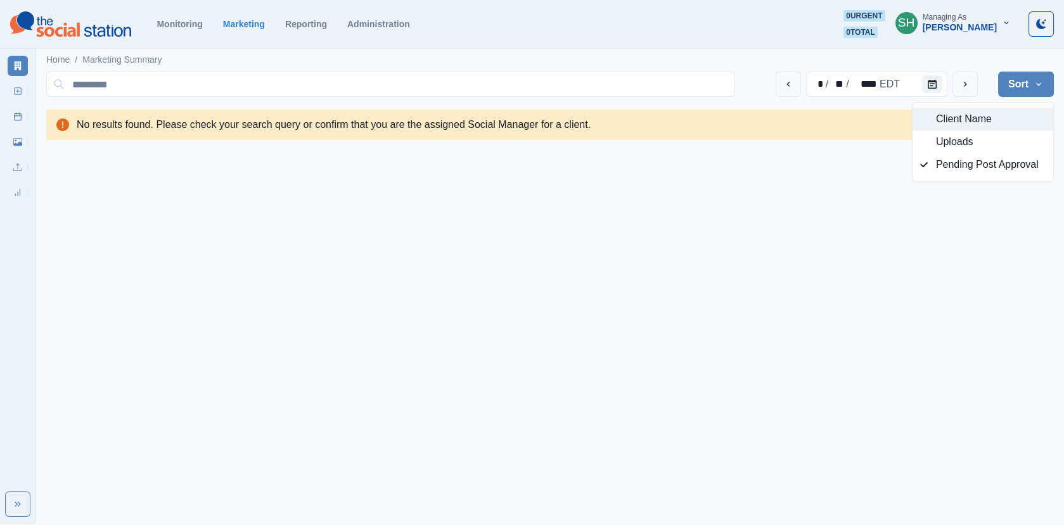
click at [925, 119] on polygon "button" at bounding box center [924, 120] width 8 height 6
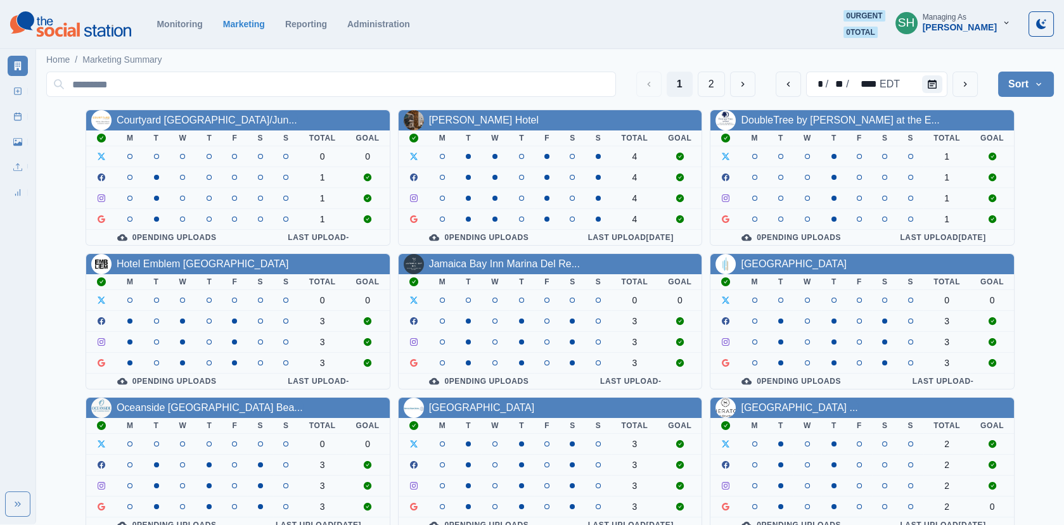
click at [980, 25] on div "[PERSON_NAME]" at bounding box center [960, 27] width 74 height 11
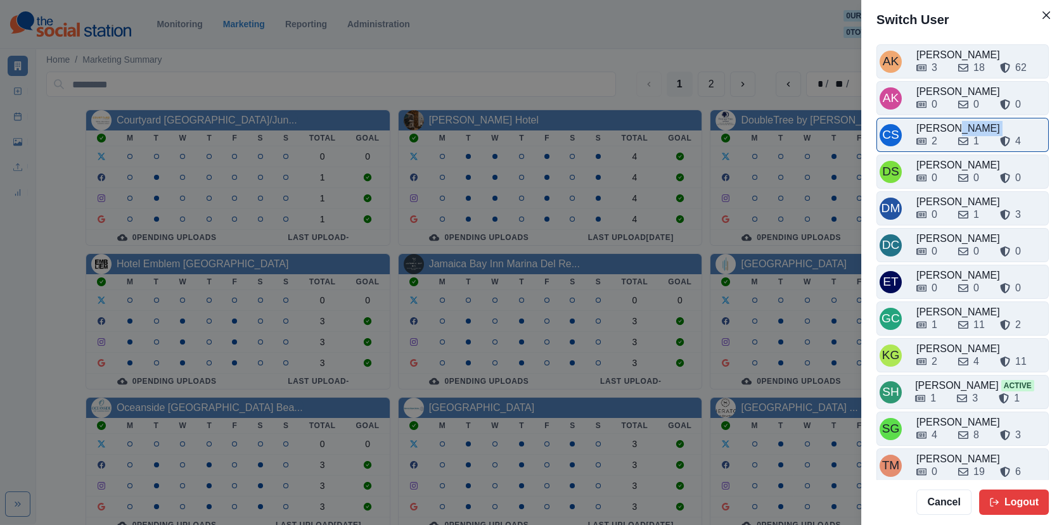
click at [950, 127] on div "CS Crizalyn Servida 2 1 4" at bounding box center [963, 135] width 166 height 28
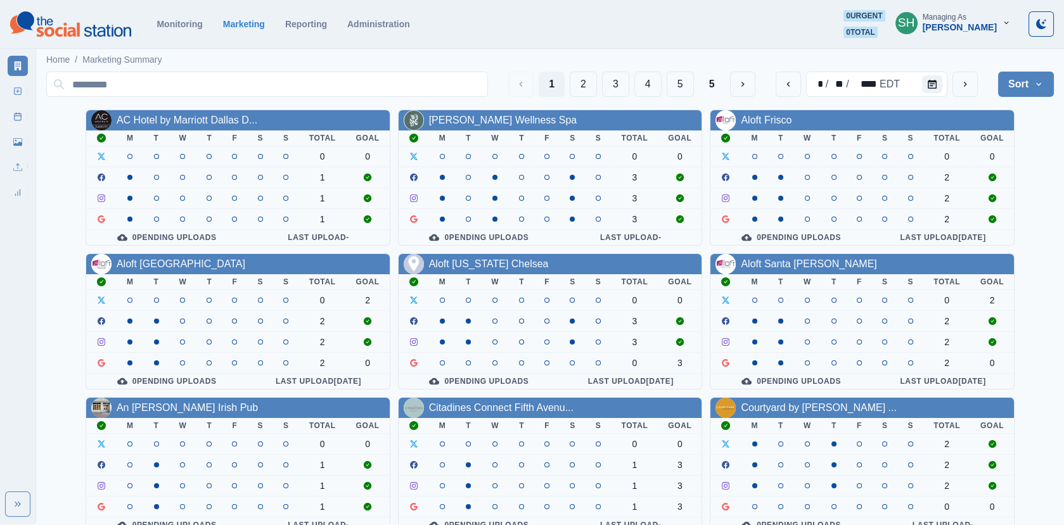
scroll to position [154, 0]
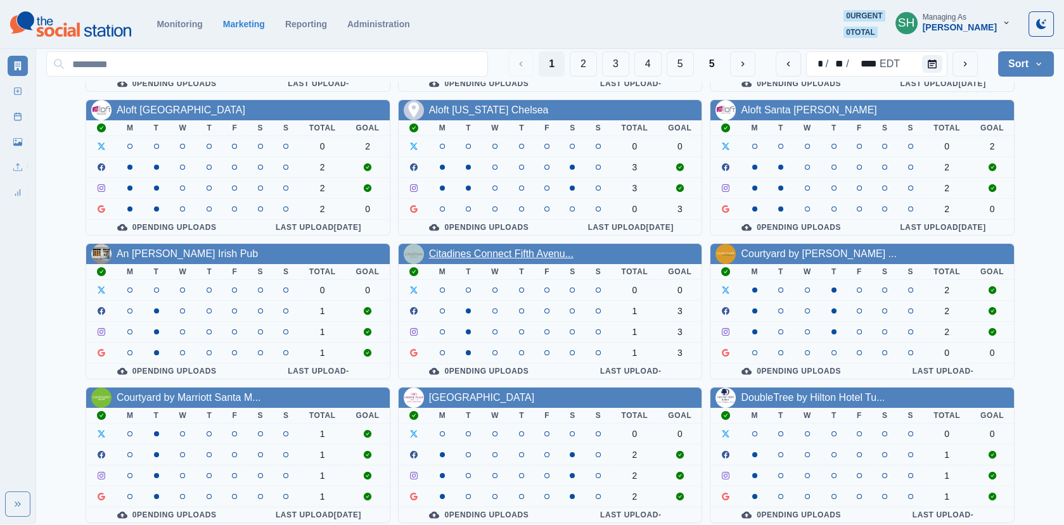
click at [539, 248] on link "Citadines Connect Fifth Avenu..." at bounding box center [501, 253] width 145 height 11
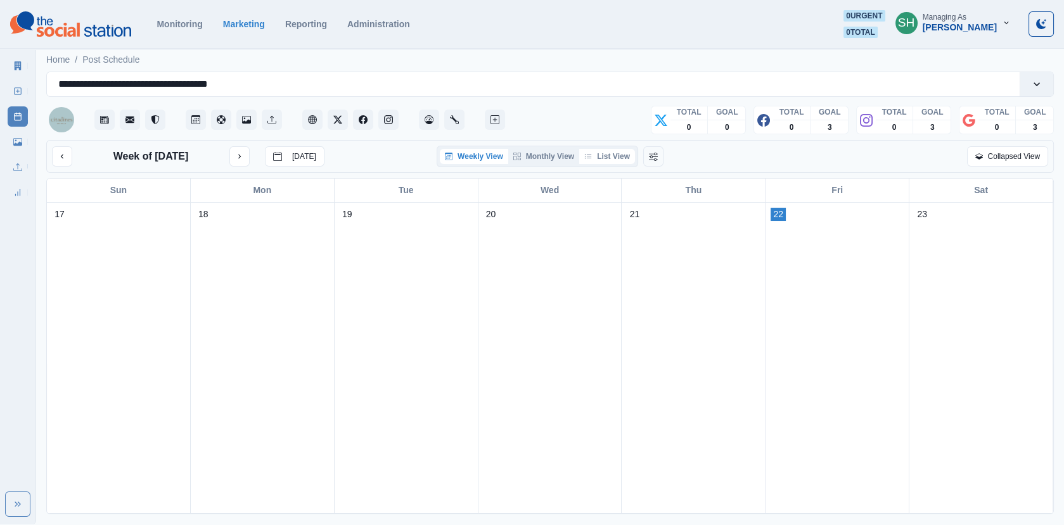
click at [612, 158] on button "List View" at bounding box center [607, 156] width 56 height 15
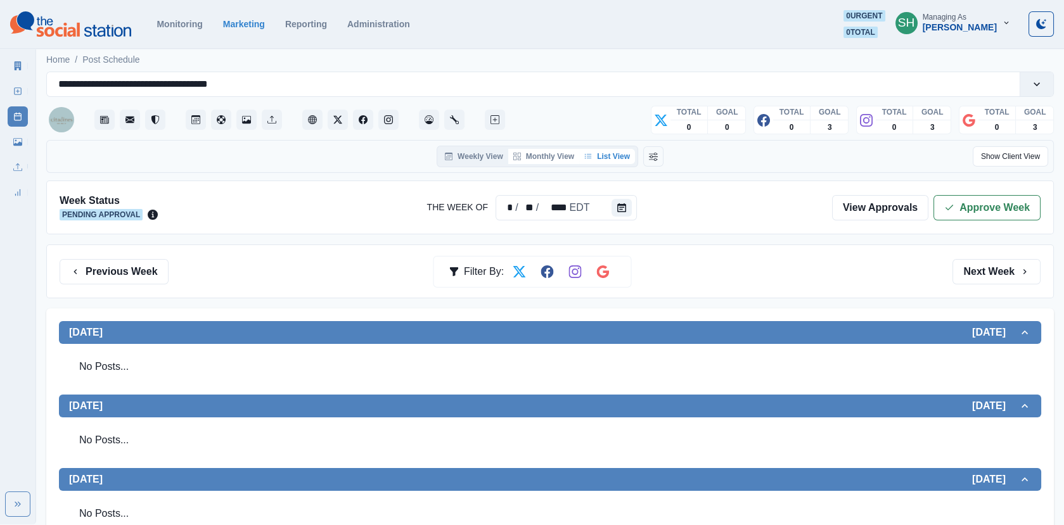
click at [536, 153] on button "Monthly View" at bounding box center [543, 156] width 71 height 15
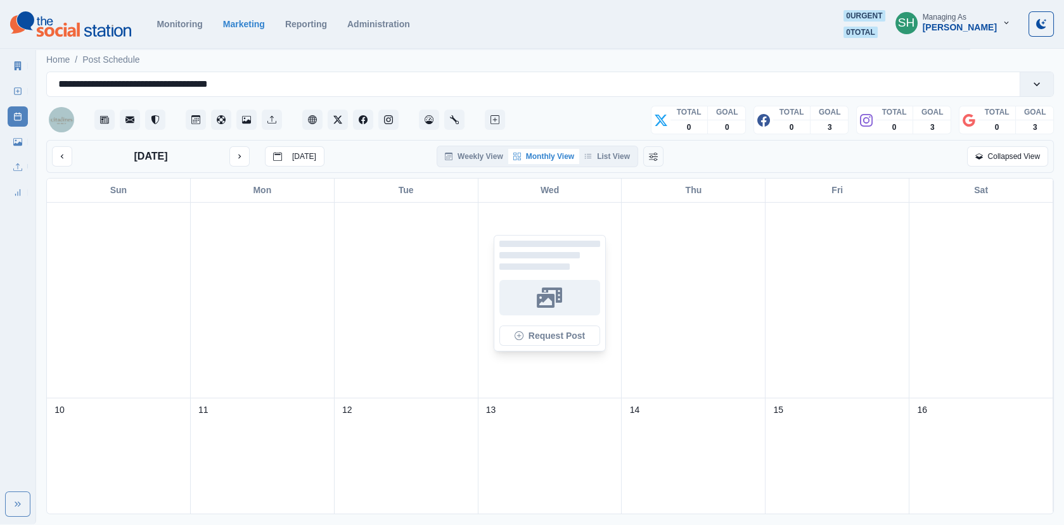
scroll to position [318, 0]
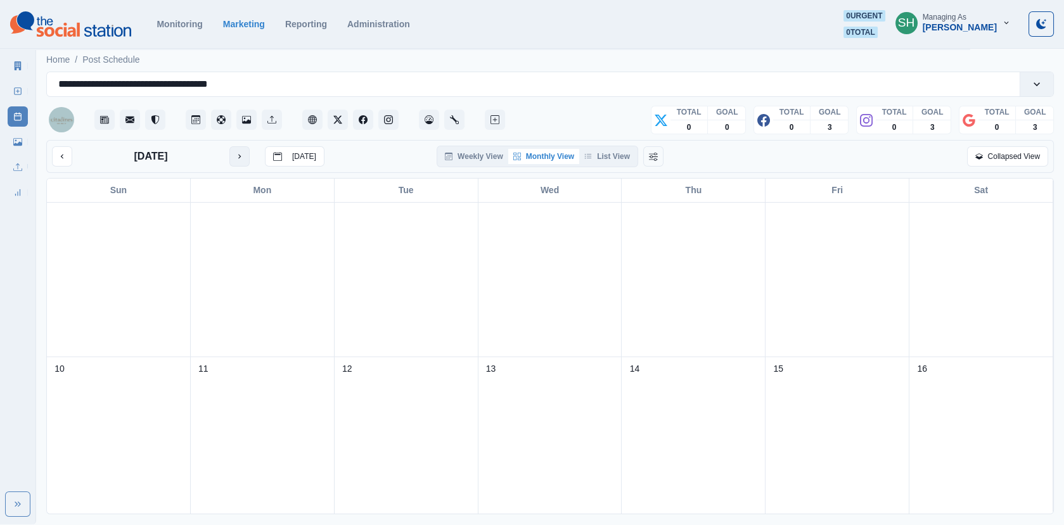
click at [236, 152] on icon "next month" at bounding box center [239, 156] width 9 height 9
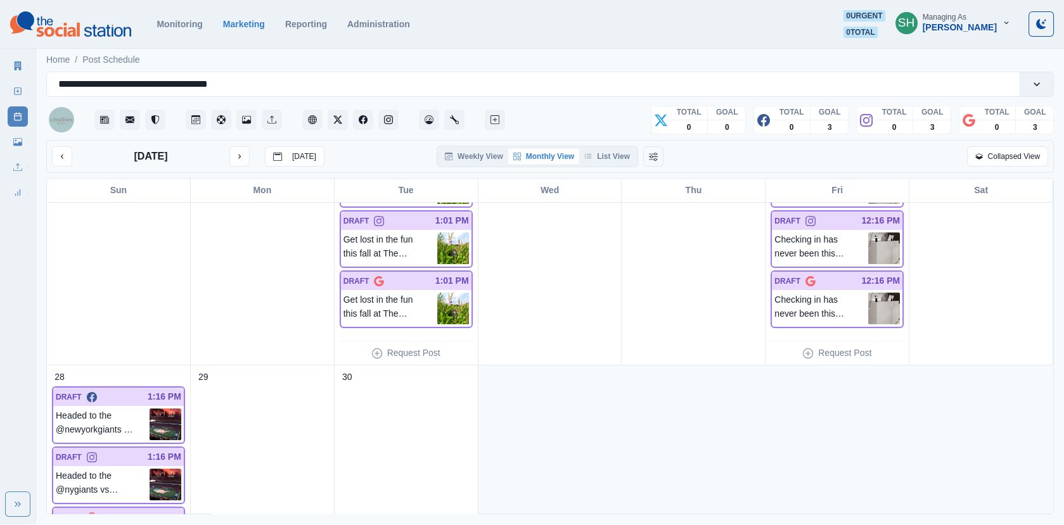
scroll to position [870, 0]
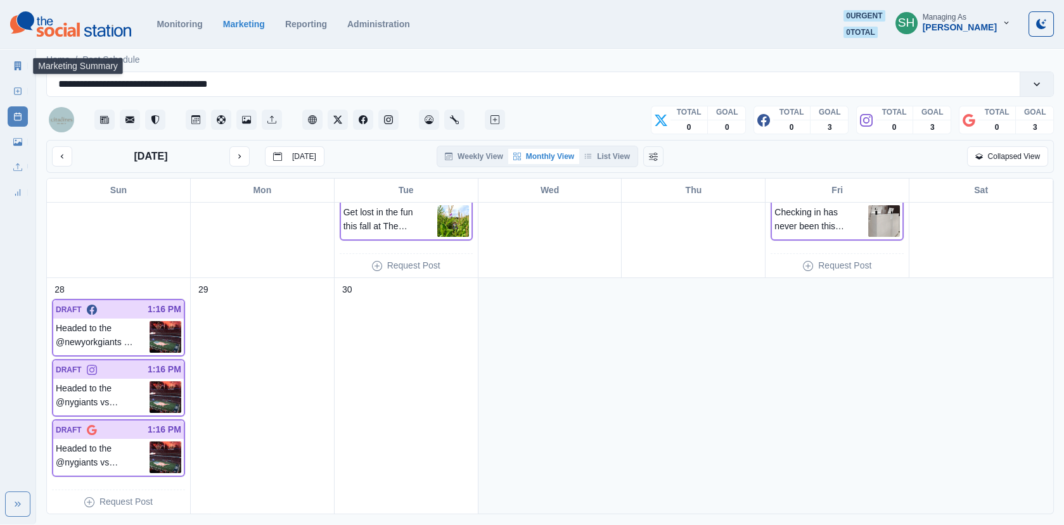
click at [18, 63] on icon at bounding box center [18, 65] width 7 height 9
